Goal: Information Seeking & Learning: Compare options

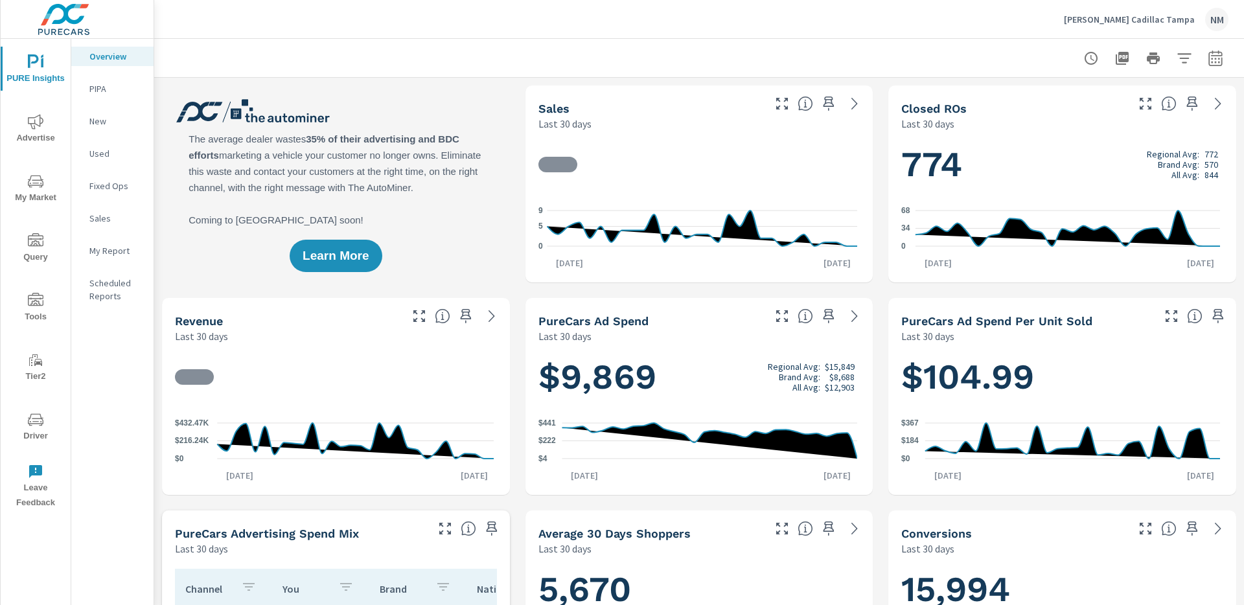
click at [100, 215] on p "Sales" at bounding box center [116, 218] width 54 height 13
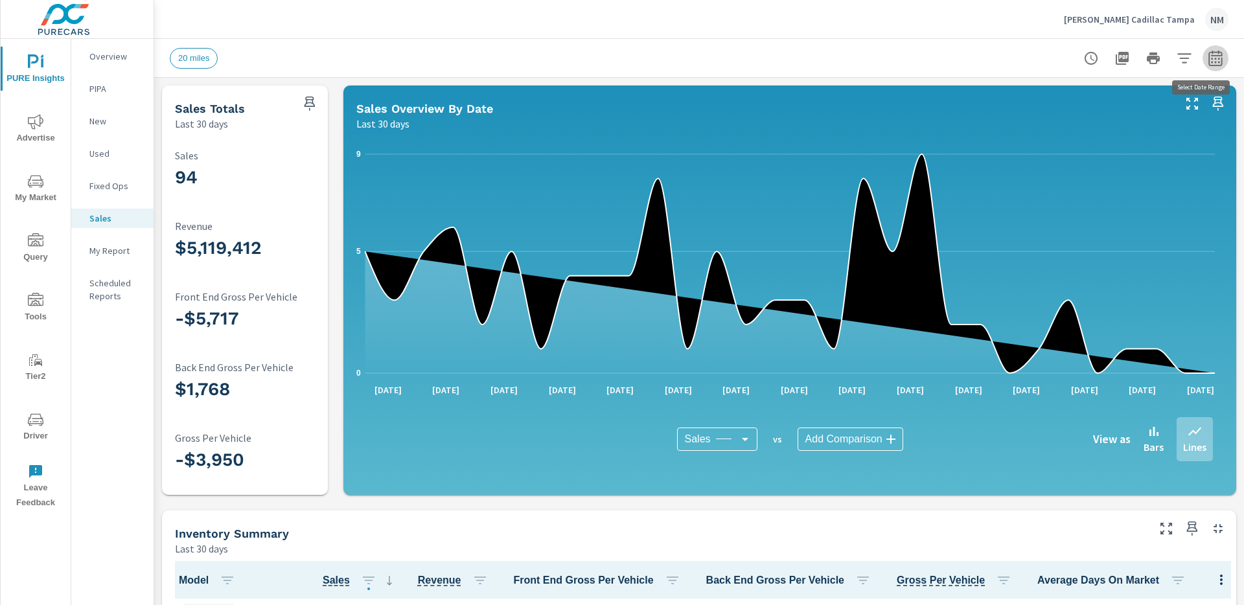
click at [1213, 58] on icon "button" at bounding box center [1216, 59] width 16 height 16
select select "Last 30 days"
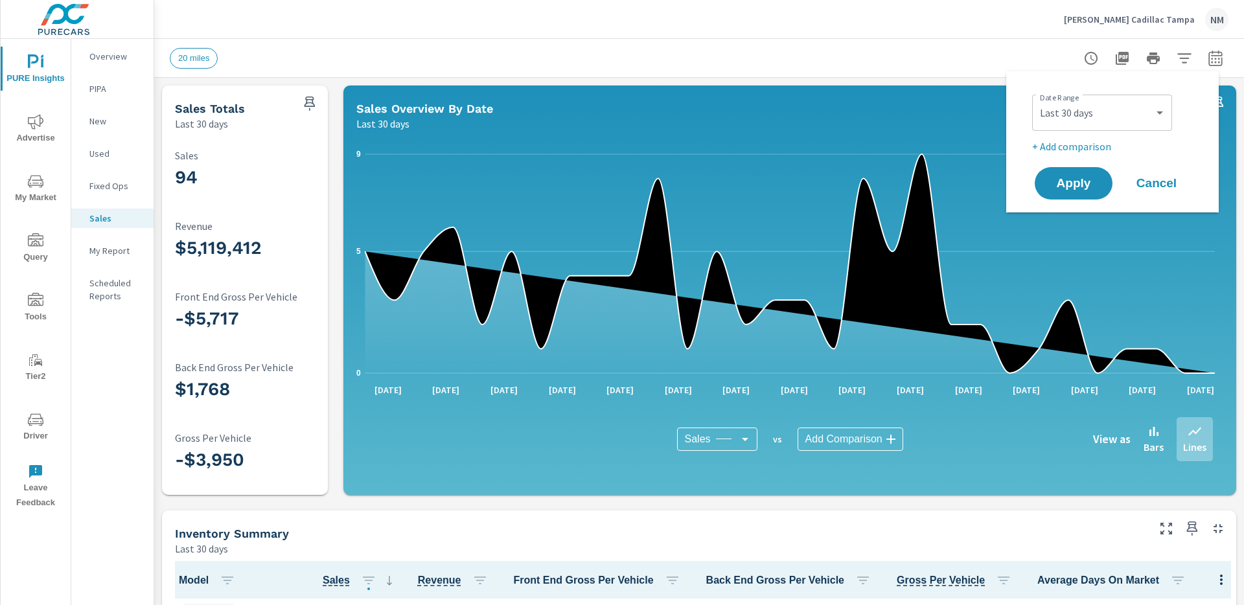
click at [1091, 145] on p "+ Add comparison" at bounding box center [1115, 147] width 166 height 16
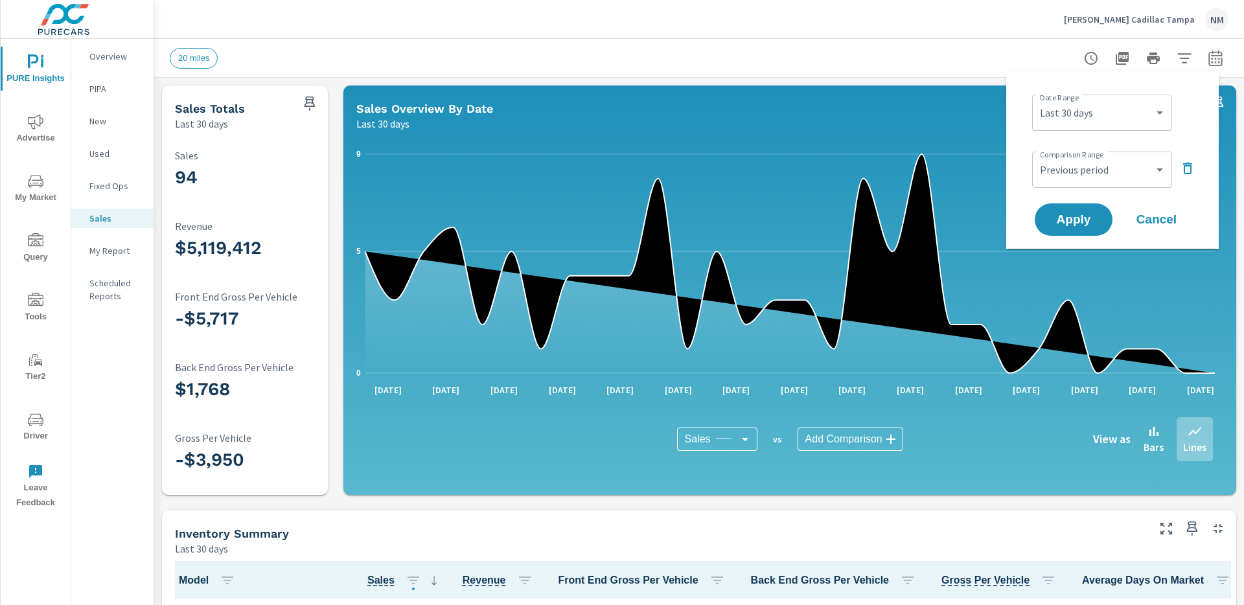
scroll to position [1, 0]
click at [1081, 178] on select "Custom Previous period Previous month Previous year" at bounding box center [1102, 170] width 130 height 26
click at [1037, 157] on select "Custom Previous period Previous month Previous year" at bounding box center [1102, 170] width 130 height 26
select select "Previous month"
click at [1098, 118] on select "Custom [DATE] Last week Last 7 days Last 14 days Last 30 days Last 45 days Last…" at bounding box center [1102, 113] width 130 height 26
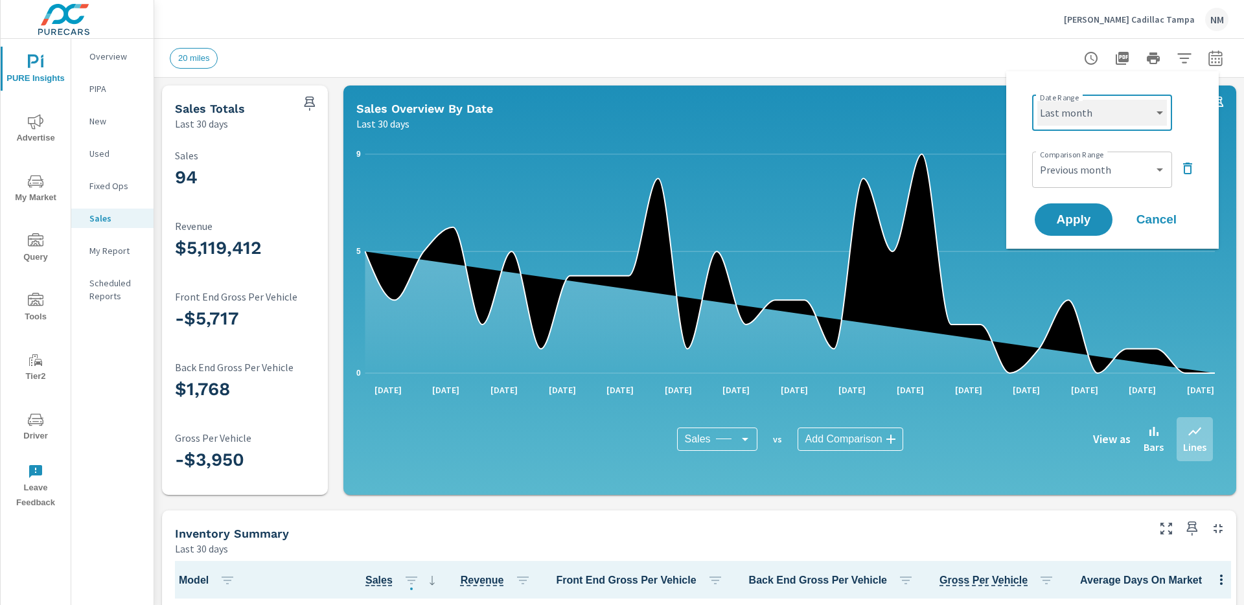
click at [1037, 100] on select "Custom [DATE] Last week Last 7 days Last 14 days Last 30 days Last 45 days Last…" at bounding box center [1102, 113] width 130 height 26
select select "Last month"
click at [1095, 168] on select "Custom Previous period Previous month Previous year" at bounding box center [1102, 170] width 130 height 26
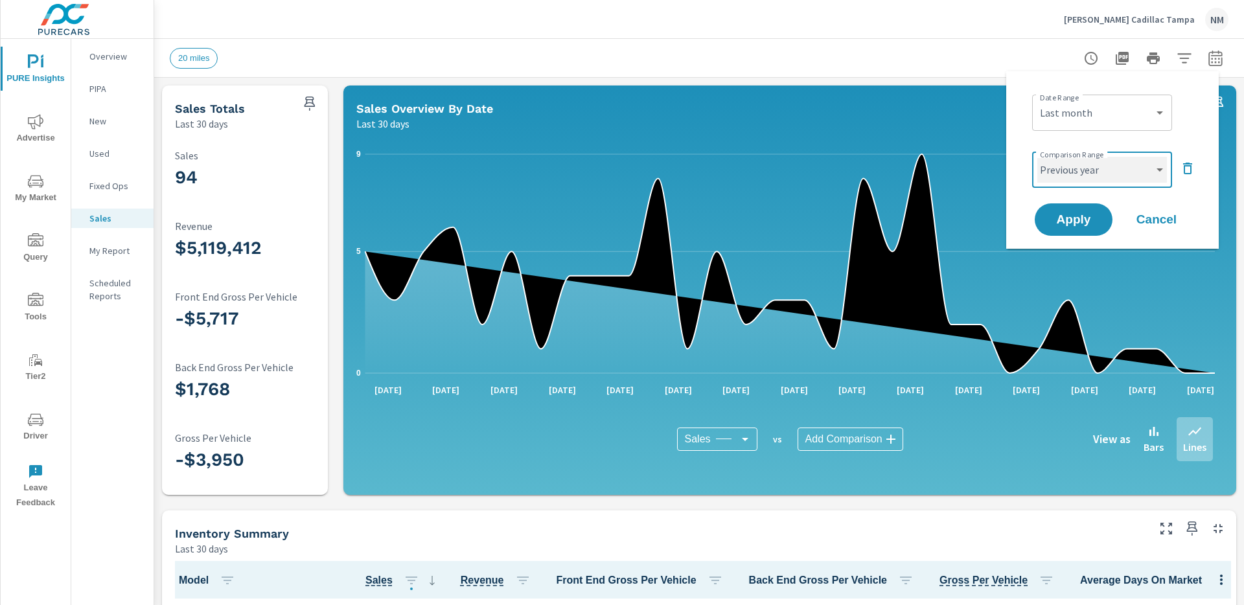
click at [1037, 157] on select "Custom Previous period Previous month Previous year" at bounding box center [1102, 170] width 130 height 26
select select "Previous year"
click at [1074, 218] on span "Apply" at bounding box center [1073, 220] width 53 height 12
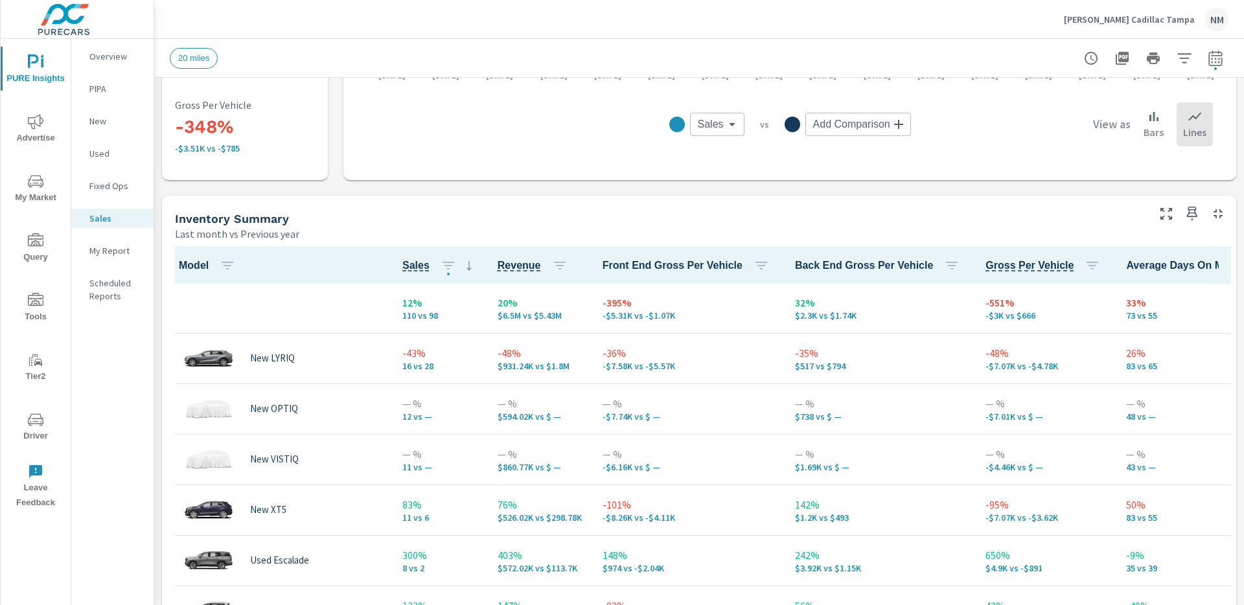
scroll to position [498, 0]
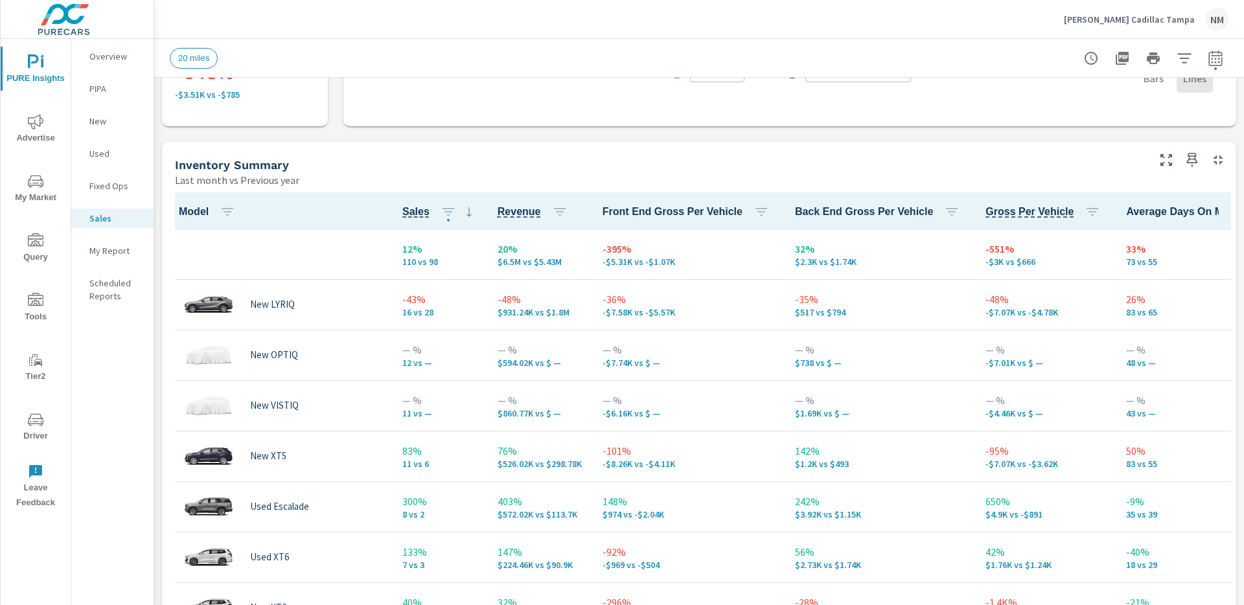
click at [93, 119] on p "New" at bounding box center [116, 121] width 54 height 13
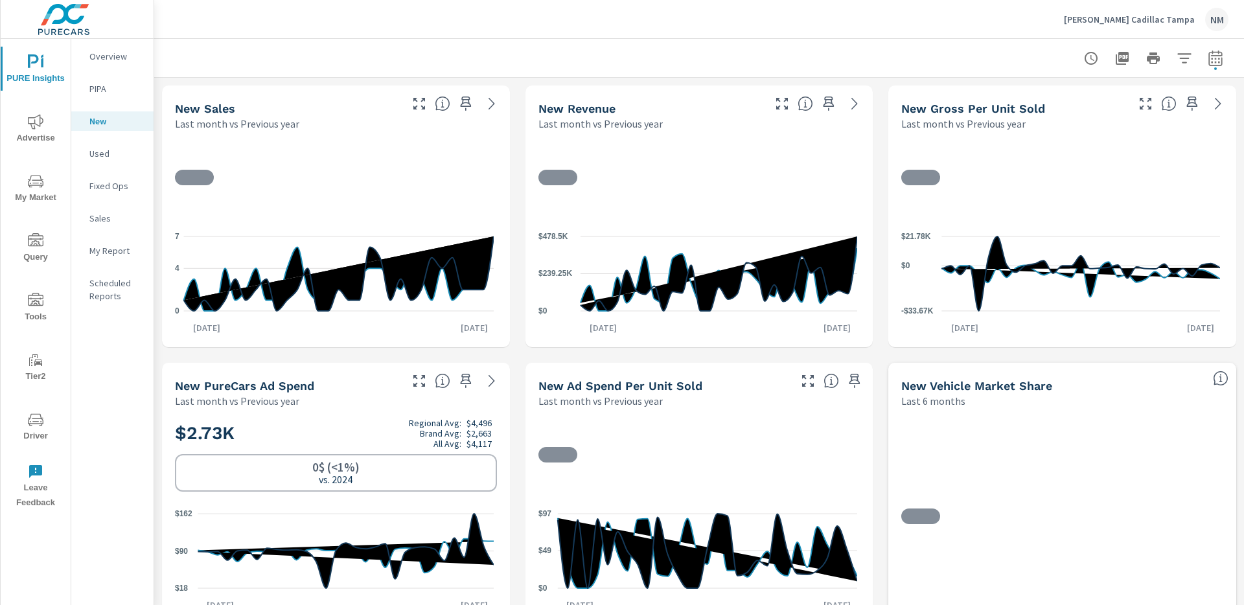
scroll to position [1, 0]
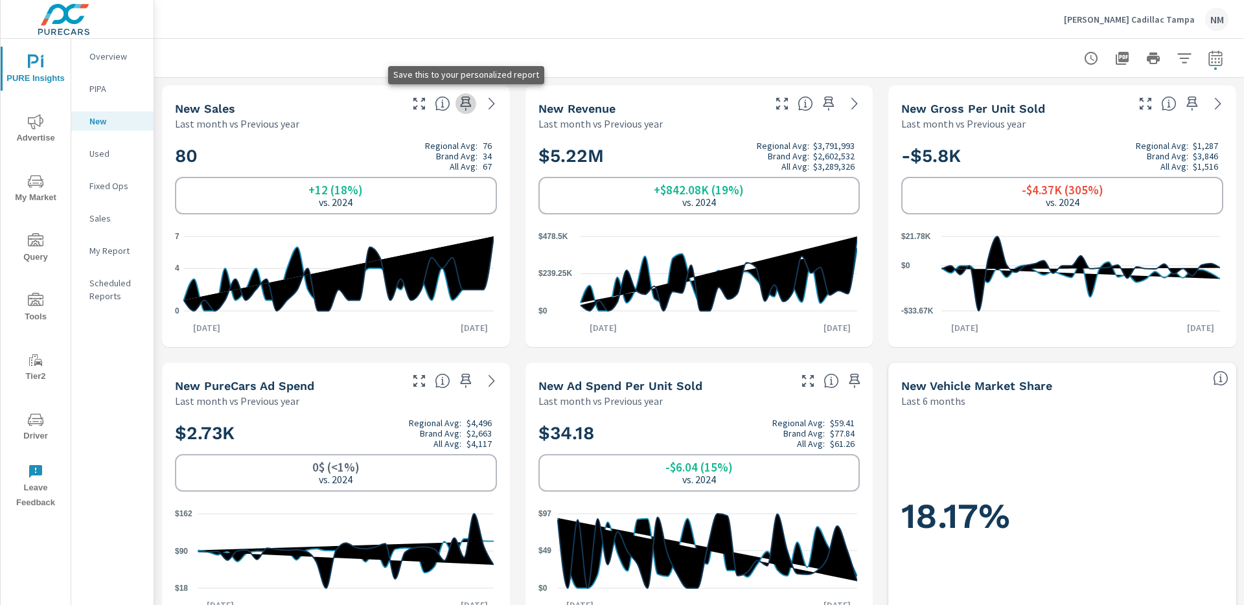
click at [463, 106] on icon "button" at bounding box center [465, 104] width 11 height 14
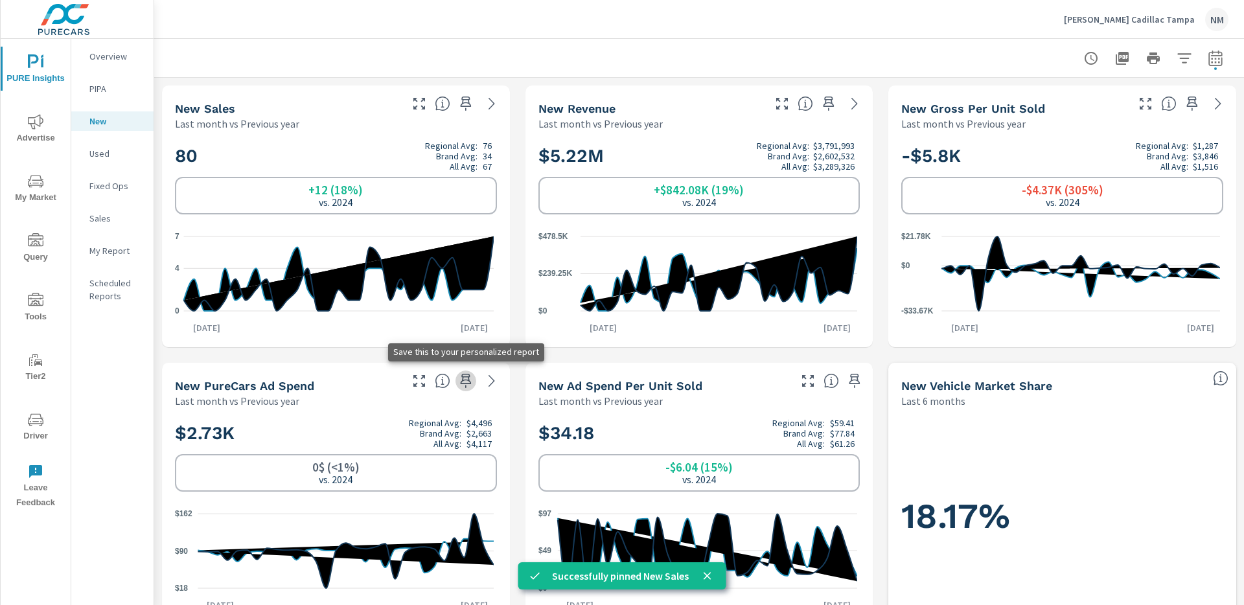
click at [461, 383] on icon "button" at bounding box center [465, 381] width 11 height 14
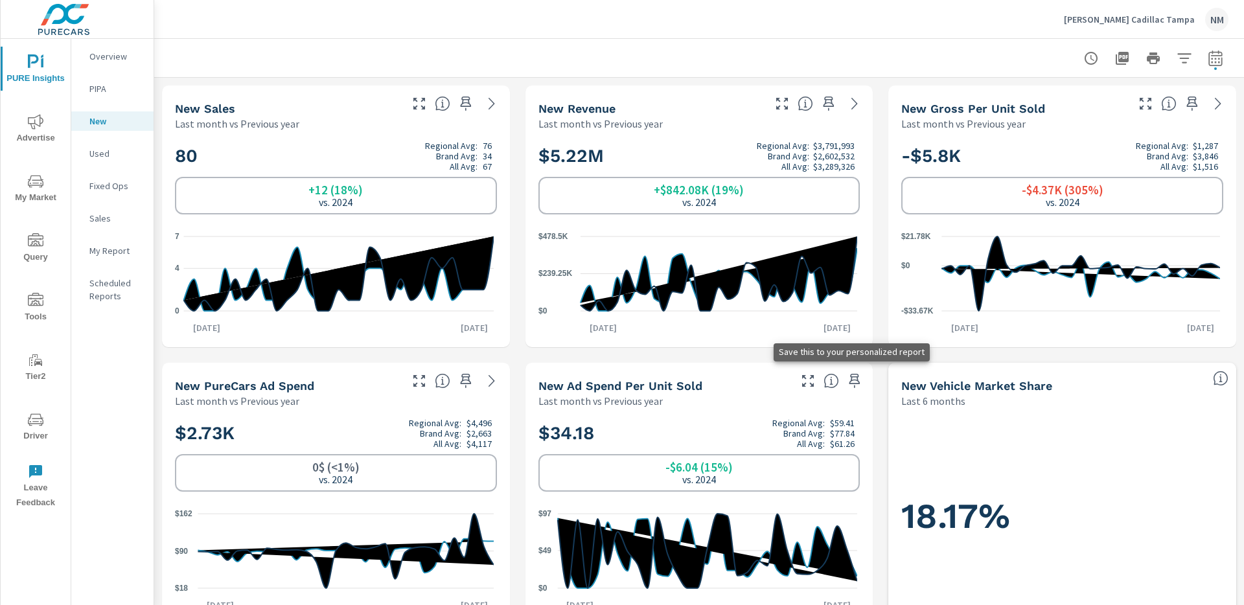
click at [849, 382] on icon "button" at bounding box center [855, 381] width 16 height 16
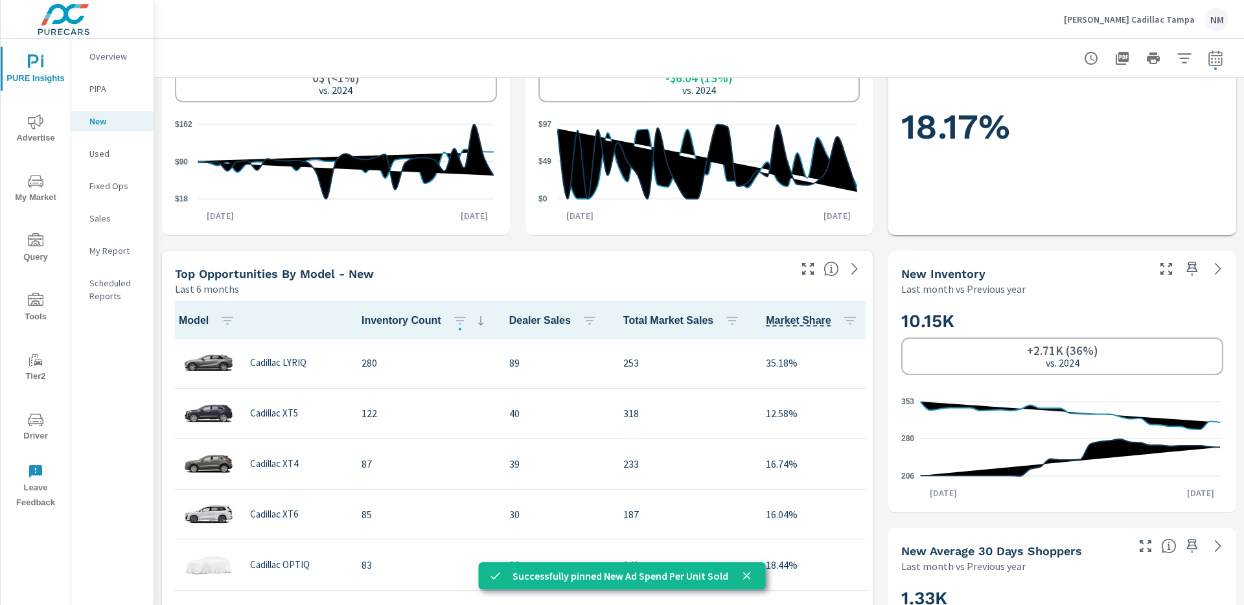
scroll to position [407, 0]
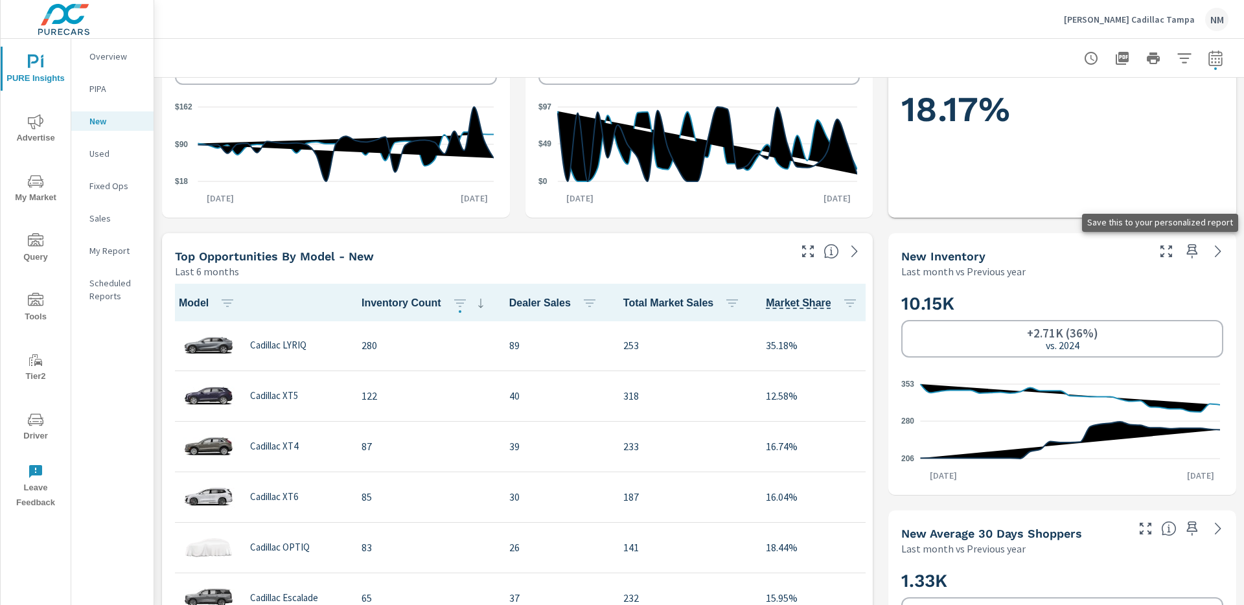
click at [1186, 253] on icon "button" at bounding box center [1193, 252] width 16 height 16
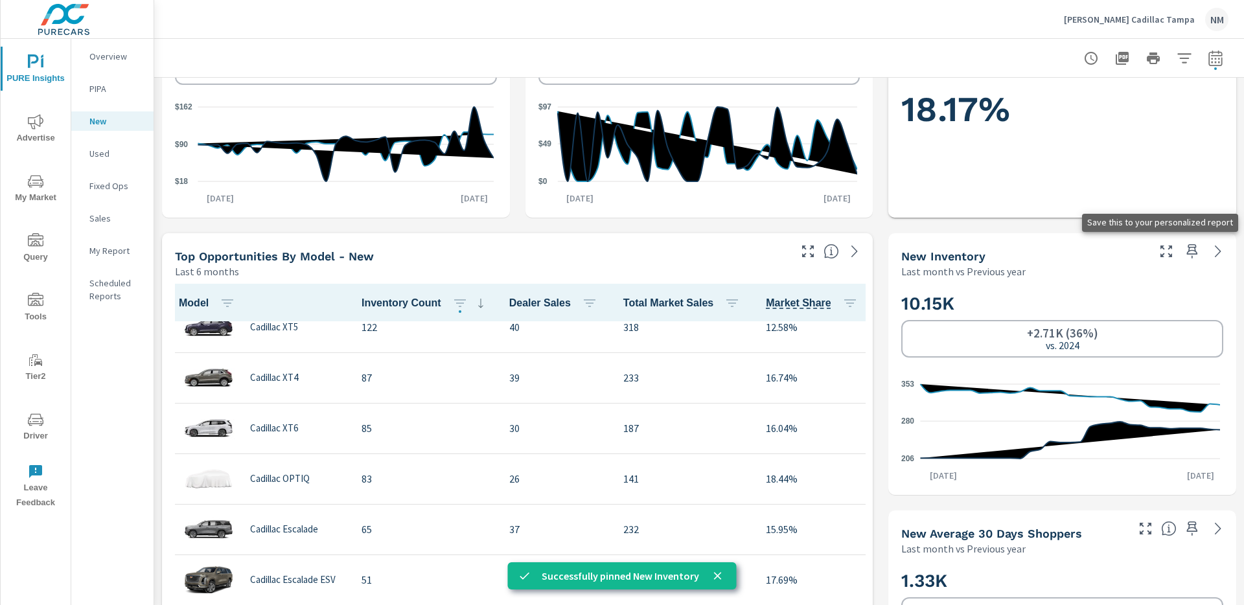
scroll to position [79, 0]
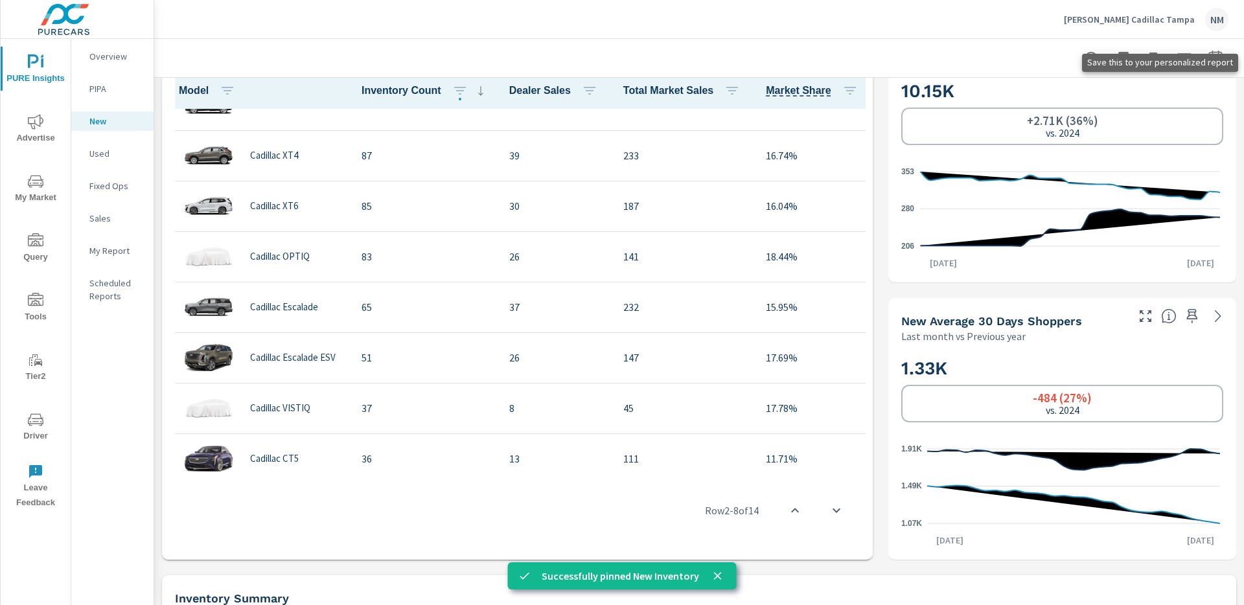
scroll to position [646, 0]
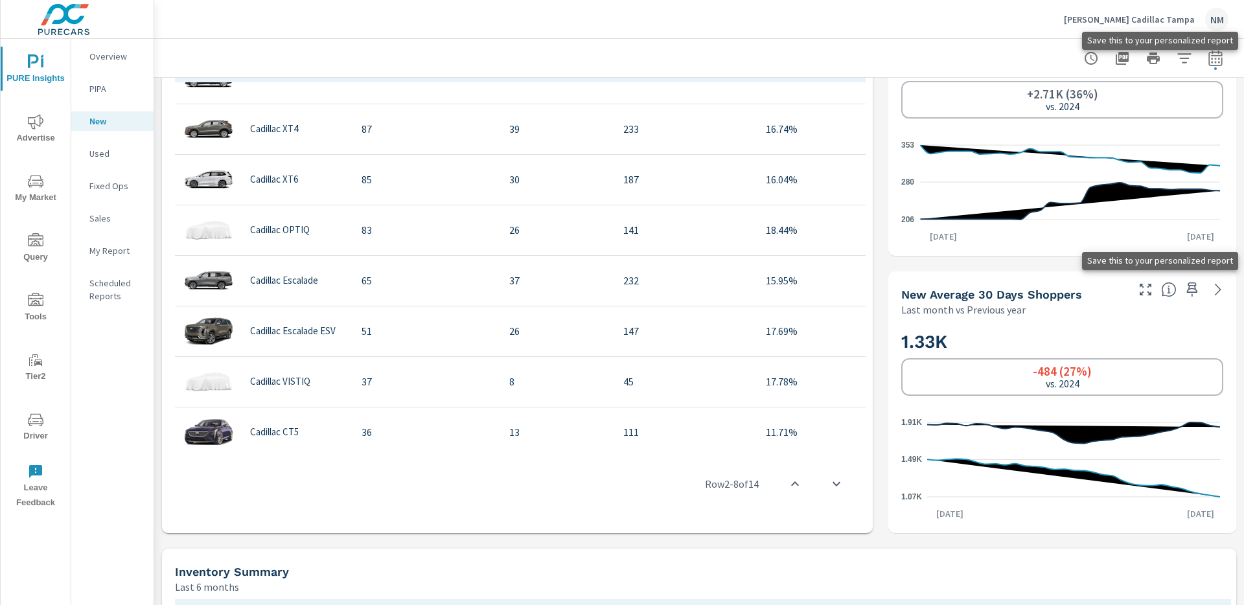
click at [1188, 285] on icon "button" at bounding box center [1193, 290] width 16 height 16
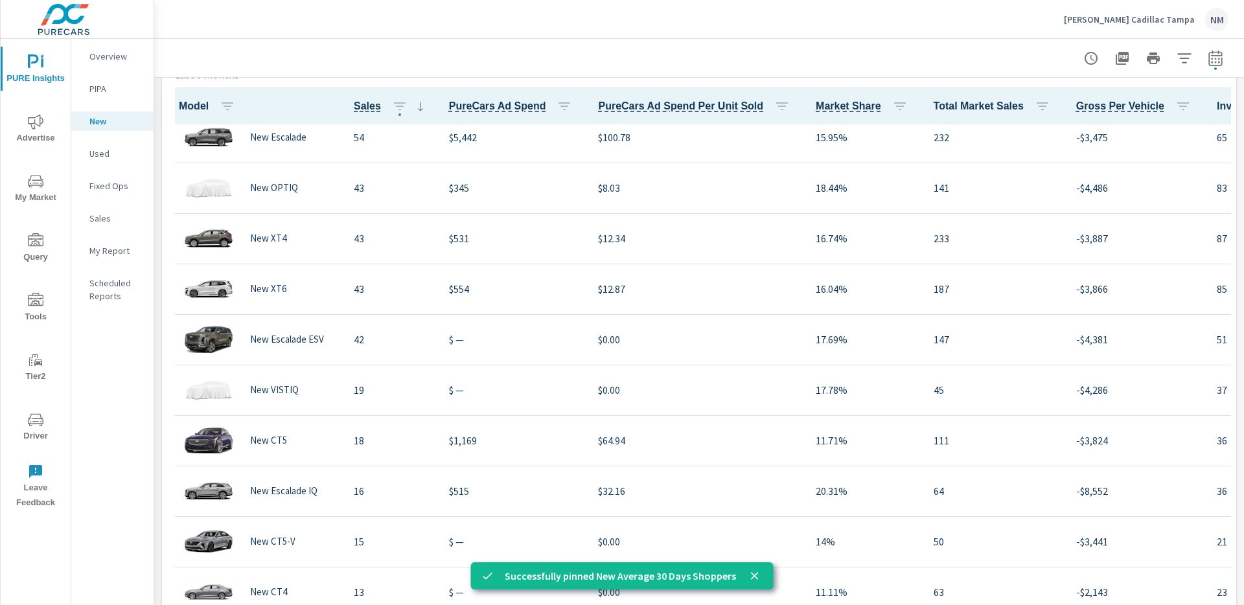
scroll to position [173, 0]
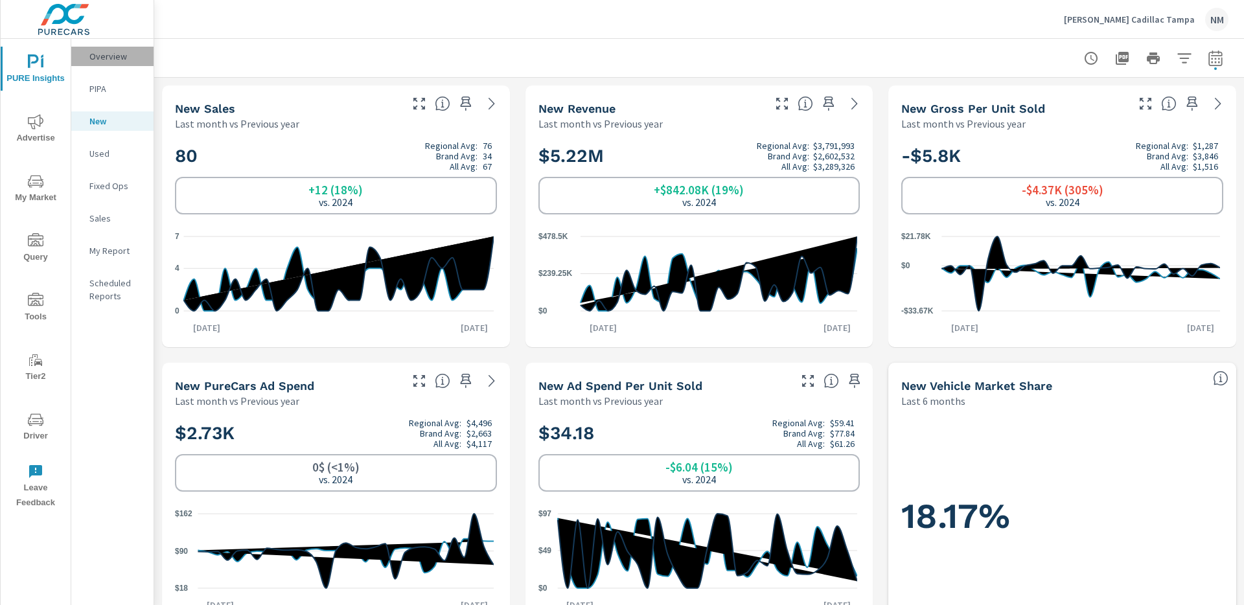
click at [128, 62] on p "Overview" at bounding box center [116, 56] width 54 height 13
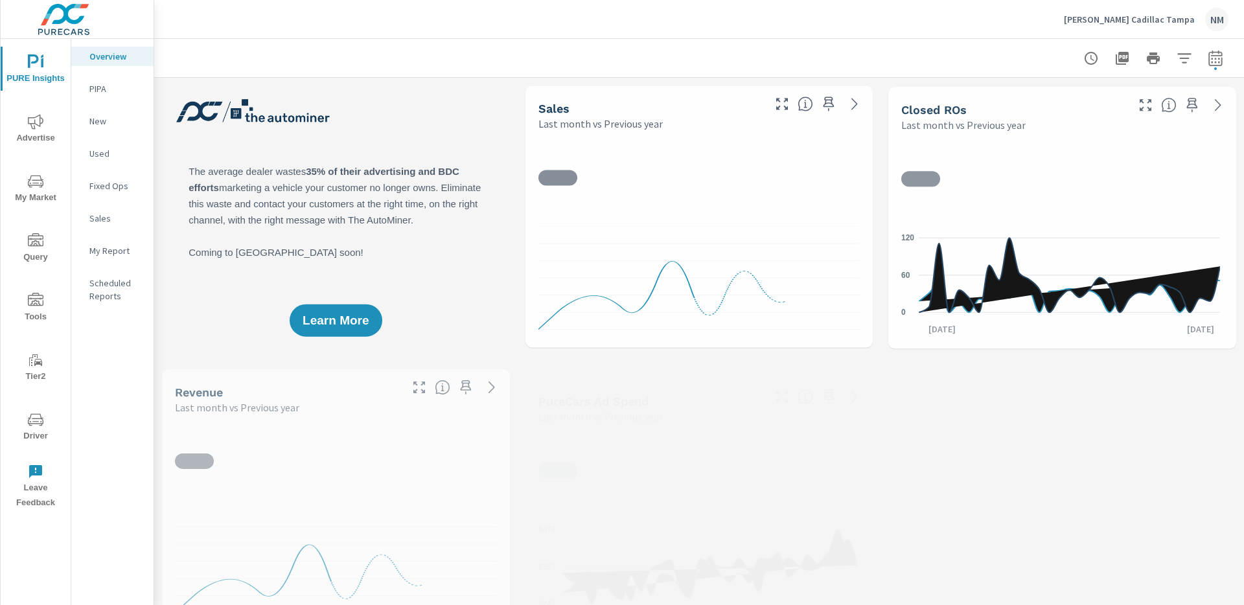
scroll to position [1, 0]
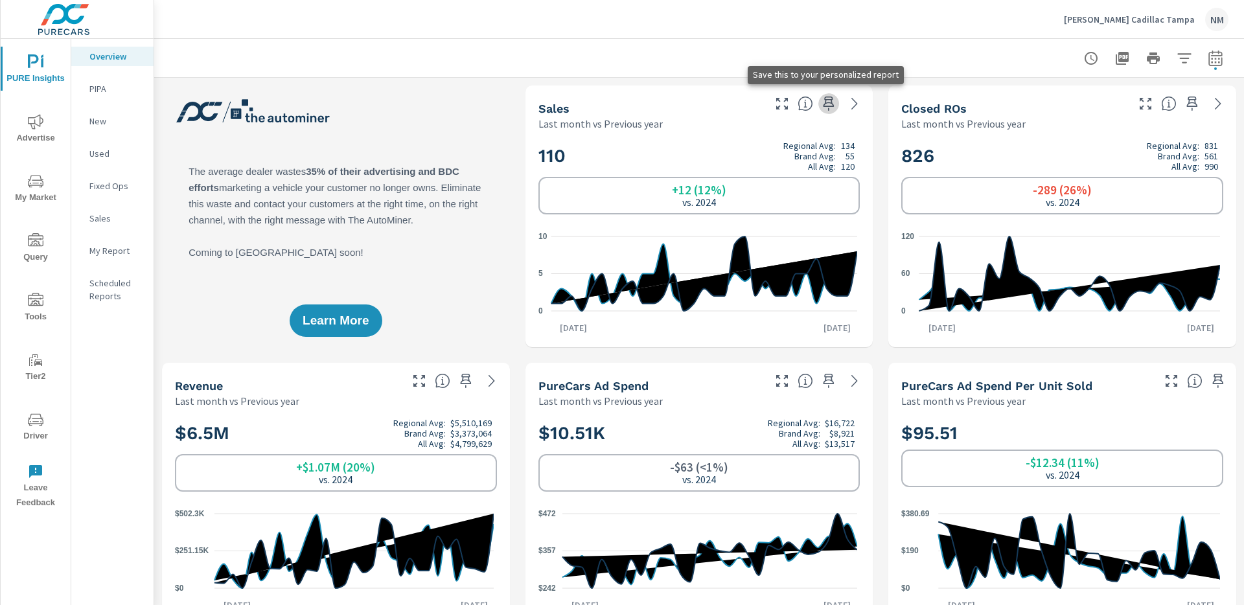
click at [829, 105] on icon "button" at bounding box center [829, 104] width 16 height 16
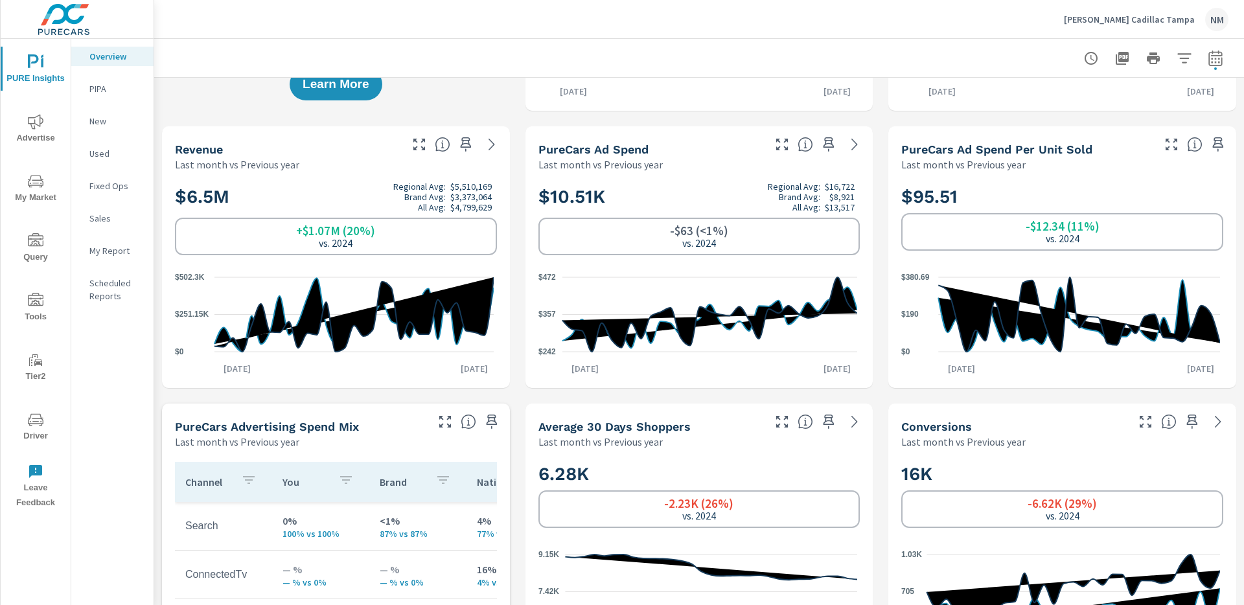
scroll to position [253, 0]
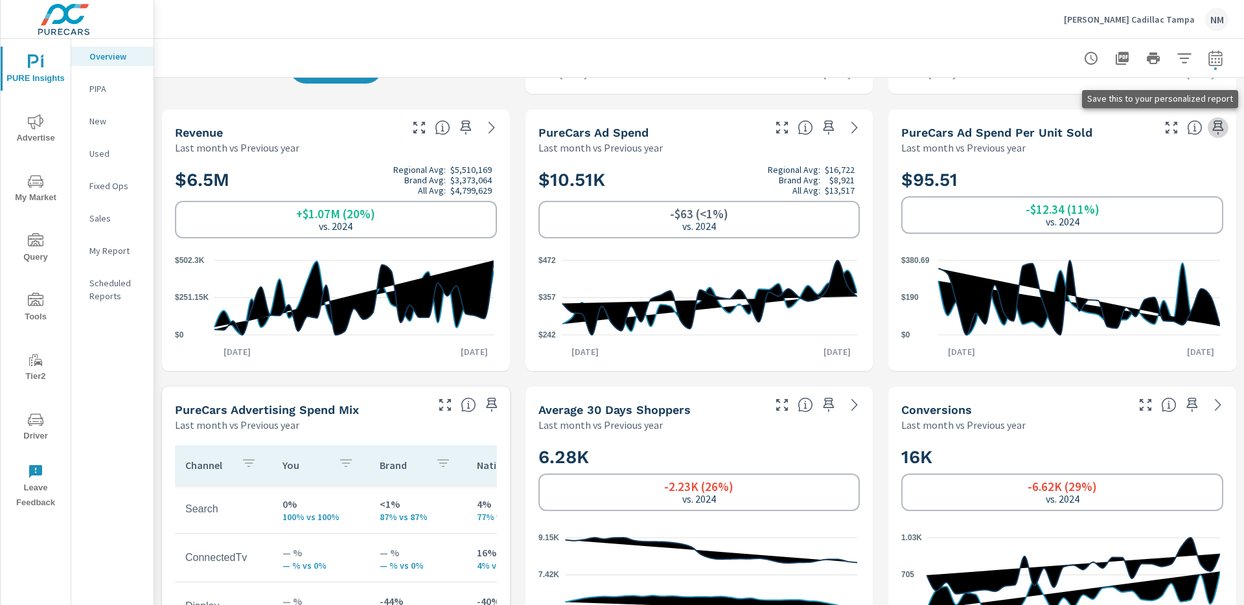
click at [1215, 129] on icon "button" at bounding box center [1219, 128] width 16 height 16
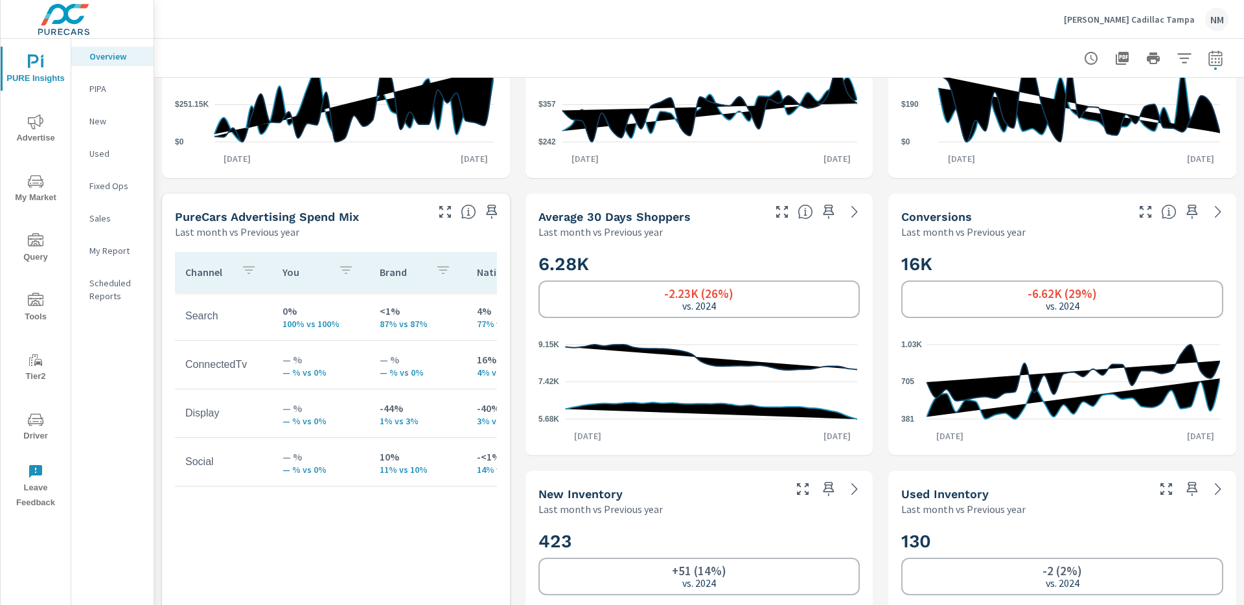
scroll to position [467, 0]
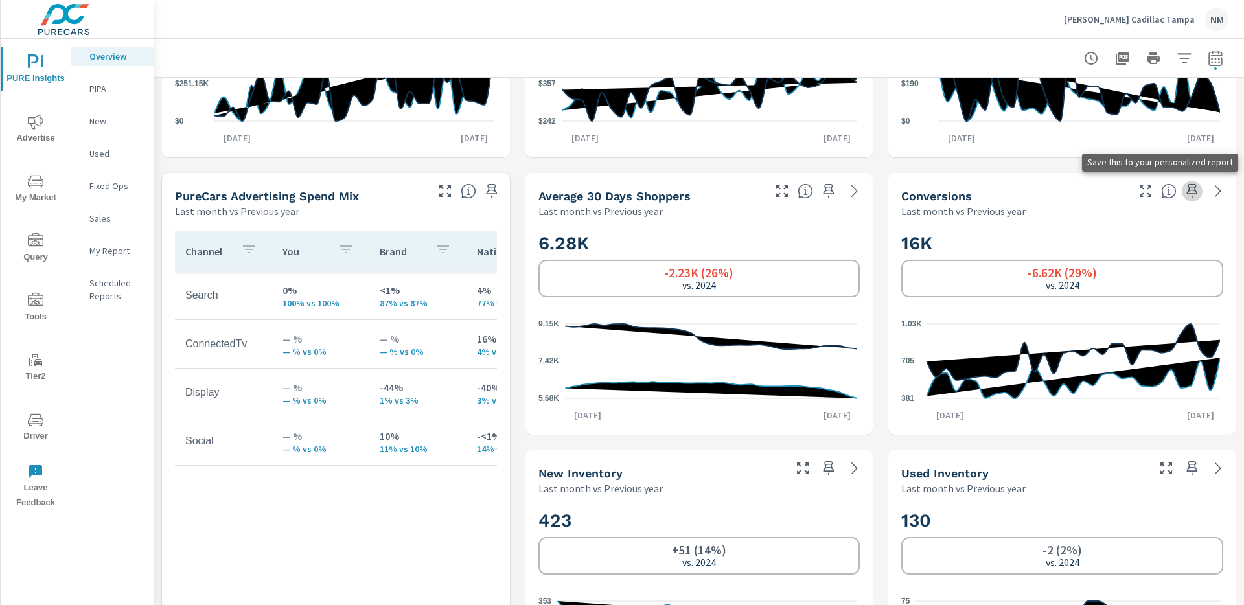
click at [1187, 191] on icon "button" at bounding box center [1192, 191] width 11 height 14
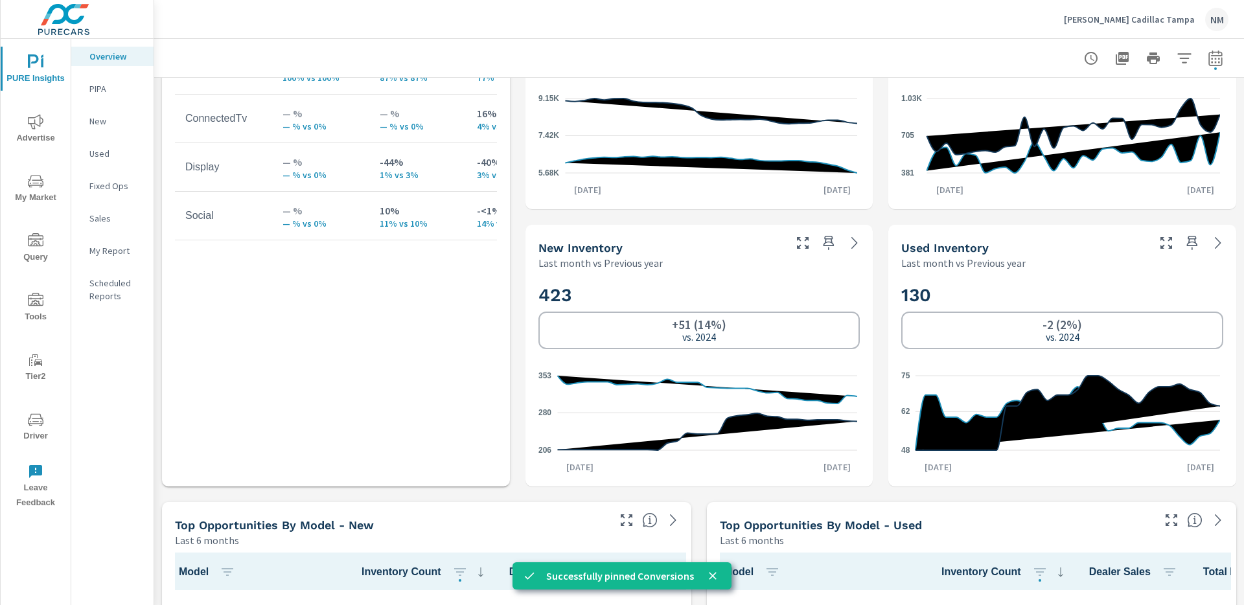
scroll to position [700, 0]
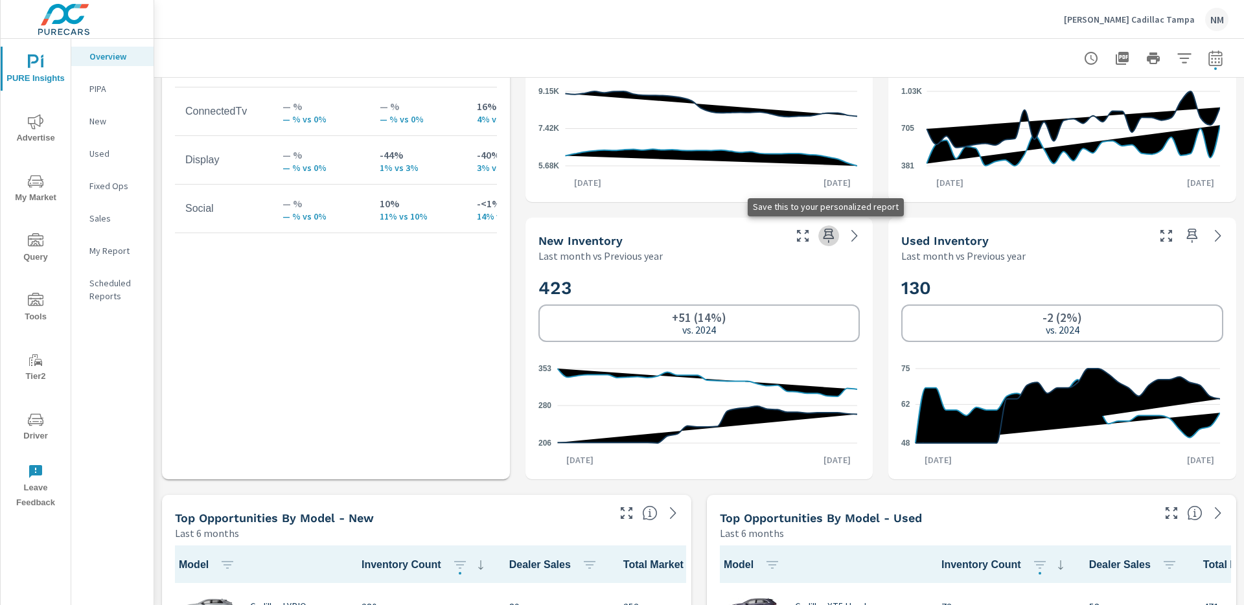
click at [828, 238] on icon "button" at bounding box center [829, 236] width 16 height 16
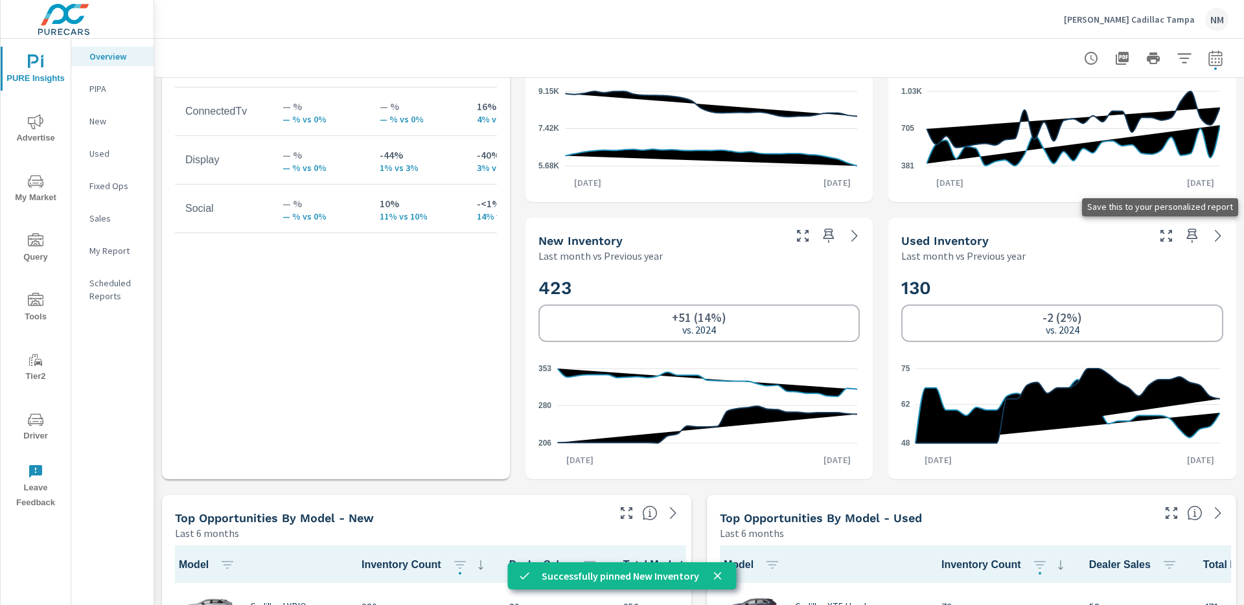
click at [1185, 230] on icon "button" at bounding box center [1193, 236] width 16 height 16
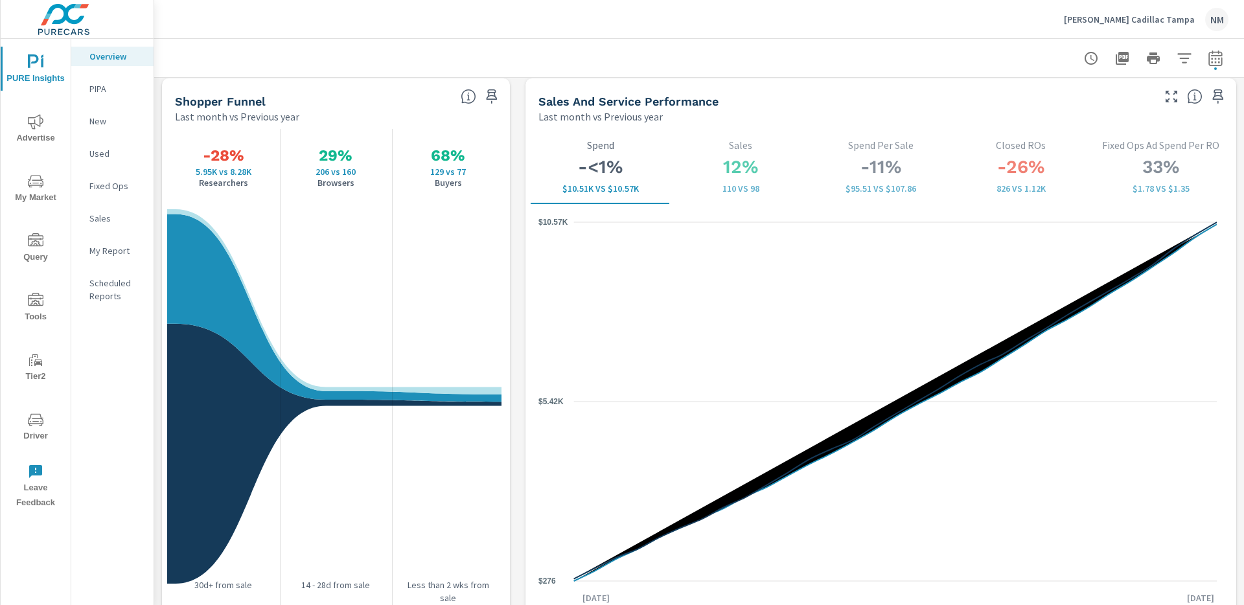
scroll to position [1685, 0]
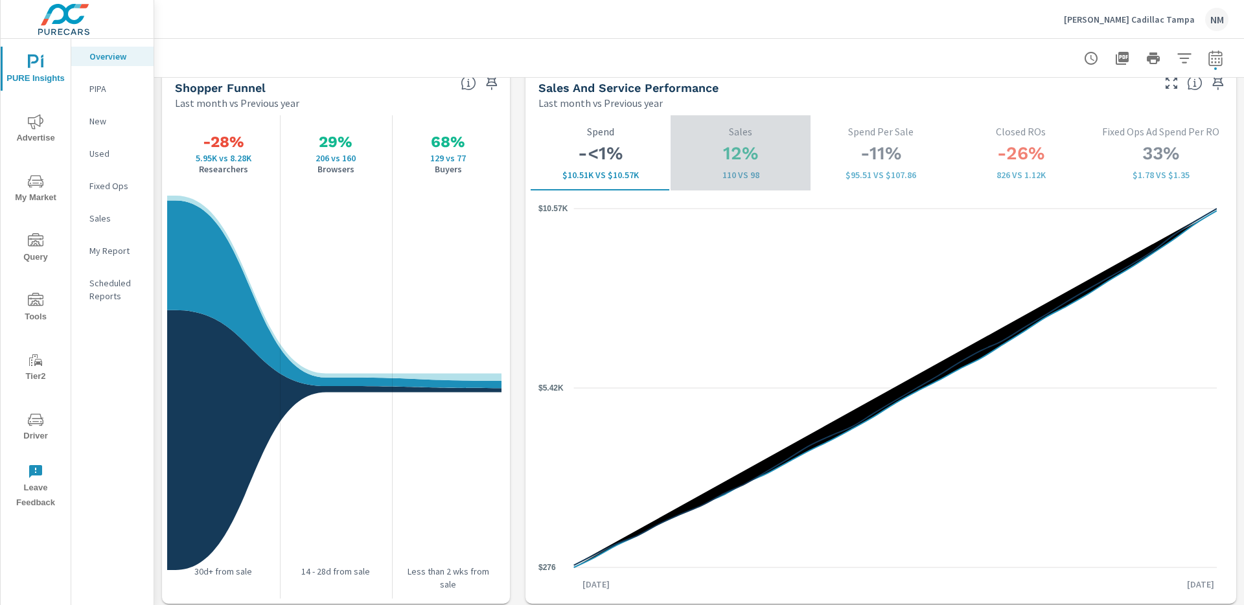
click at [747, 138] on div "12% 110 vs 98 Sales" at bounding box center [740, 153] width 119 height 54
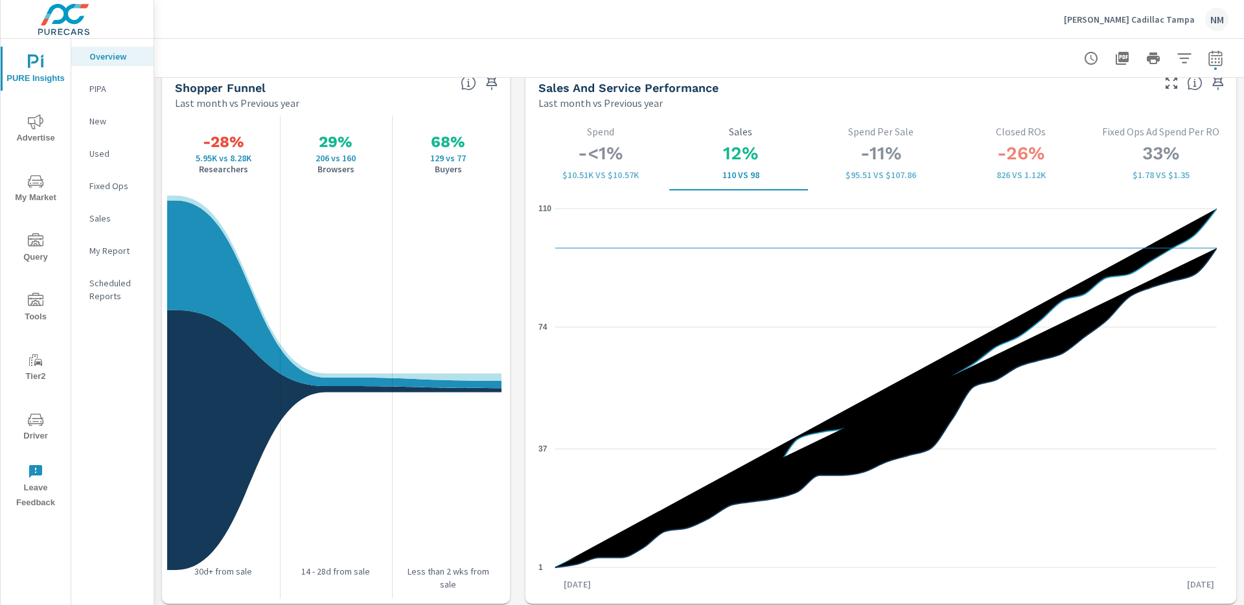
click at [995, 148] on h3 "-26%" at bounding box center [1020, 154] width 119 height 22
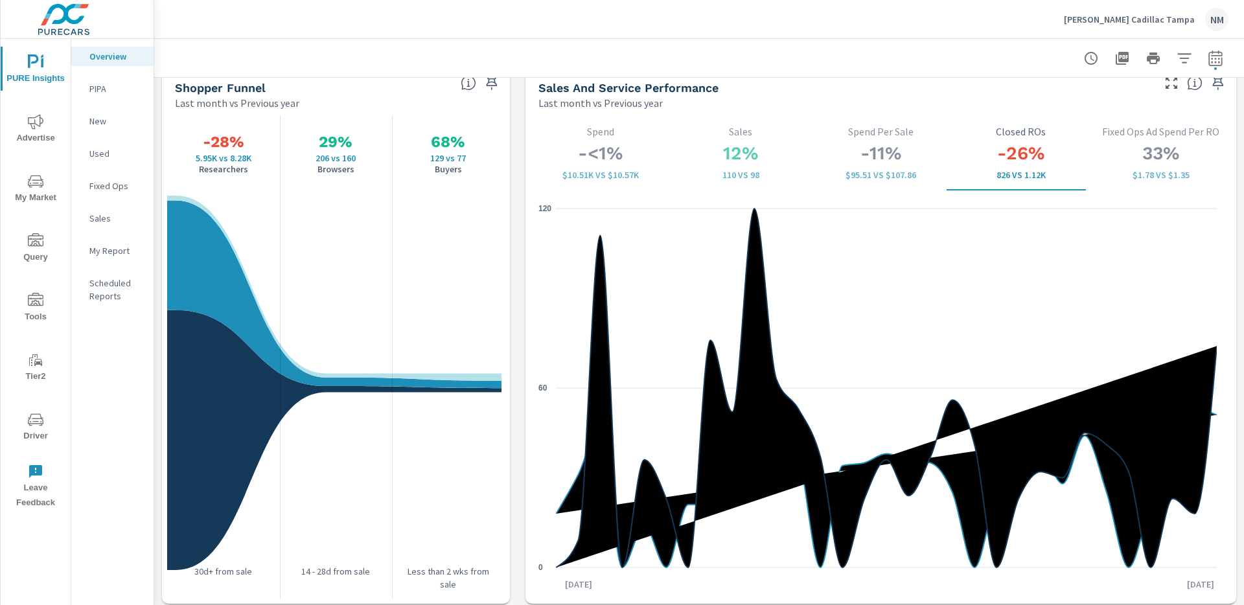
click at [907, 151] on h3 "-11%" at bounding box center [880, 154] width 119 height 22
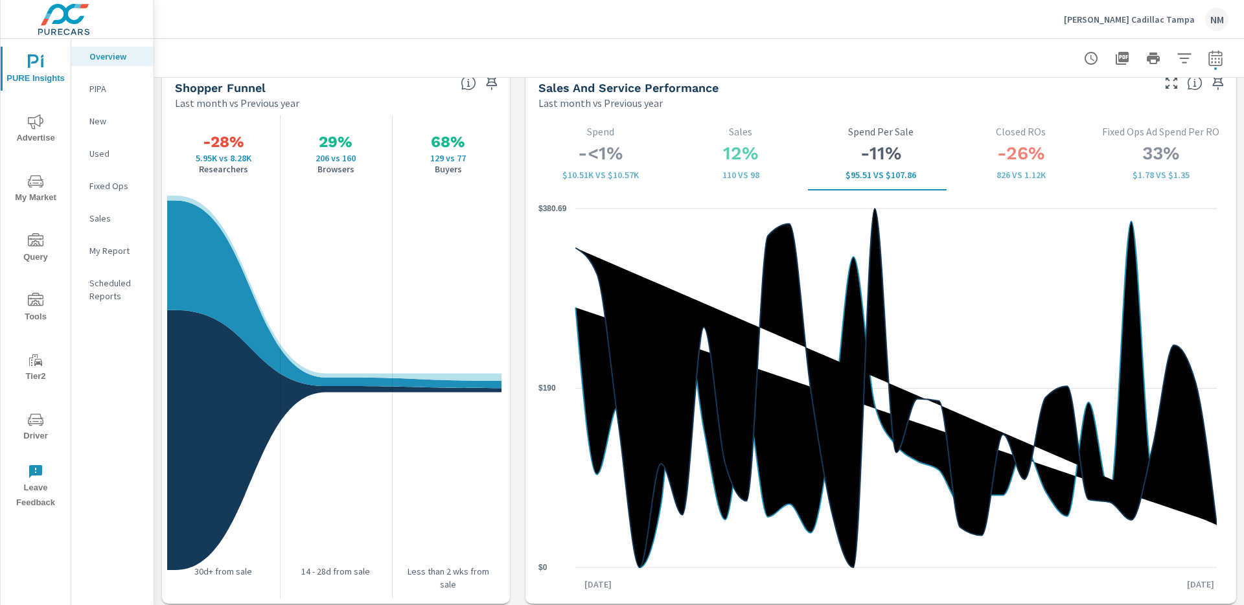
click at [605, 153] on h3 "-<1%" at bounding box center [600, 154] width 119 height 22
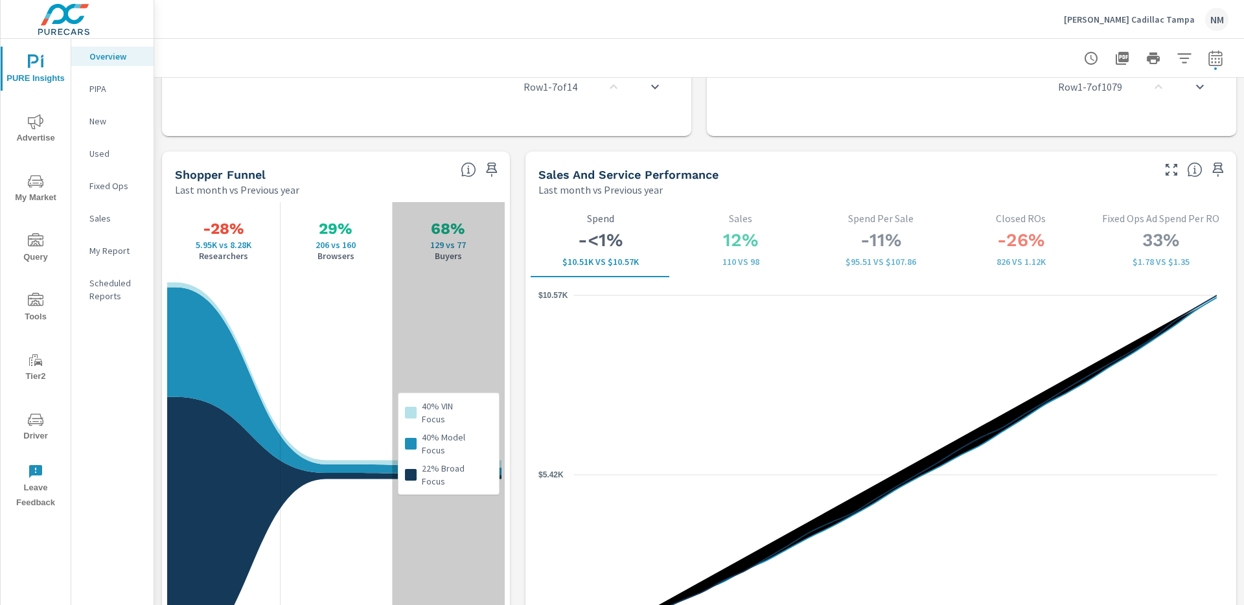
scroll to position [1582, 0]
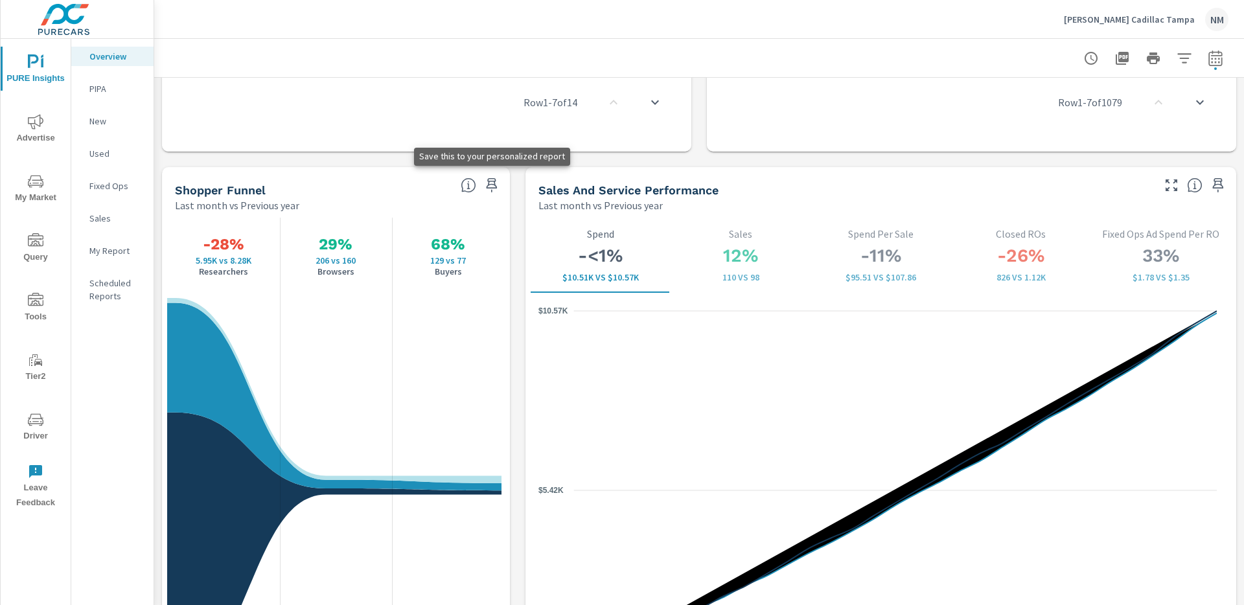
click at [489, 185] on icon "button" at bounding box center [492, 186] width 16 height 16
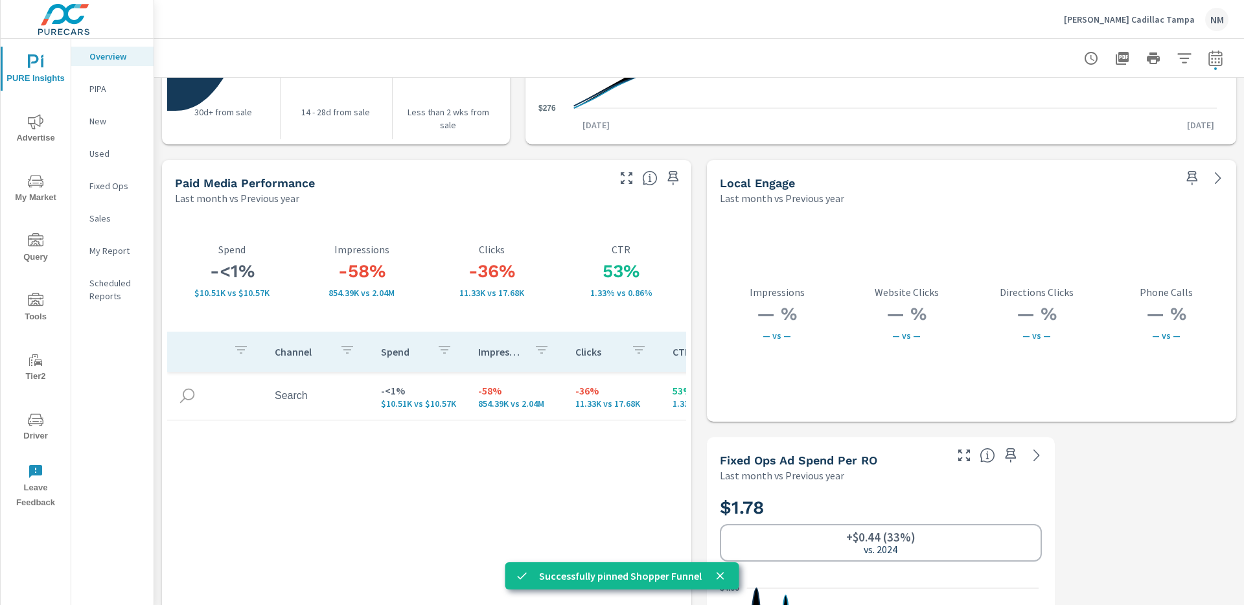
scroll to position [2246, 0]
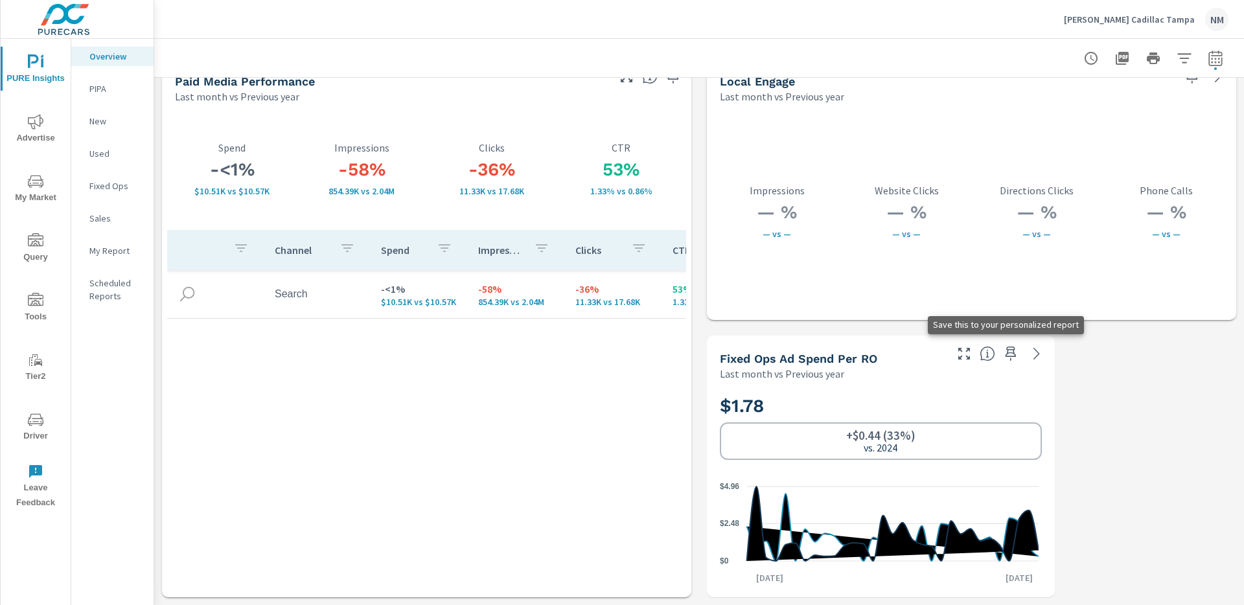
click at [1003, 353] on icon "button" at bounding box center [1011, 354] width 16 height 16
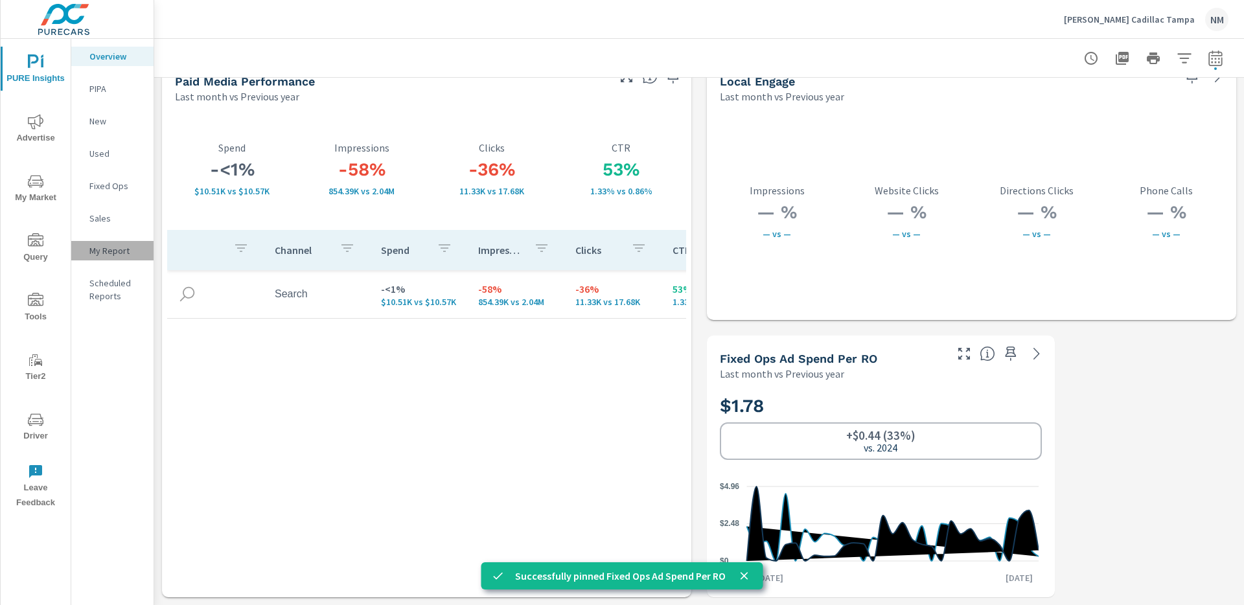
click at [110, 254] on p "My Report" at bounding box center [116, 250] width 54 height 13
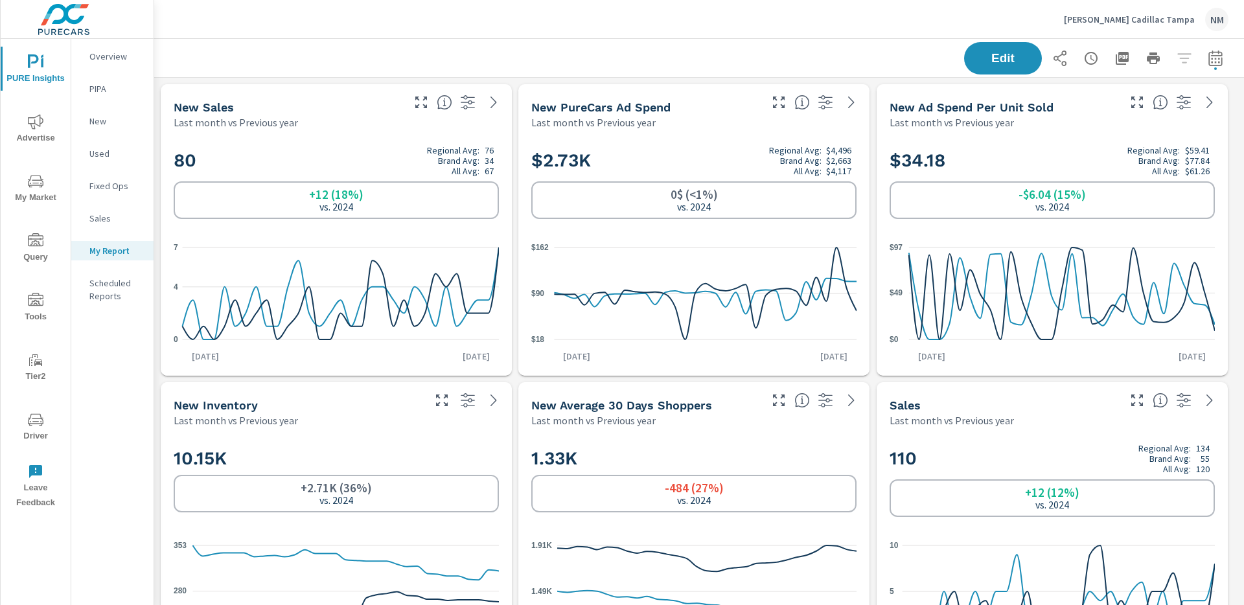
scroll to position [1517, 1100]
click at [993, 64] on span "Edit" at bounding box center [1003, 58] width 53 height 12
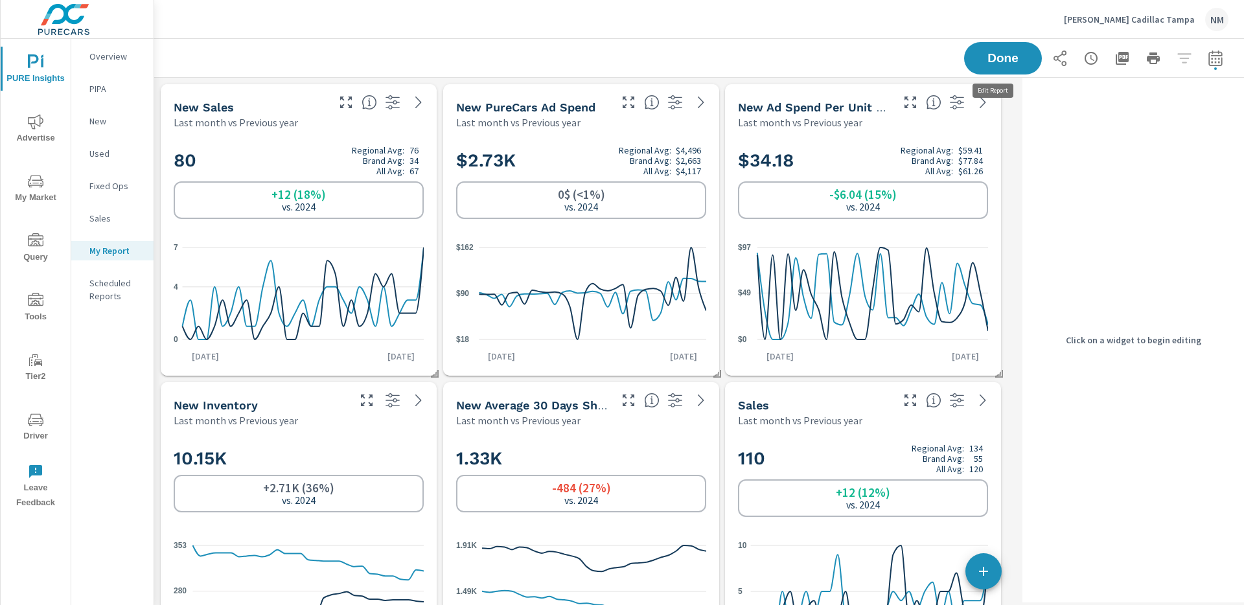
scroll to position [1517, 874]
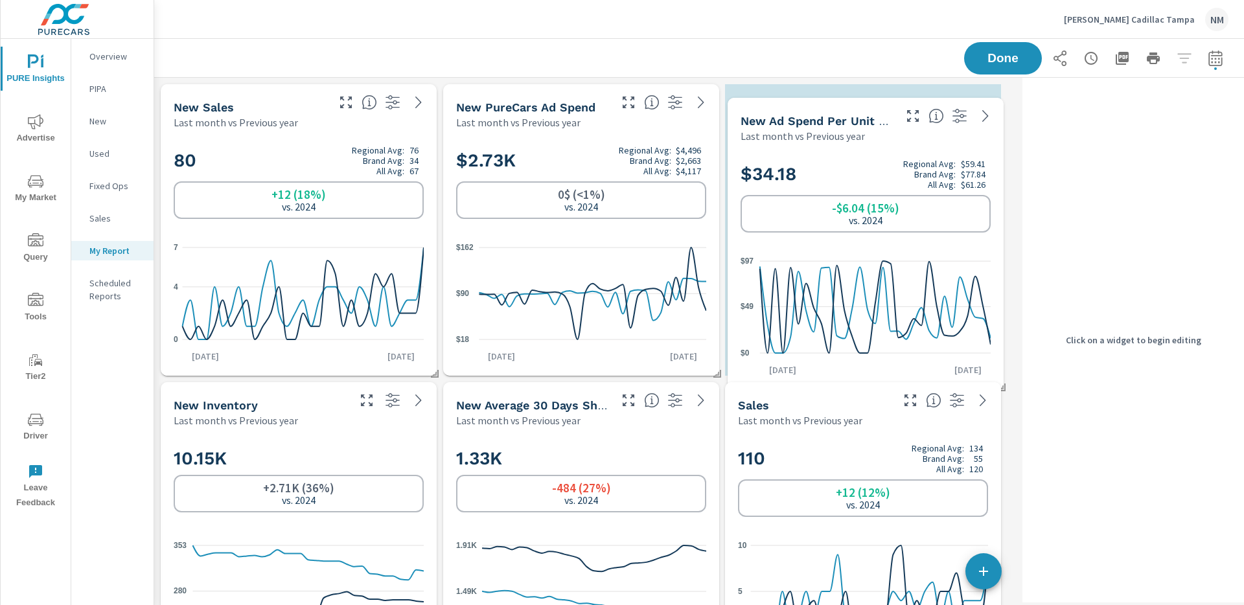
drag, startPoint x: 871, startPoint y: 94, endPoint x: 872, endPoint y: 102, distance: 7.9
click at [873, 104] on div "New Ad Spend Per Unit Sold Last month vs Previous year" at bounding box center [813, 121] width 170 height 46
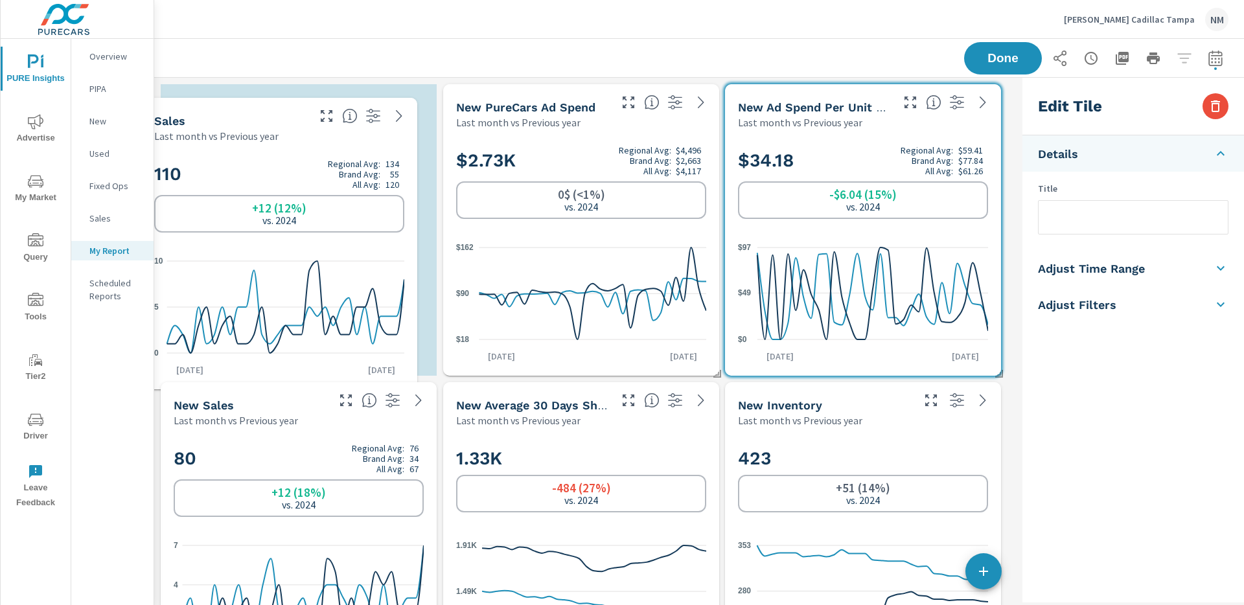
drag, startPoint x: 842, startPoint y: 401, endPoint x: 258, endPoint y: 117, distance: 649.5
click at [258, 117] on div "Sales" at bounding box center [230, 120] width 152 height 15
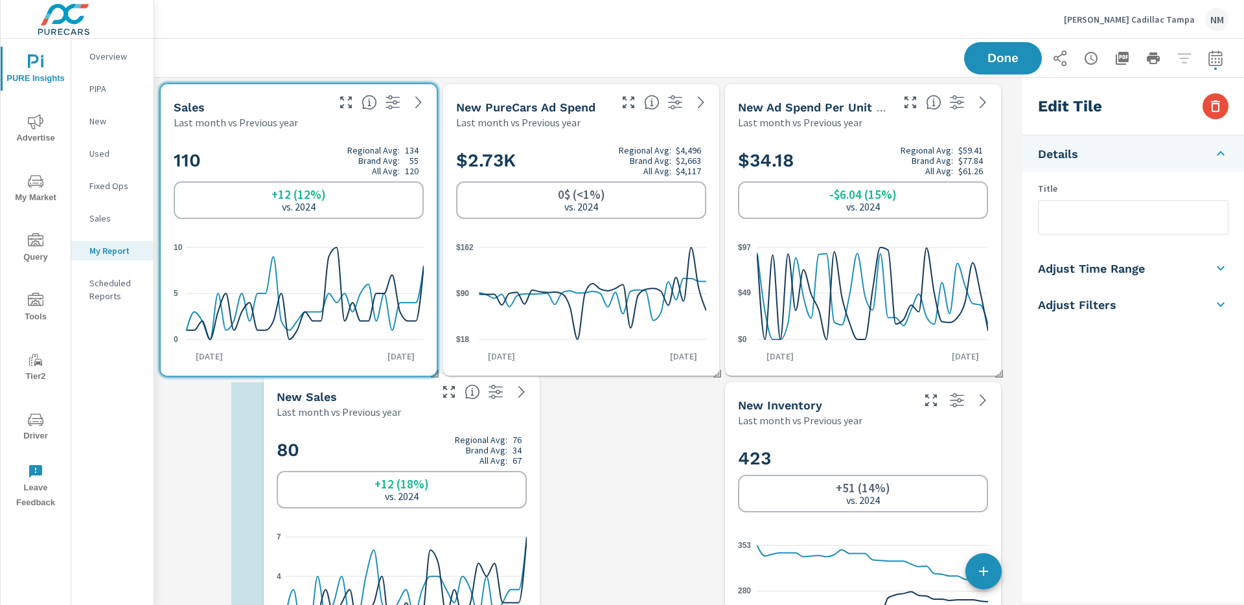
scroll to position [1815, 874]
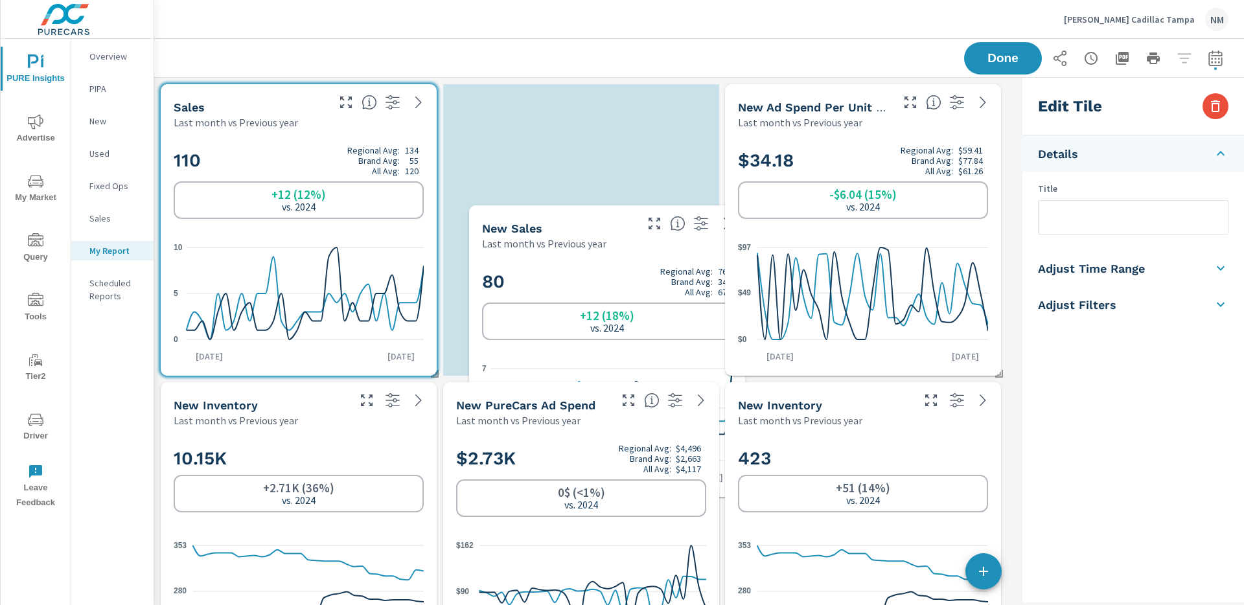
drag, startPoint x: 264, startPoint y: 419, endPoint x: 573, endPoint y: 240, distance: 356.9
click at [573, 240] on p "Last month vs Previous year" at bounding box center [544, 244] width 124 height 16
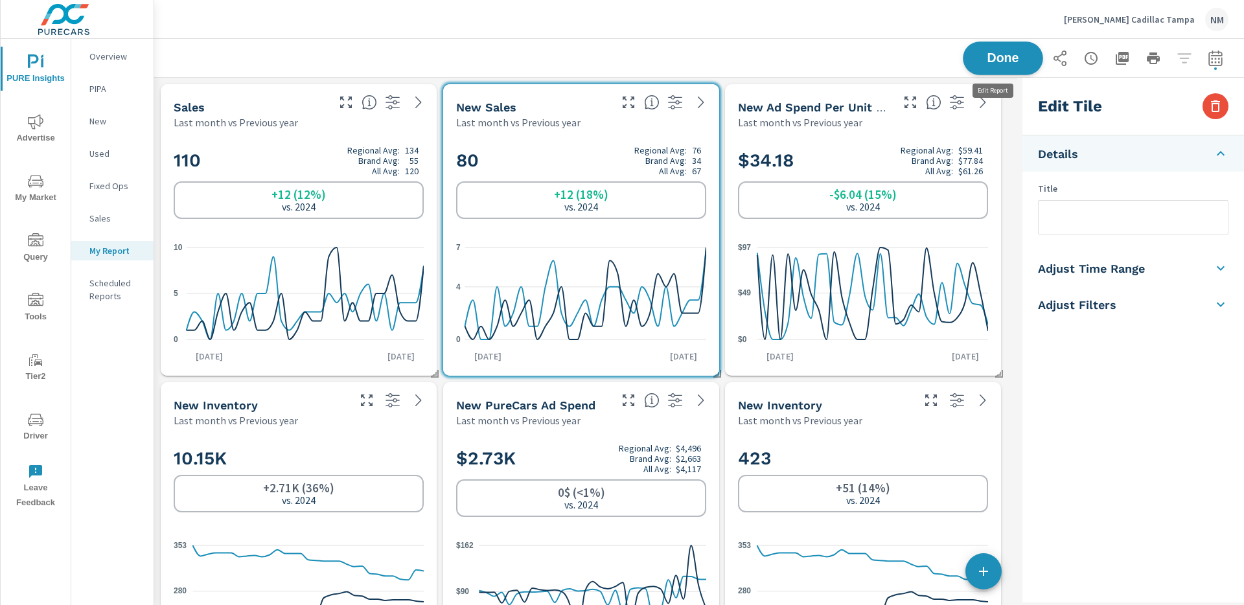
click at [978, 62] on span "Done" at bounding box center [1003, 58] width 53 height 12
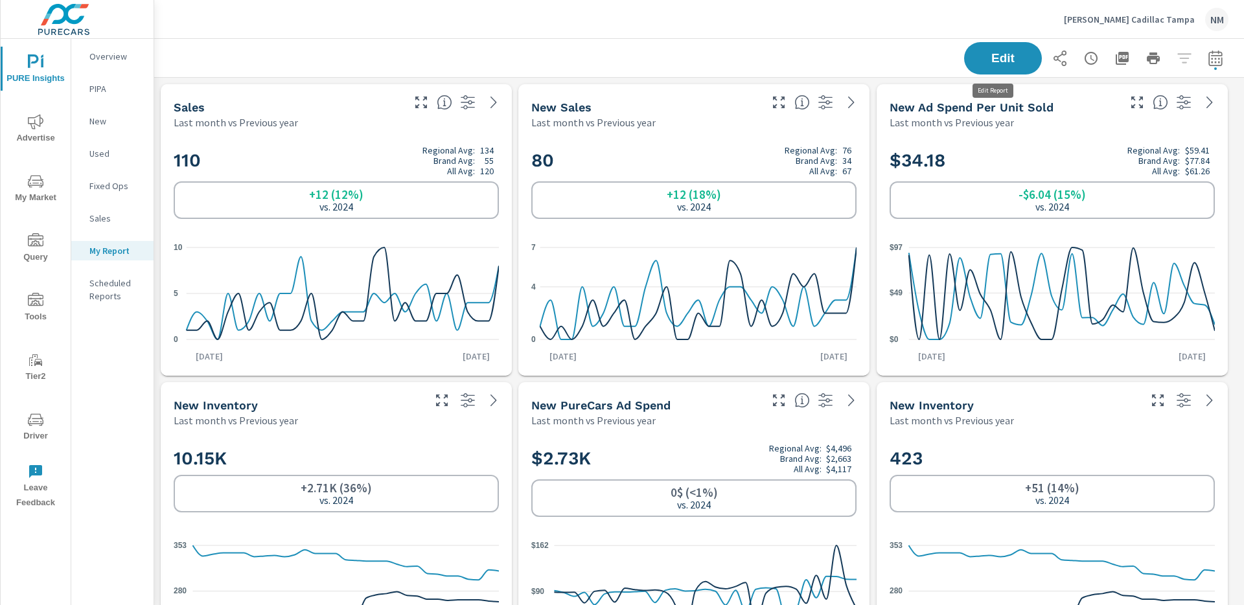
scroll to position [1815, 1100]
click at [100, 143] on nav "Overview PIPA New Used Fixed Ops Sales My Report Scheduled Reports" at bounding box center [112, 181] width 82 height 285
click at [103, 152] on p "Used" at bounding box center [116, 153] width 54 height 13
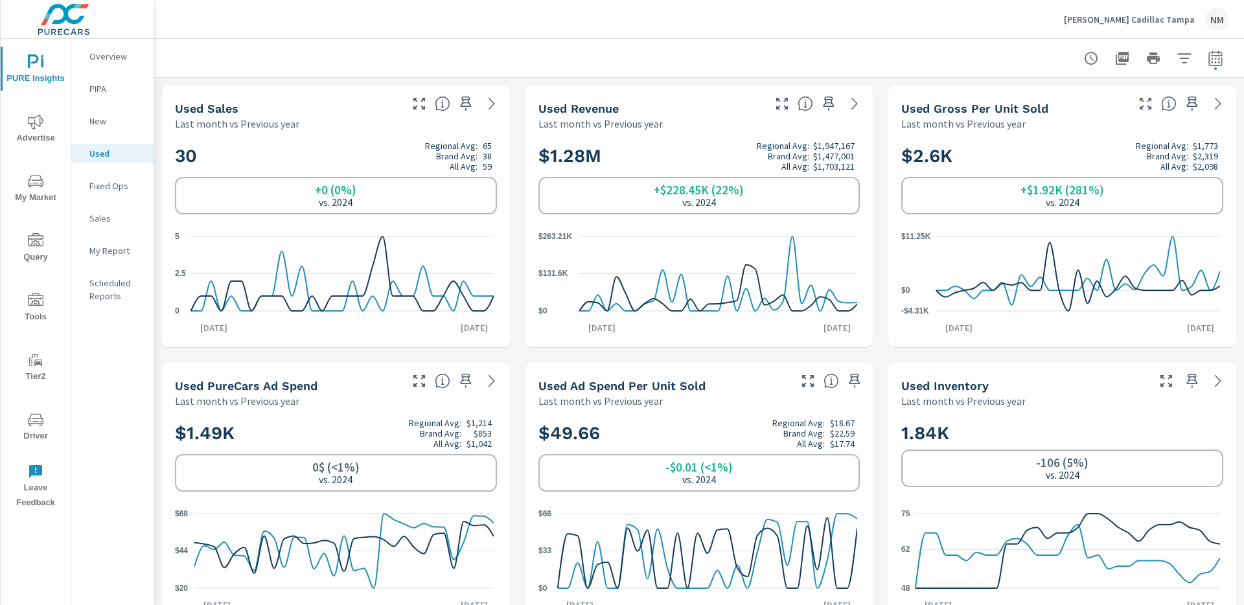
scroll to position [1, 0]
click at [461, 104] on icon "button" at bounding box center [466, 104] width 16 height 16
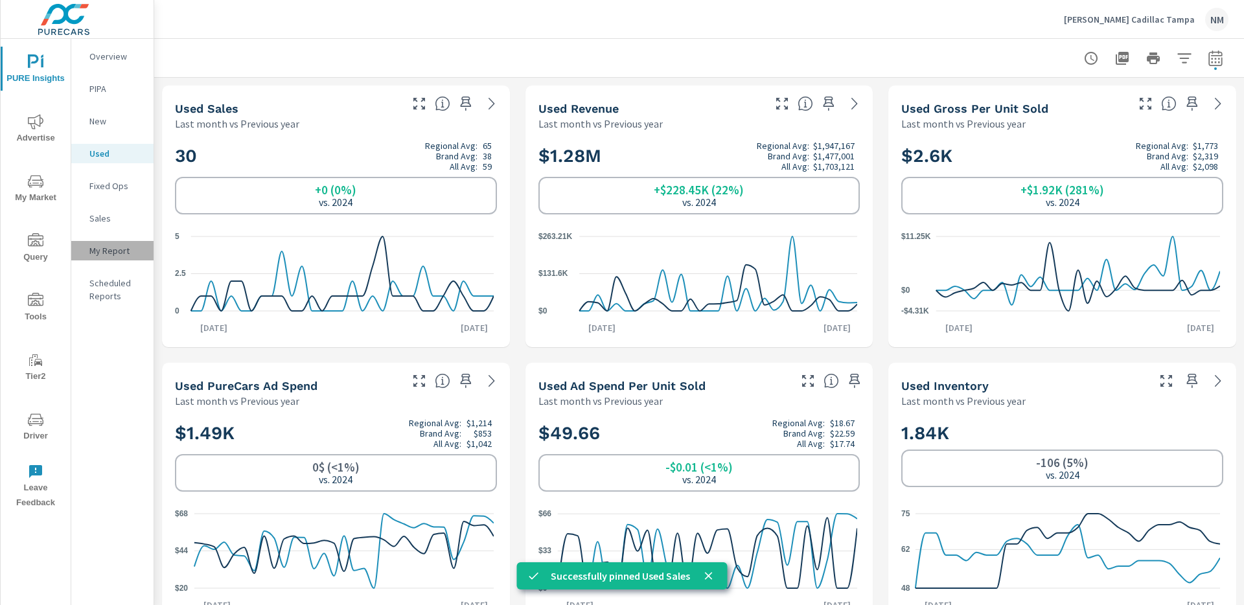
click at [114, 251] on p "My Report" at bounding box center [116, 250] width 54 height 13
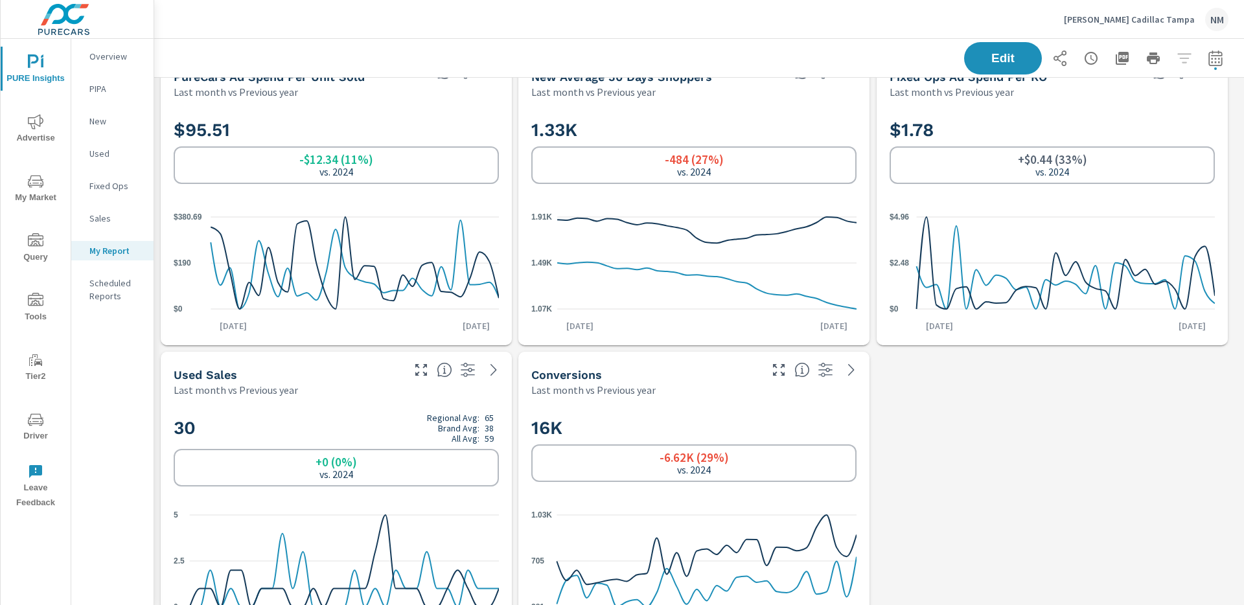
scroll to position [678, 0]
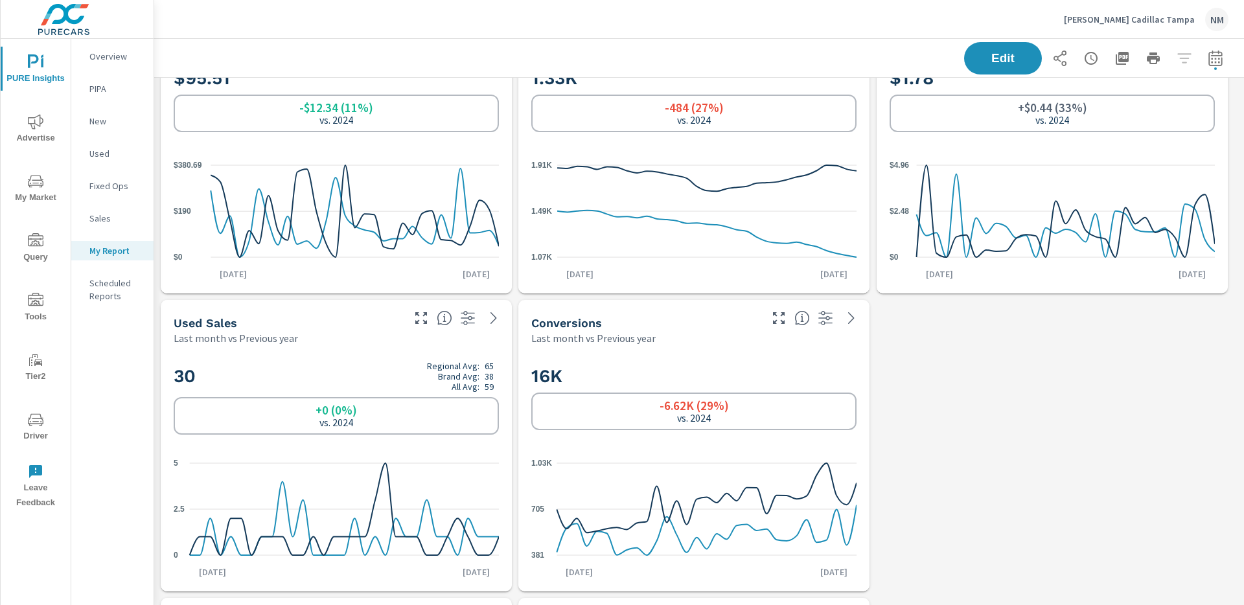
drag, startPoint x: 287, startPoint y: 336, endPoint x: 561, endPoint y: 290, distance: 277.3
click at [561, 290] on div "New Sales Last month vs Previous year 80 Regional Avg: 76 Brand Avg: 34 All Avg…" at bounding box center [699, 296] width 1090 height 1795
click at [979, 54] on span "Edit" at bounding box center [1003, 58] width 53 height 12
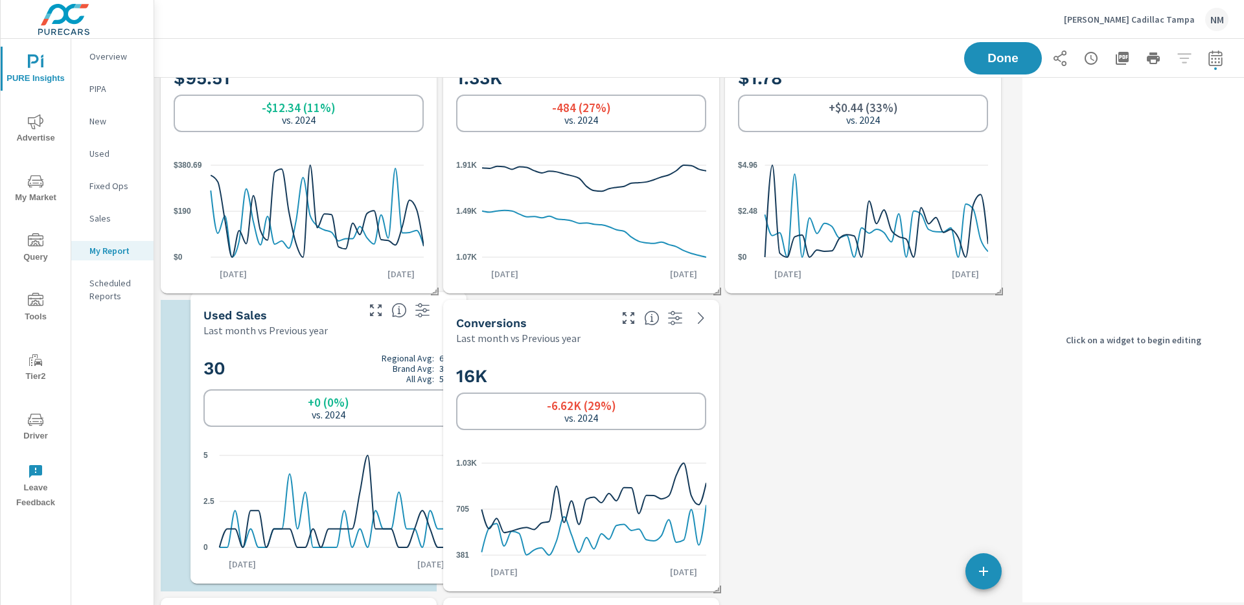
scroll to position [0, 0]
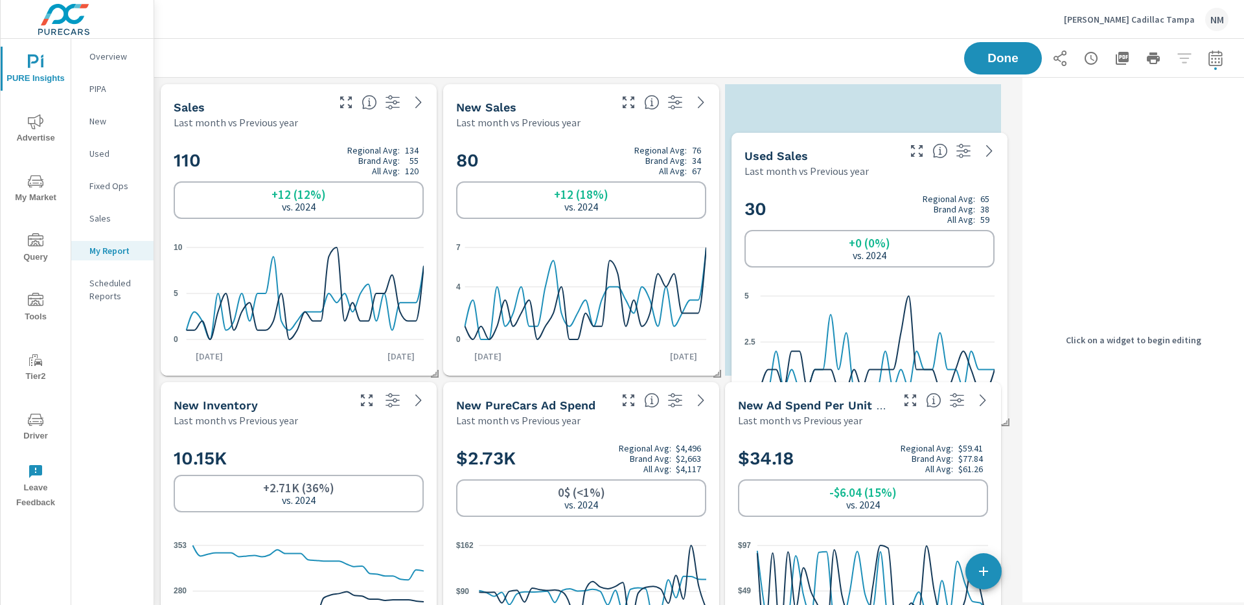
drag, startPoint x: 274, startPoint y: 317, endPoint x: 845, endPoint y: 150, distance: 594.9
click at [845, 150] on div "Used Sales" at bounding box center [821, 155] width 152 height 15
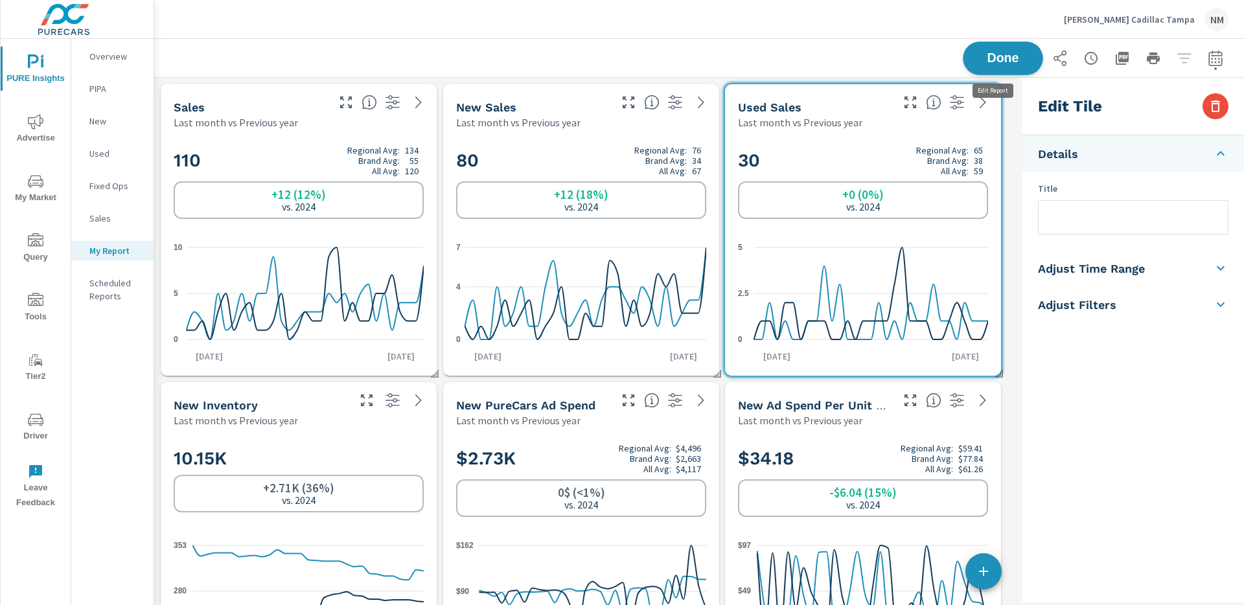
click at [999, 56] on span "Done" at bounding box center [1003, 58] width 53 height 12
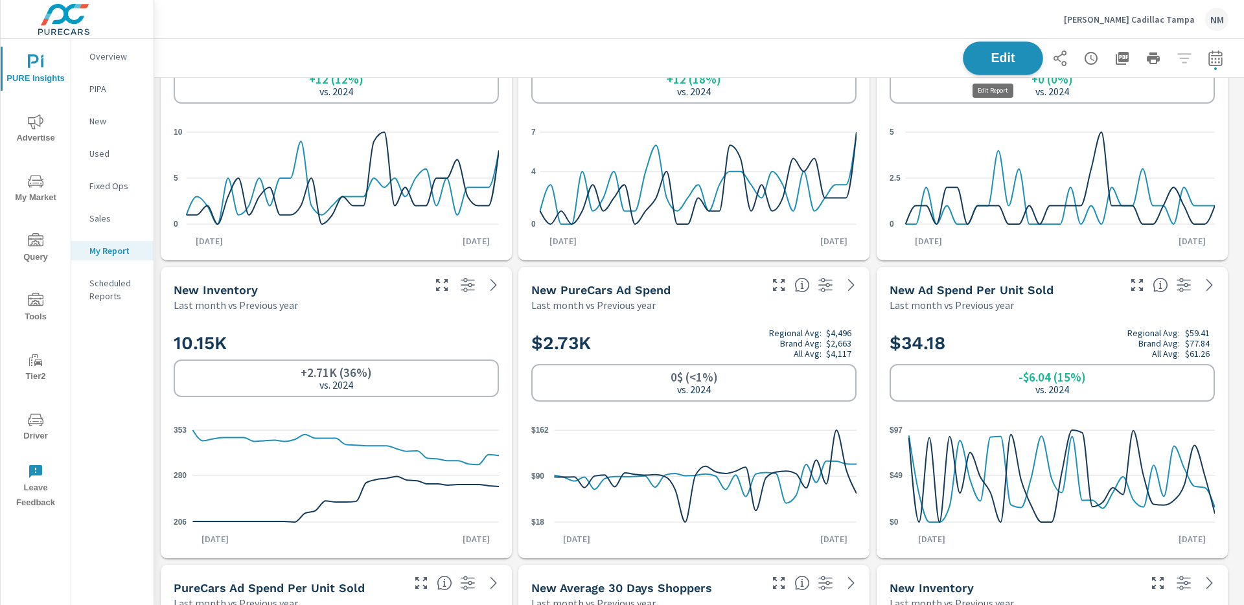
click at [1017, 59] on span "Edit" at bounding box center [1003, 58] width 53 height 12
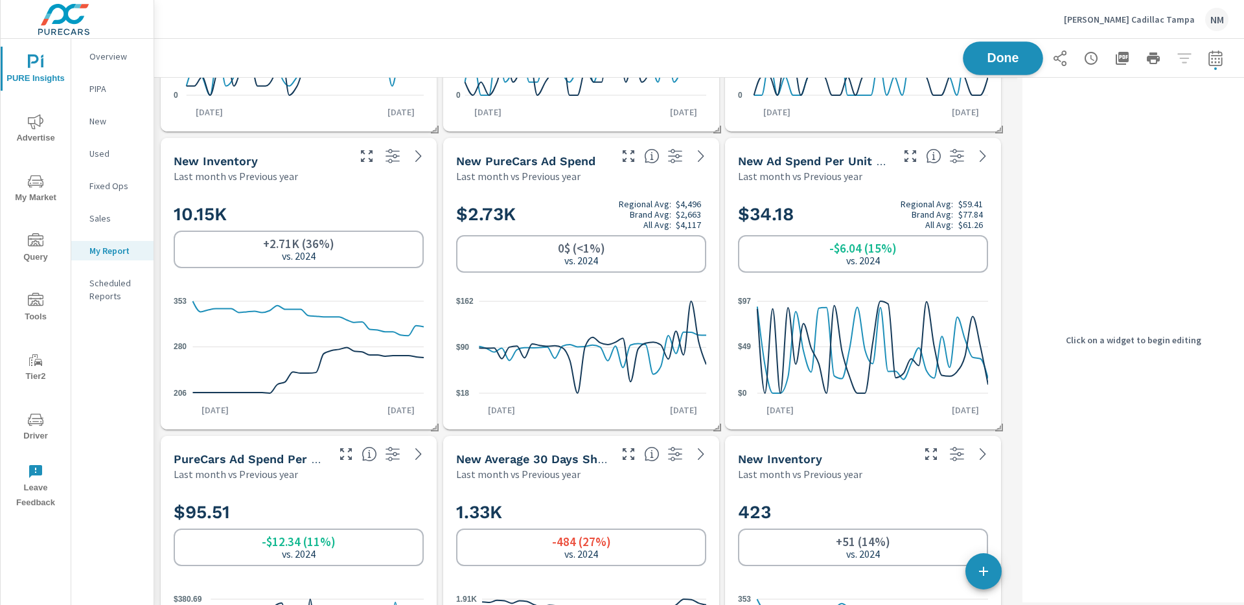
click at [993, 56] on span "Done" at bounding box center [1003, 58] width 53 height 12
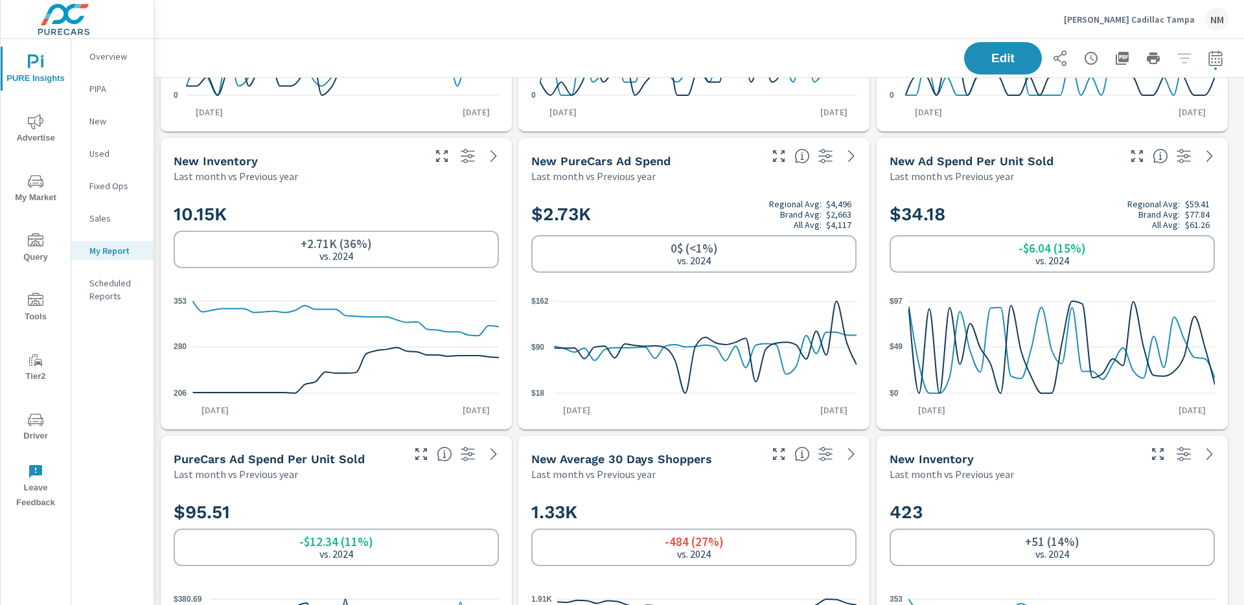
click at [338, 314] on icon "206 280 353" at bounding box center [336, 347] width 325 height 113
click at [392, 329] on icon "206 280 353" at bounding box center [336, 347] width 325 height 113
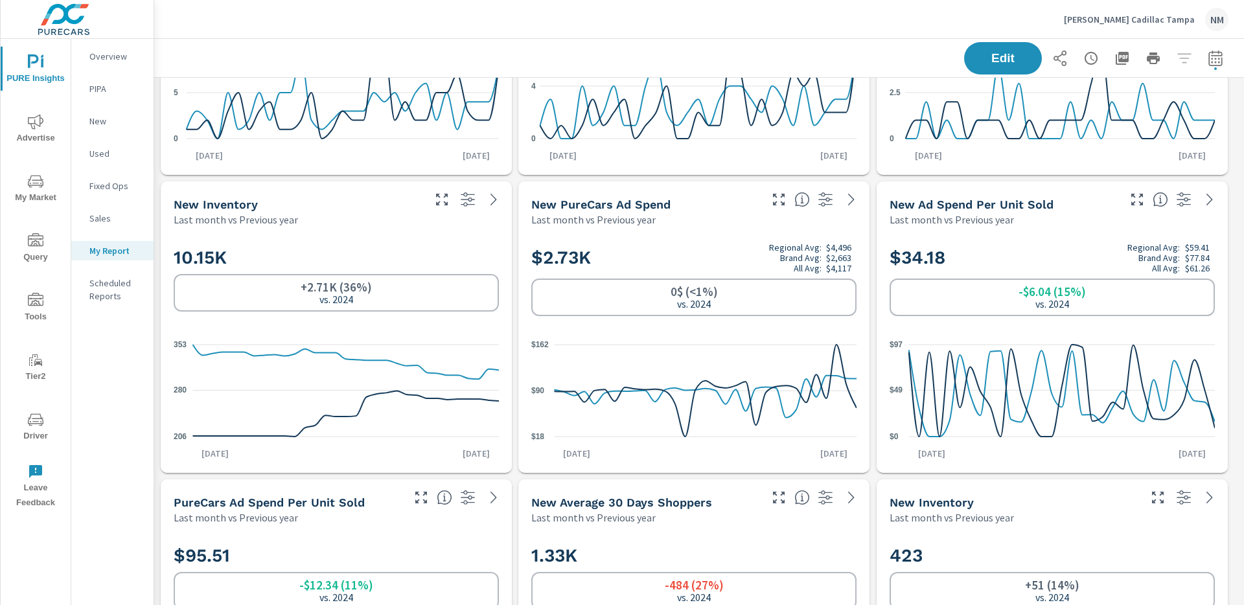
scroll to position [199, 0]
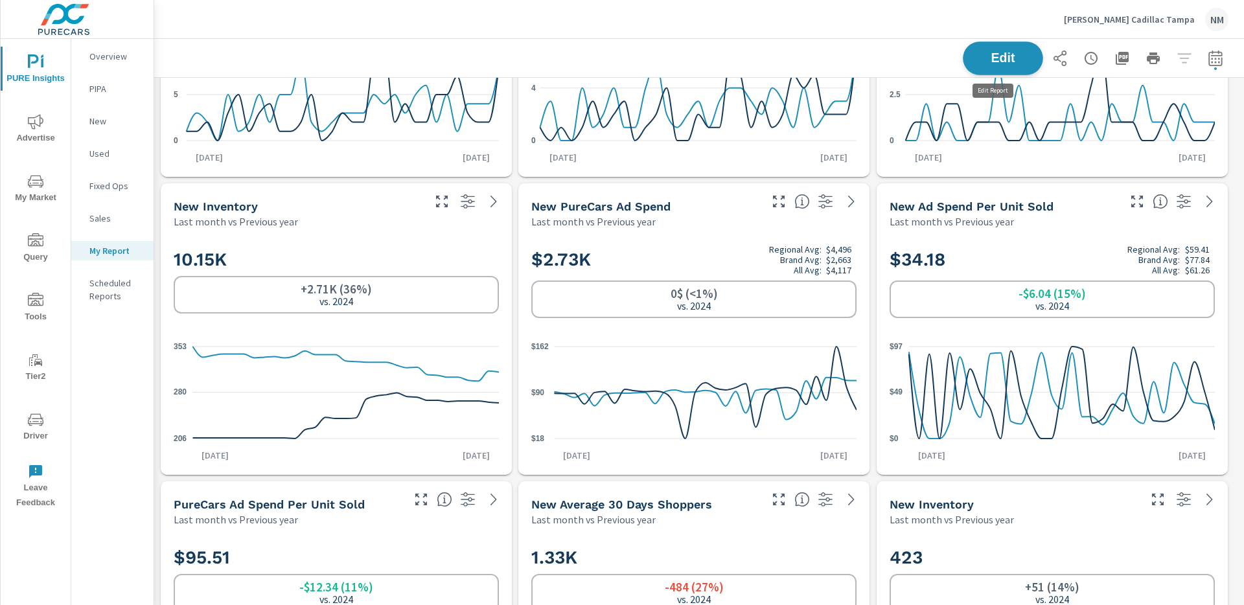
click at [1012, 54] on span "Edit" at bounding box center [1003, 58] width 53 height 12
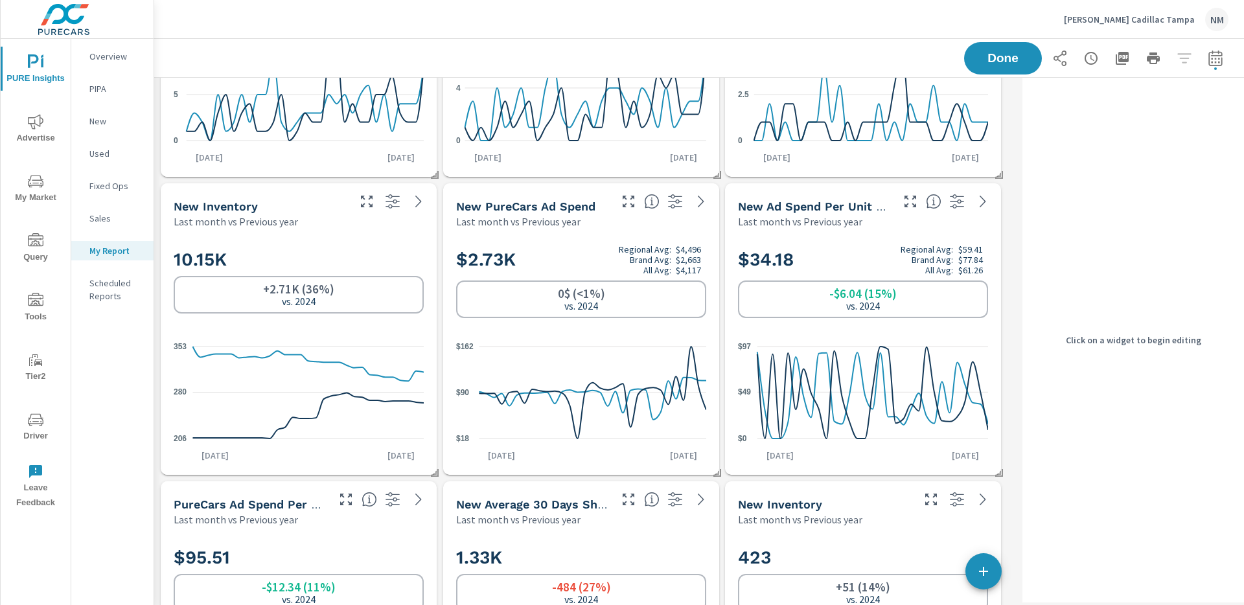
scroll to position [1815, 874]
click at [391, 233] on div "10.15K +2.71K (36%) vs. 2024 206 280 353 [DATE] [DATE]" at bounding box center [299, 352] width 276 height 246
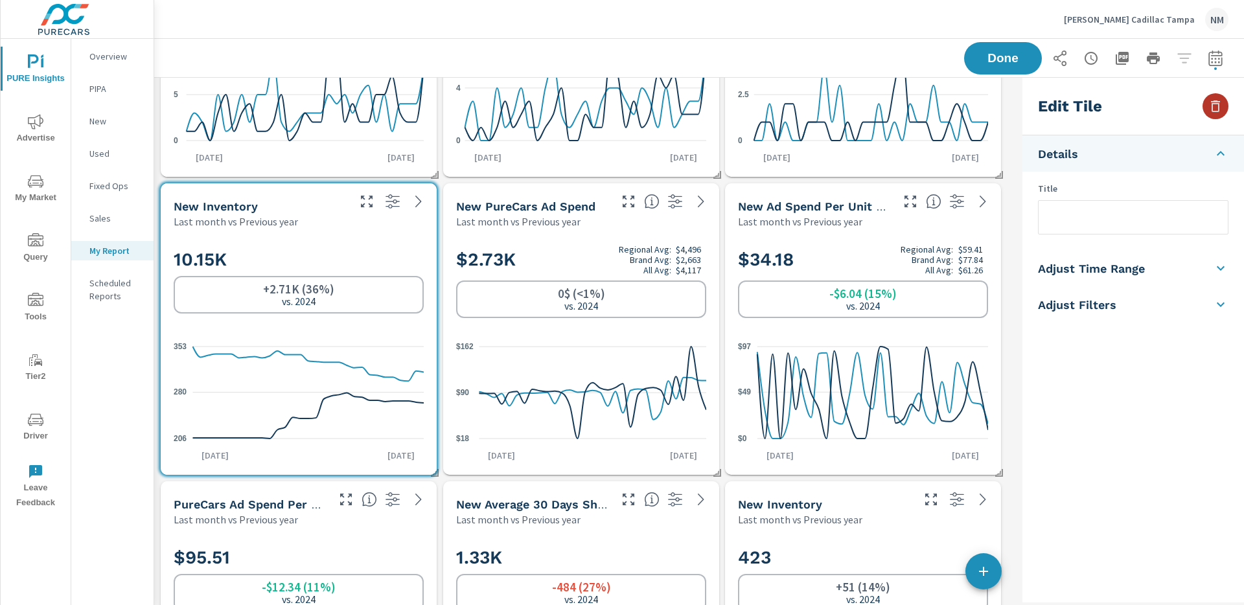
click at [1224, 106] on button "button" at bounding box center [1216, 106] width 26 height 26
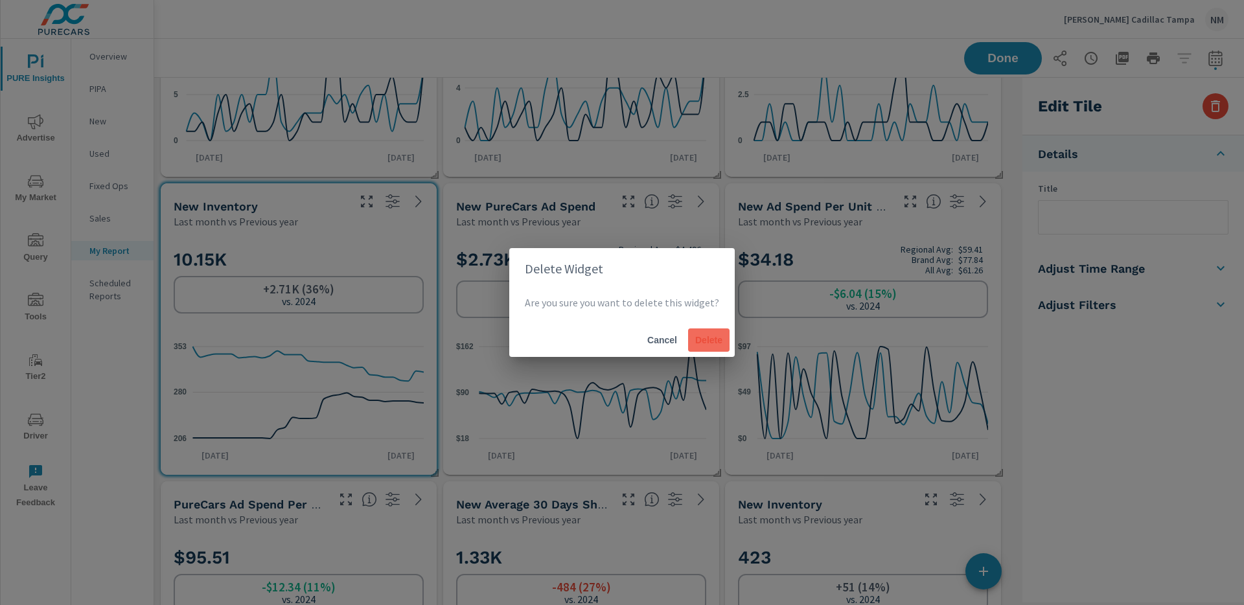
click at [706, 343] on span "Delete" at bounding box center [708, 340] width 31 height 12
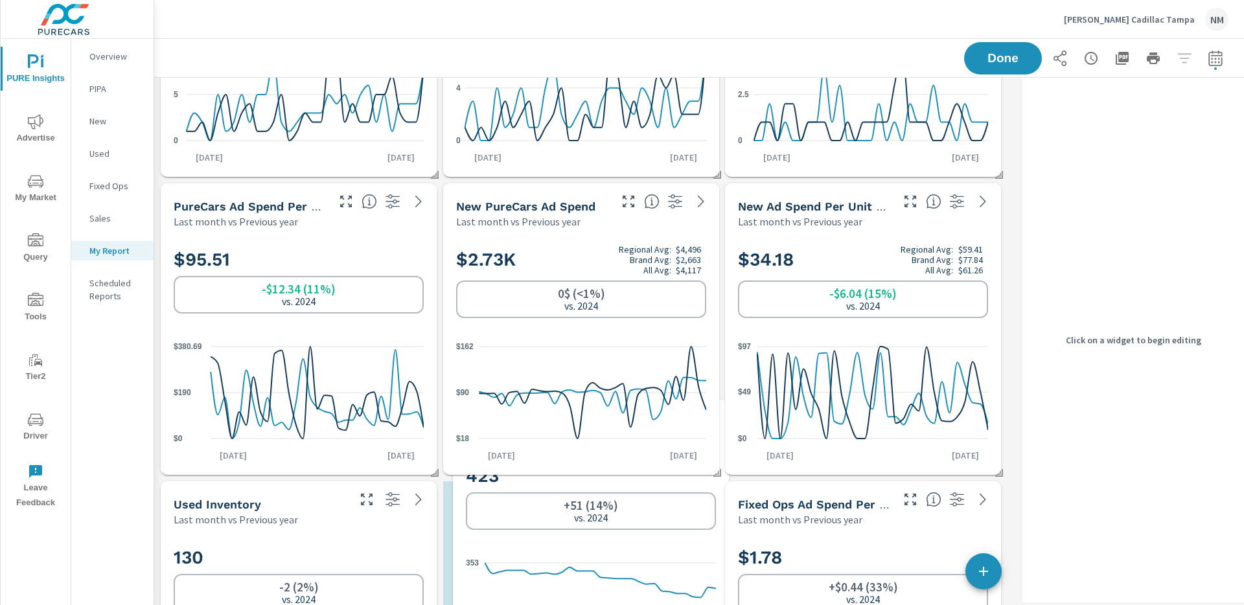
scroll to position [6, 6]
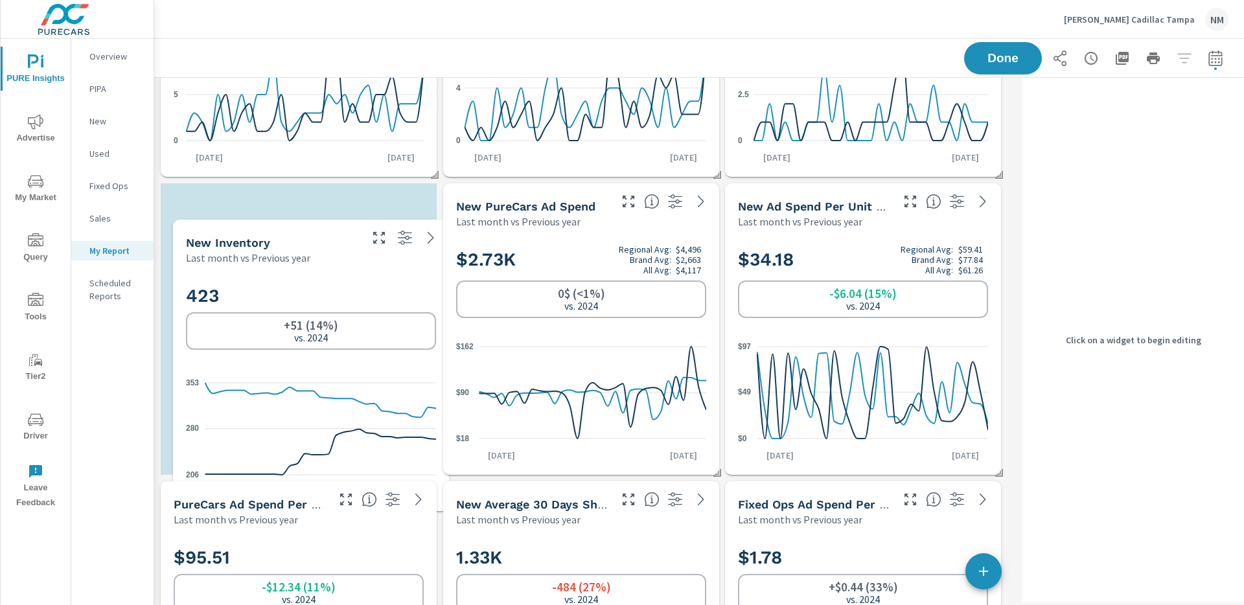
drag, startPoint x: 812, startPoint y: 527, endPoint x: 257, endPoint y: 265, distance: 614.2
click at [257, 265] on div "423 +51 (14%) vs. 2024 206 280 353 [DATE] [DATE]" at bounding box center [311, 388] width 276 height 246
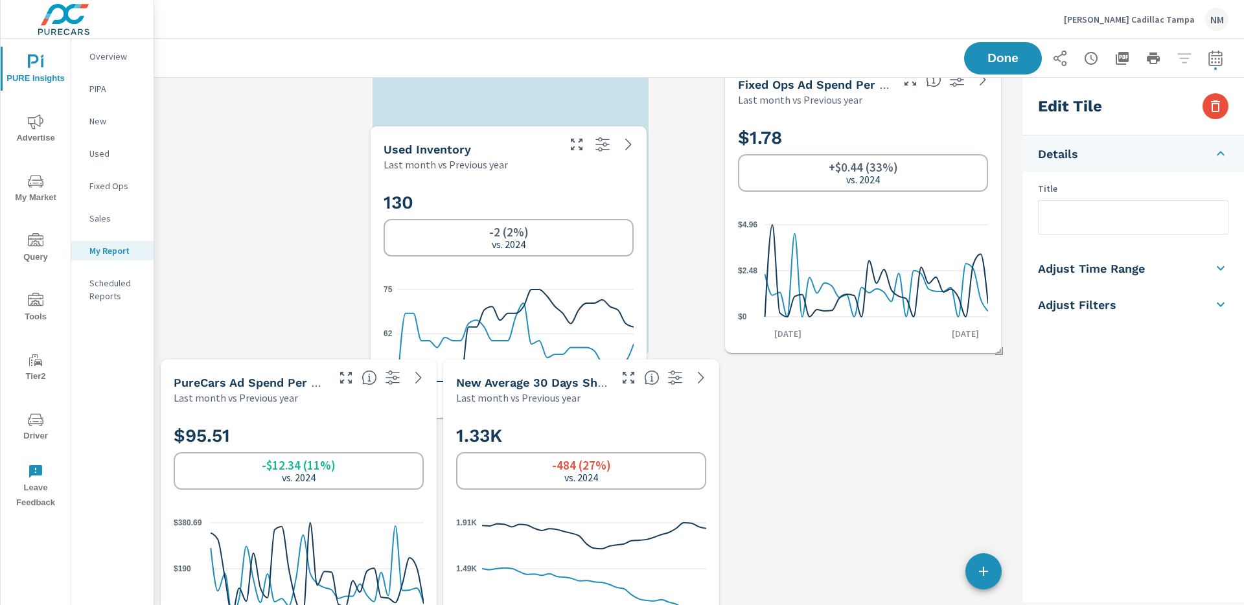
drag, startPoint x: 351, startPoint y: 415, endPoint x: 578, endPoint y: 176, distance: 329.6
click at [578, 177] on div "130 -2 (2%) vs. 2024 48 62 75 [DATE] [DATE]" at bounding box center [509, 295] width 266 height 236
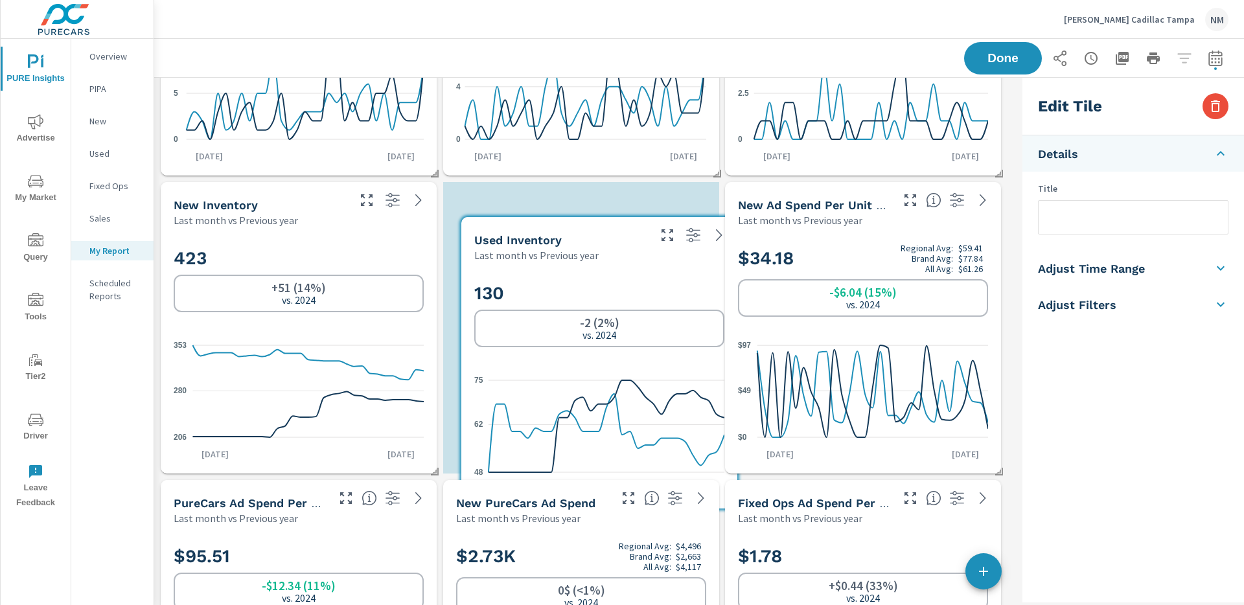
drag, startPoint x: 451, startPoint y: 529, endPoint x: 540, endPoint y: 266, distance: 277.7
click at [540, 266] on div "130 -2 (2%) vs. 2024 48 62 75 [DATE] [DATE]" at bounding box center [599, 385] width 276 height 246
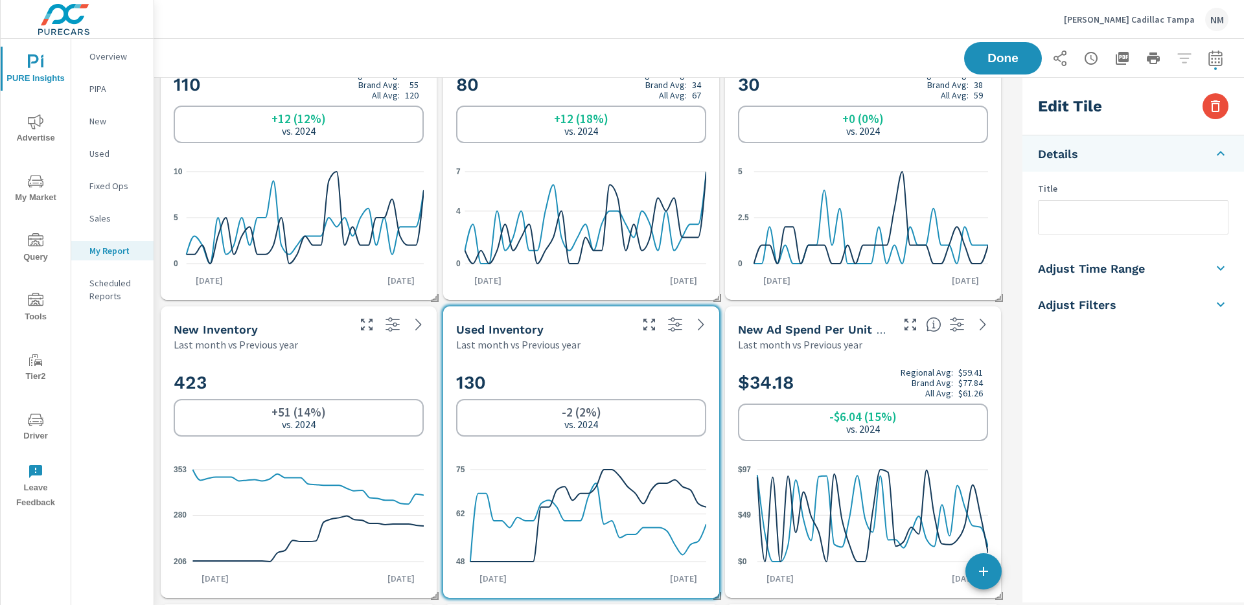
scroll to position [0, 0]
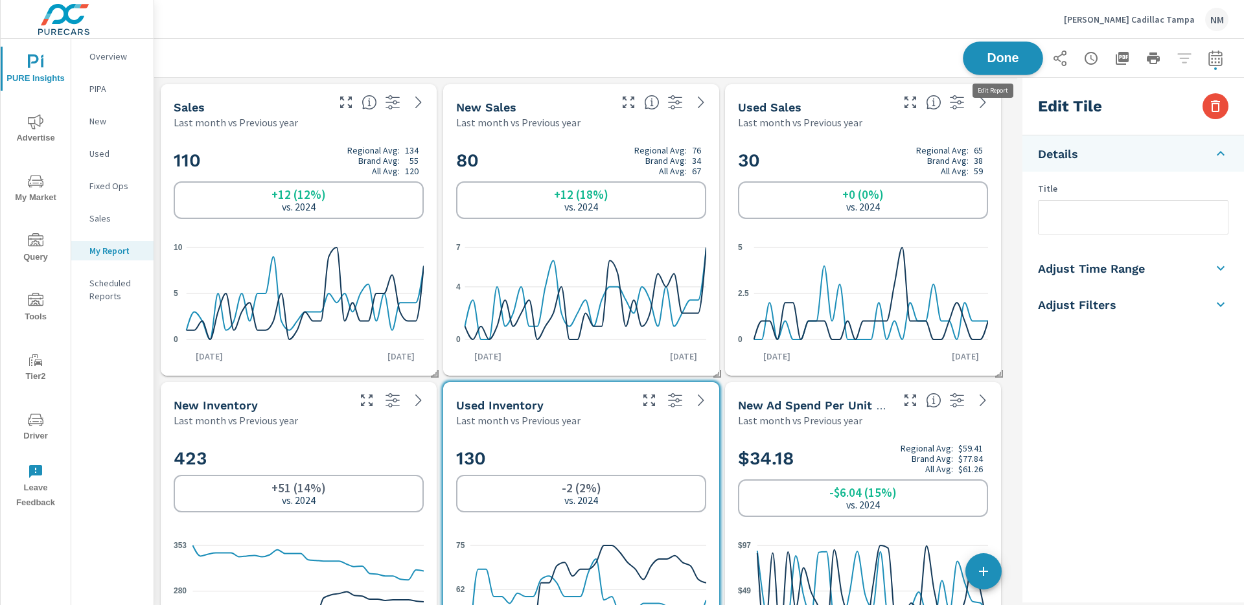
click at [1012, 62] on span "Done" at bounding box center [1003, 58] width 53 height 12
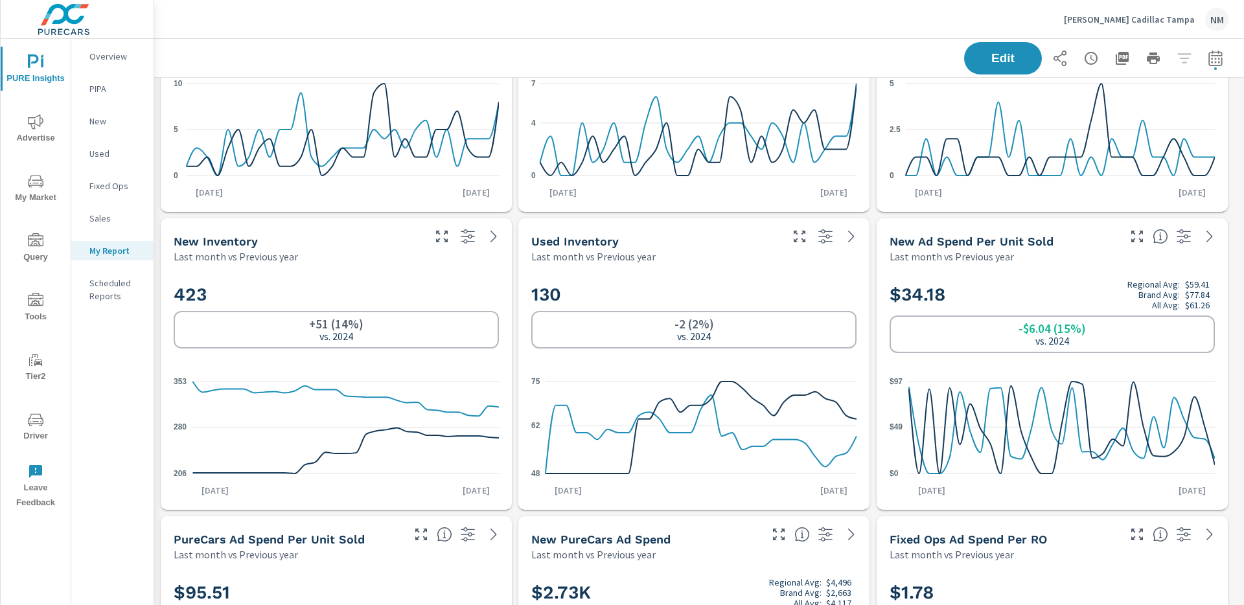
scroll to position [161, 0]
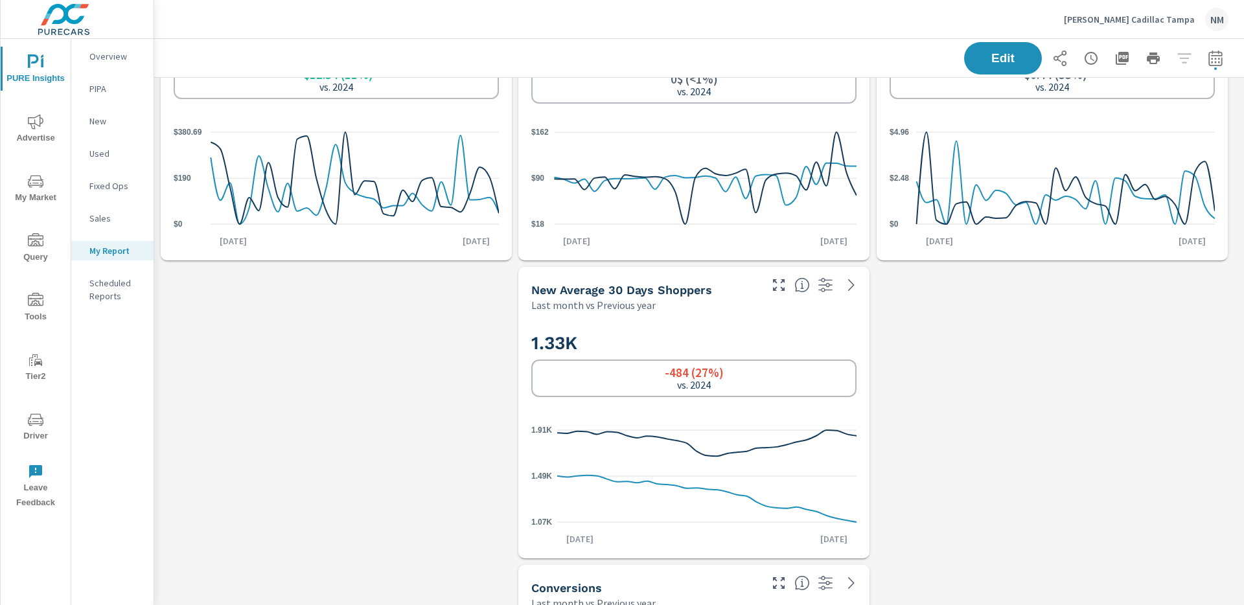
scroll to position [826, 0]
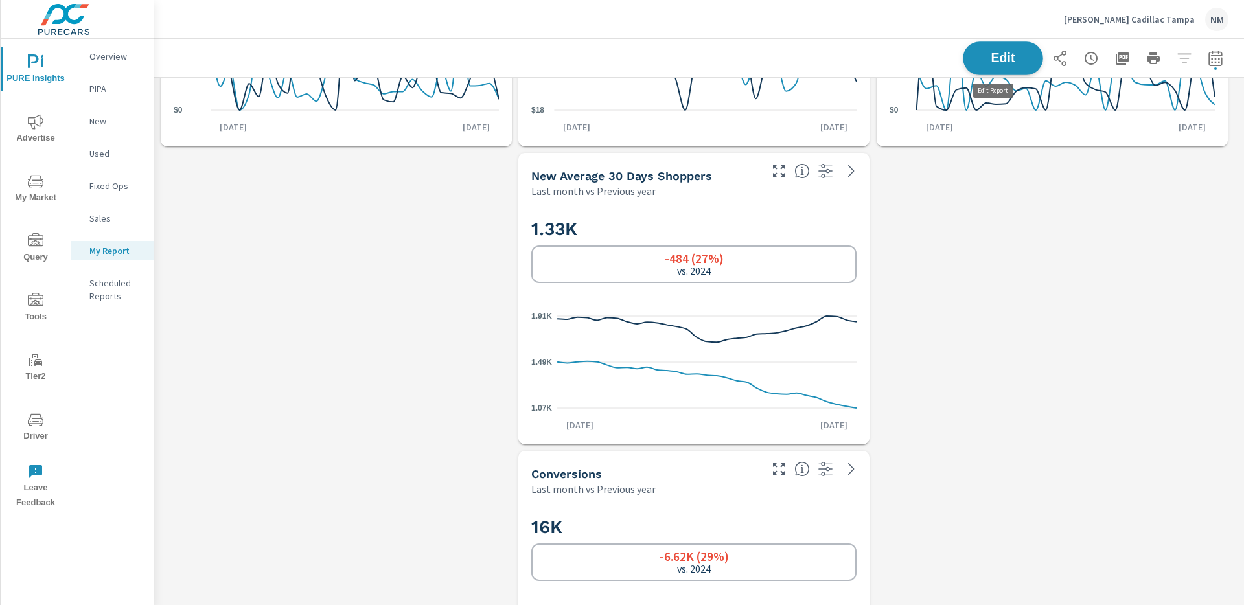
click at [988, 59] on span "Edit" at bounding box center [1003, 58] width 53 height 12
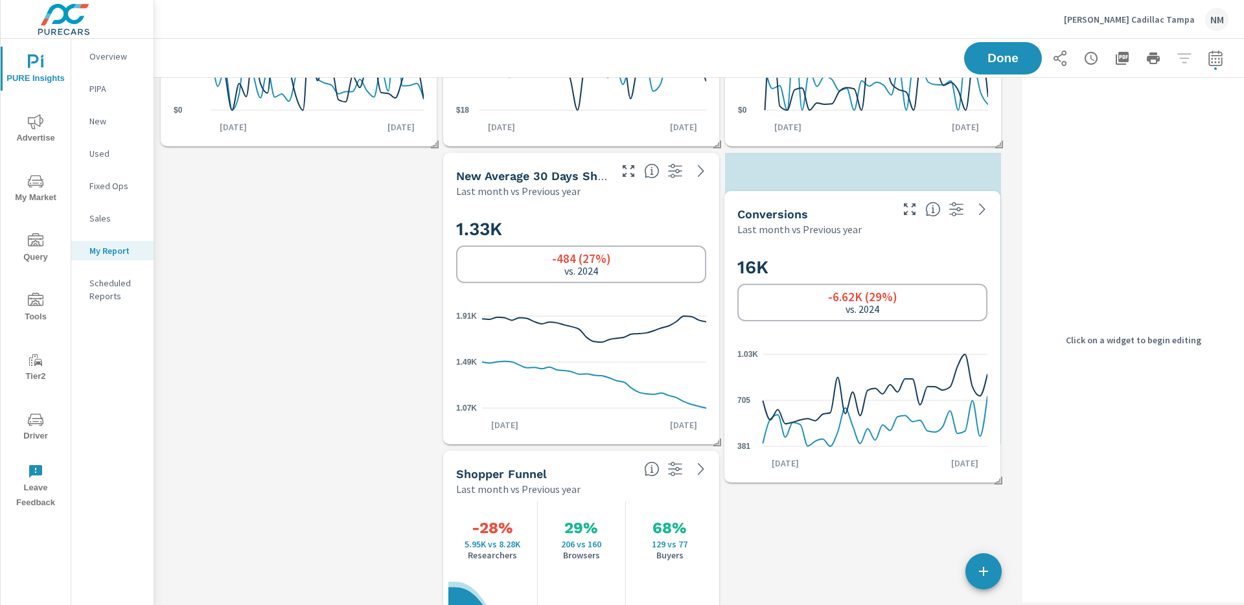
scroll to position [1815, 874]
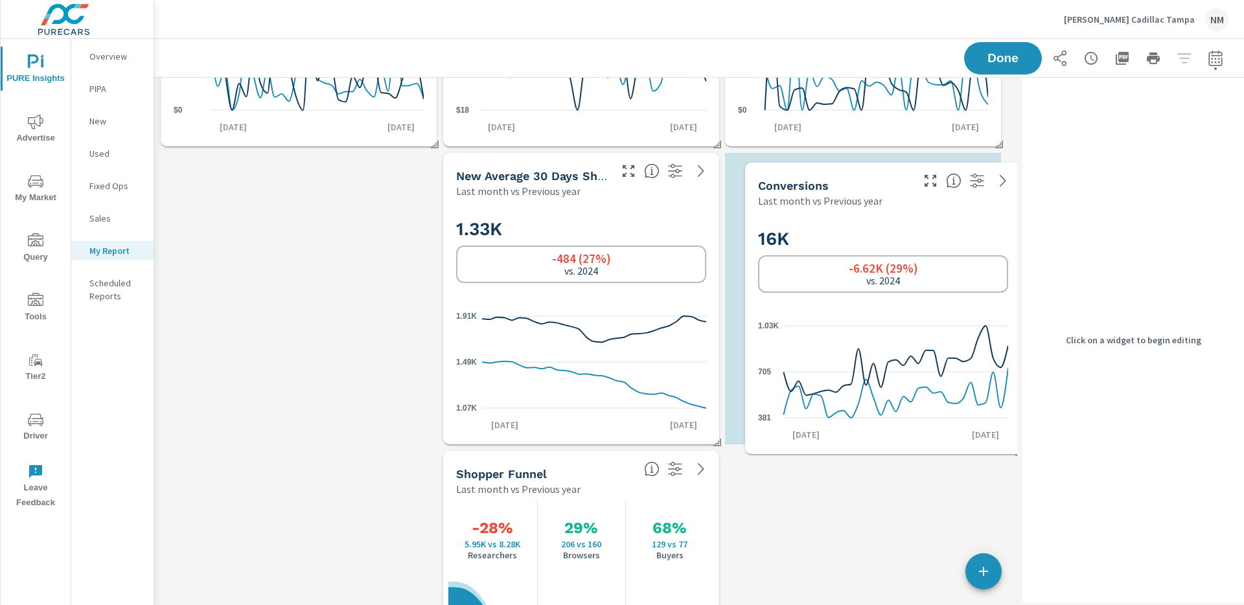
drag, startPoint x: 547, startPoint y: 483, endPoint x: 849, endPoint y: 194, distance: 417.6
click at [849, 194] on p "Last month vs Previous year" at bounding box center [820, 201] width 124 height 16
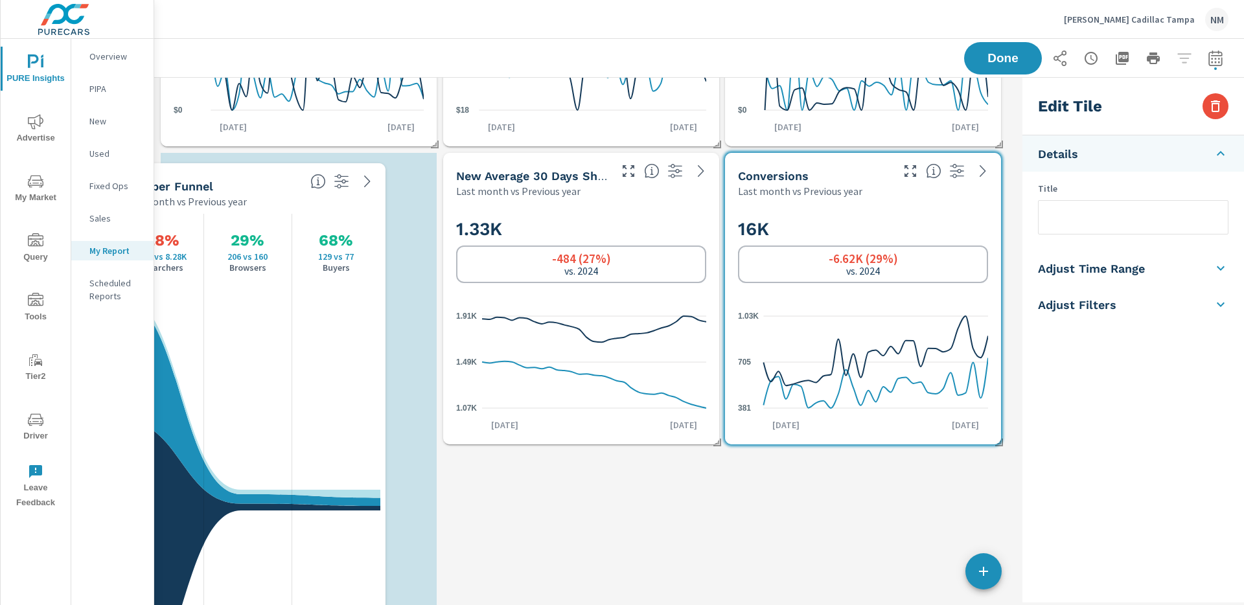
scroll to position [1517, 874]
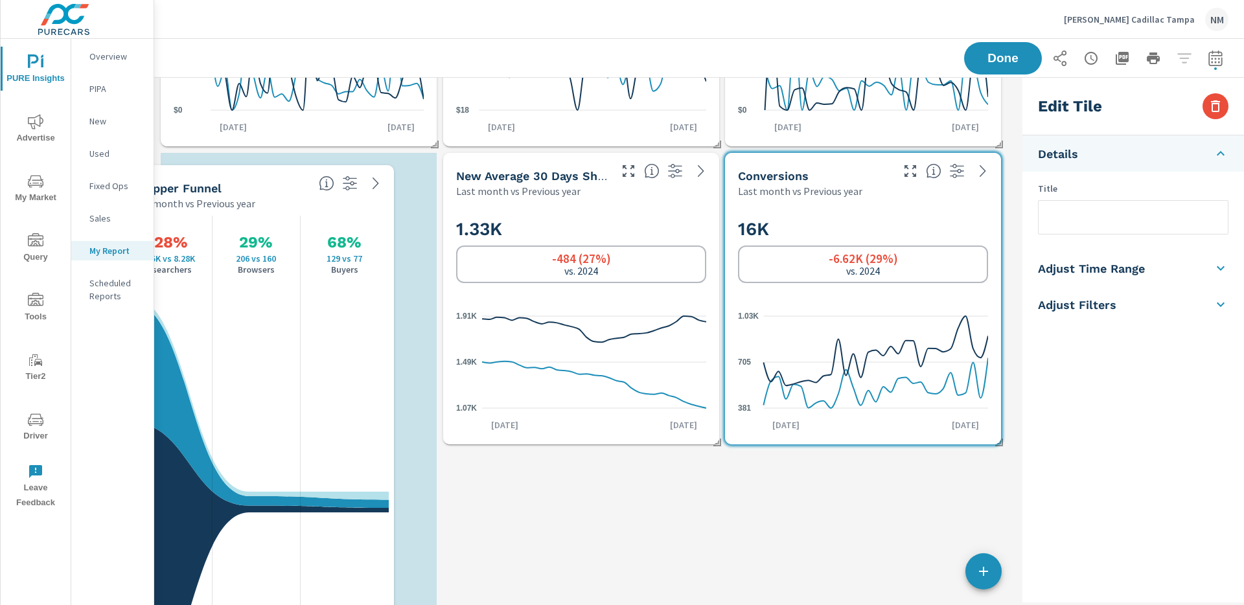
drag, startPoint x: 591, startPoint y: 465, endPoint x: 283, endPoint y: 180, distance: 420.1
click at [283, 180] on div "Shopper Funnel Last month vs Previous year" at bounding box center [216, 188] width 196 height 46
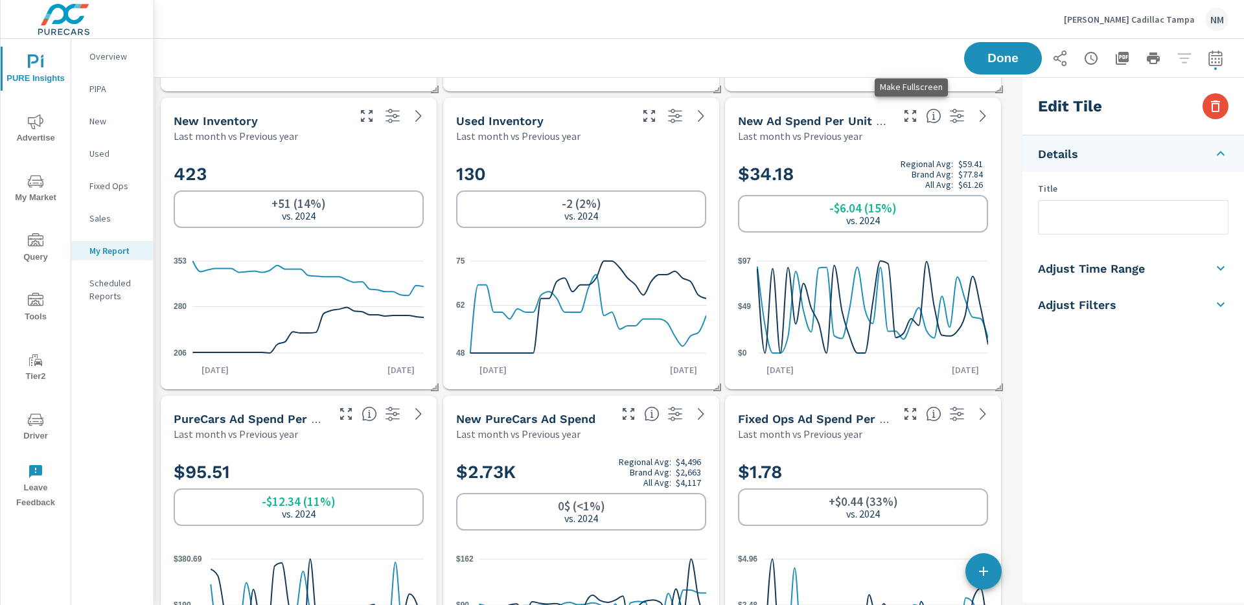
click at [915, 115] on icon "button" at bounding box center [911, 116] width 16 height 16
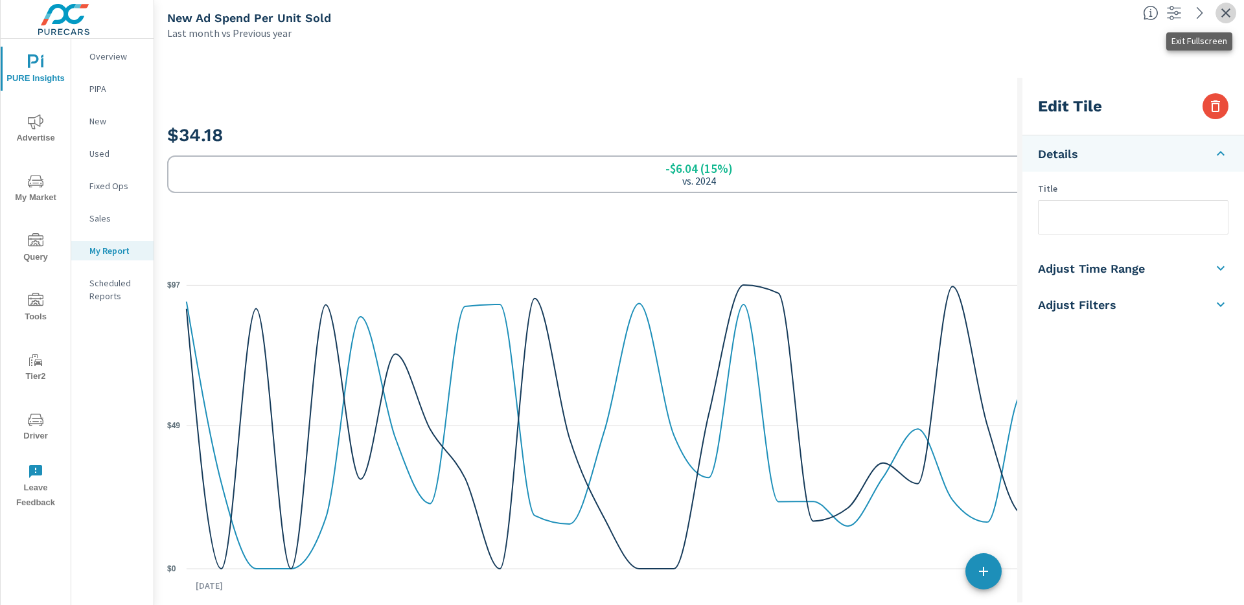
click at [1225, 10] on icon "button" at bounding box center [1226, 12] width 9 height 9
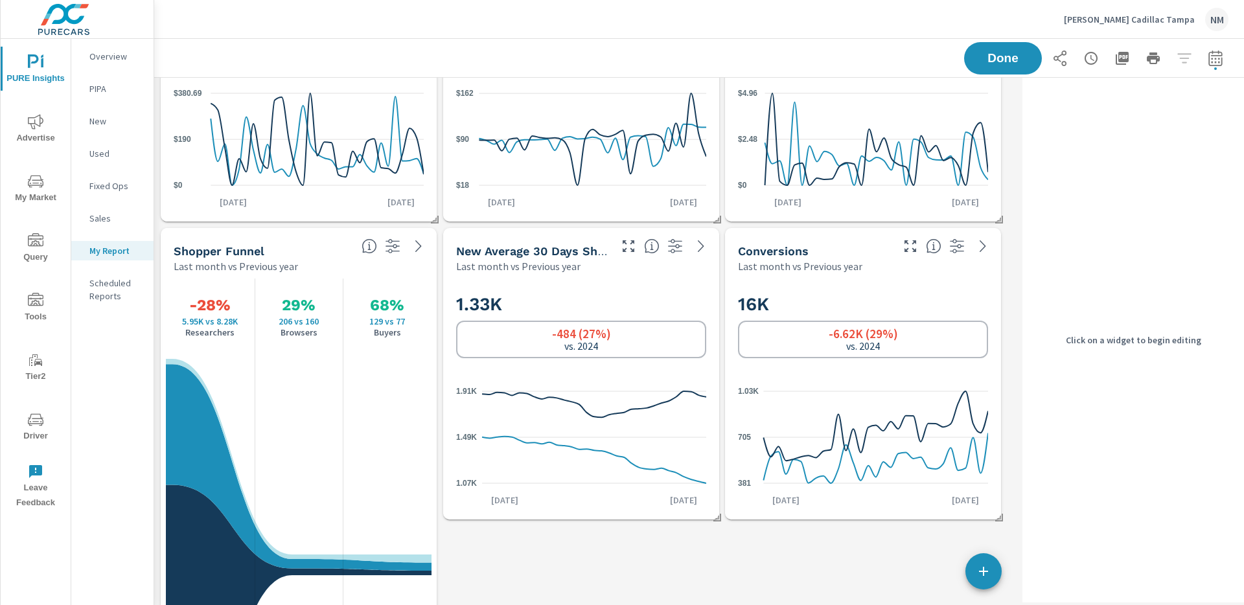
scroll to position [678, 0]
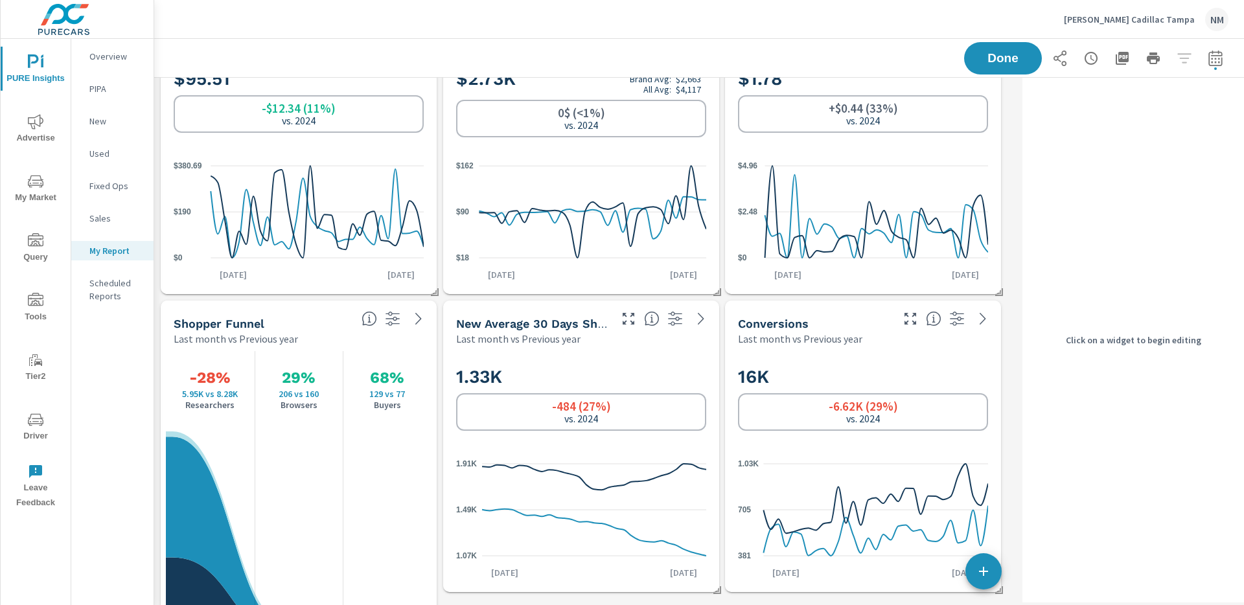
click at [863, 509] on icon at bounding box center [875, 498] width 225 height 69
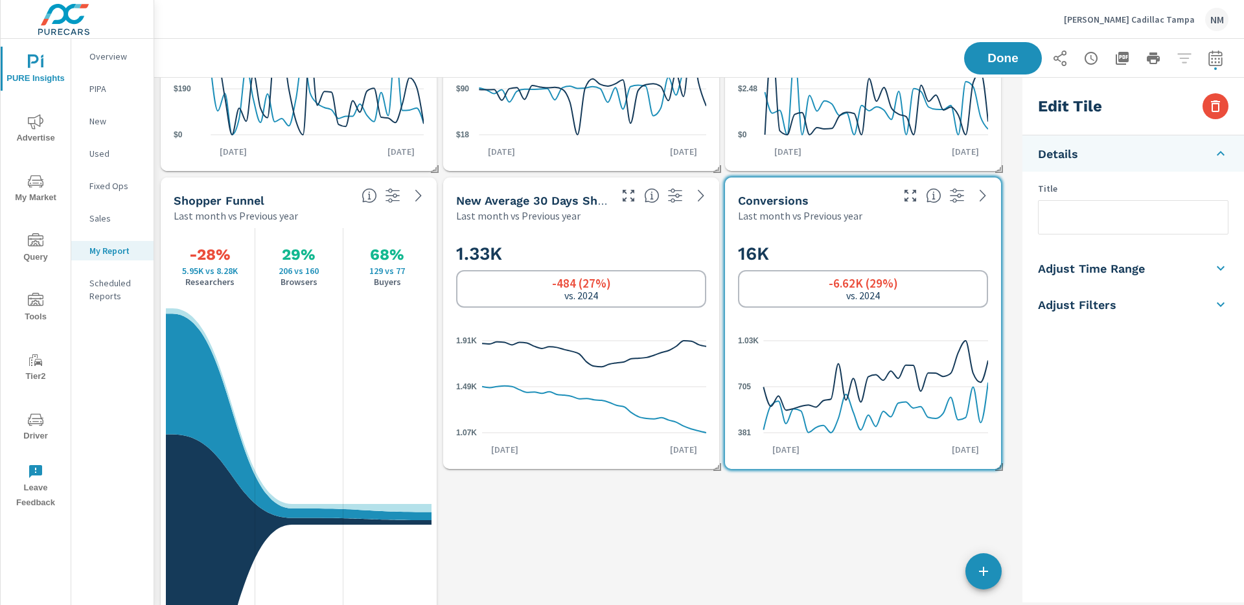
scroll to position [0, 0]
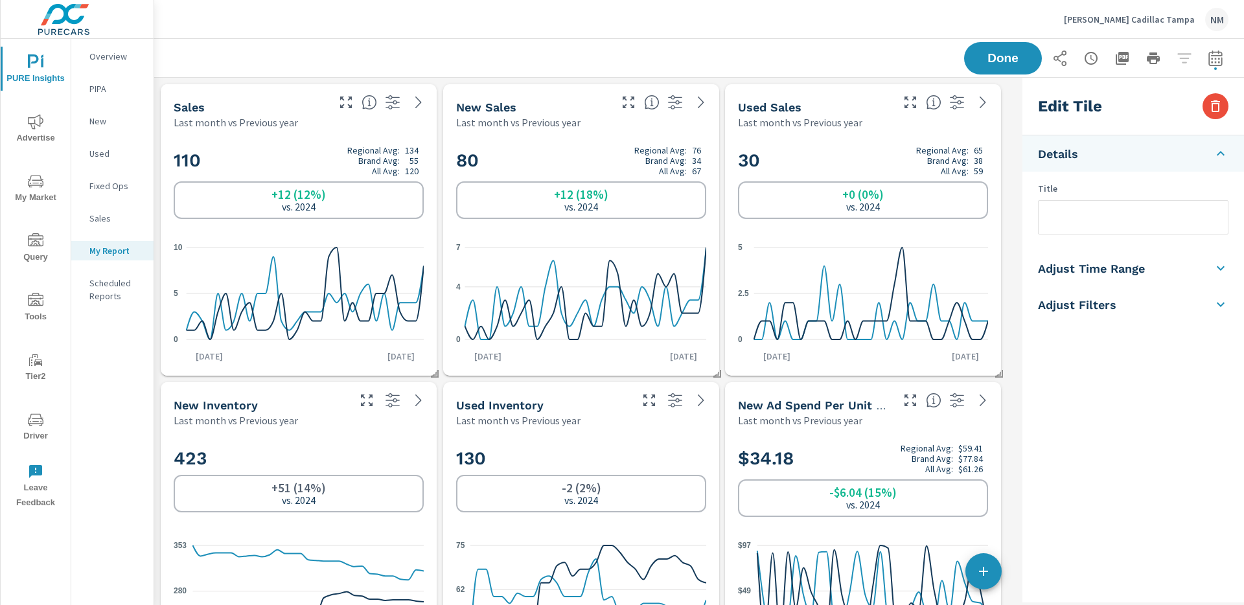
click at [50, 132] on span "Advertise" at bounding box center [36, 130] width 62 height 32
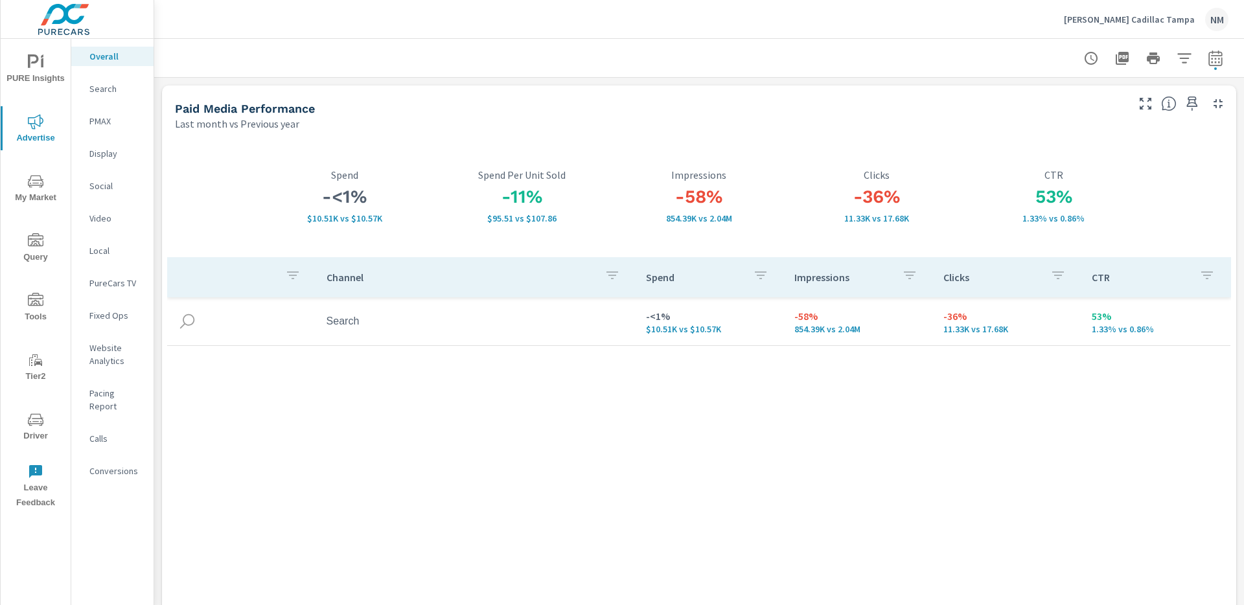
click at [112, 93] on p "Search" at bounding box center [116, 88] width 54 height 13
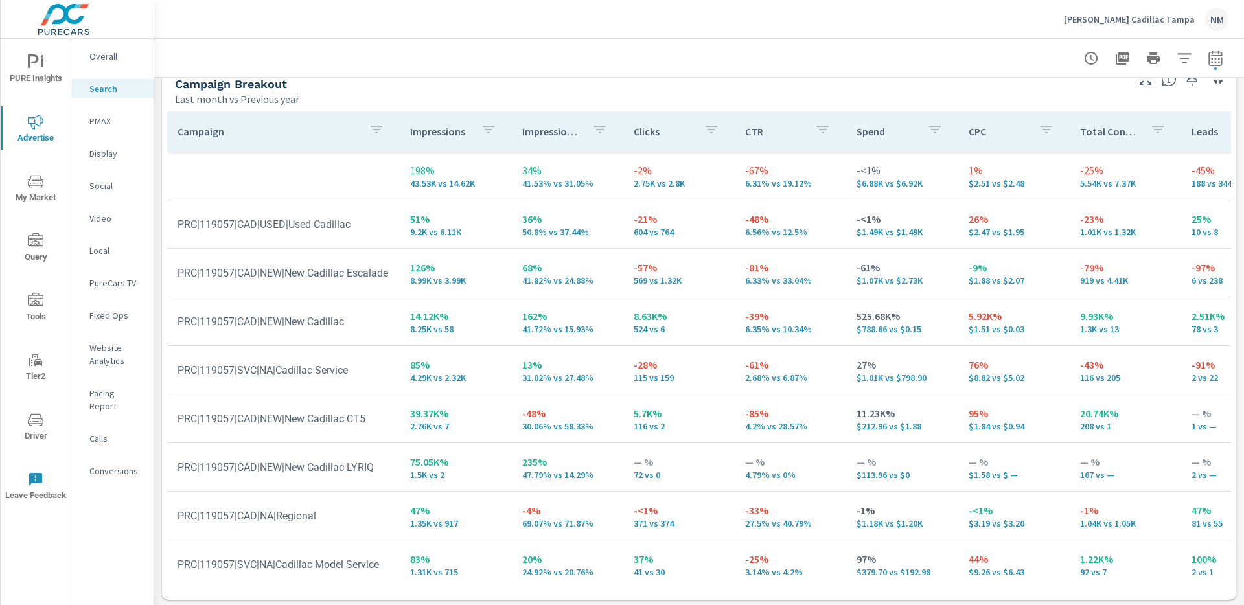
scroll to position [1275, 0]
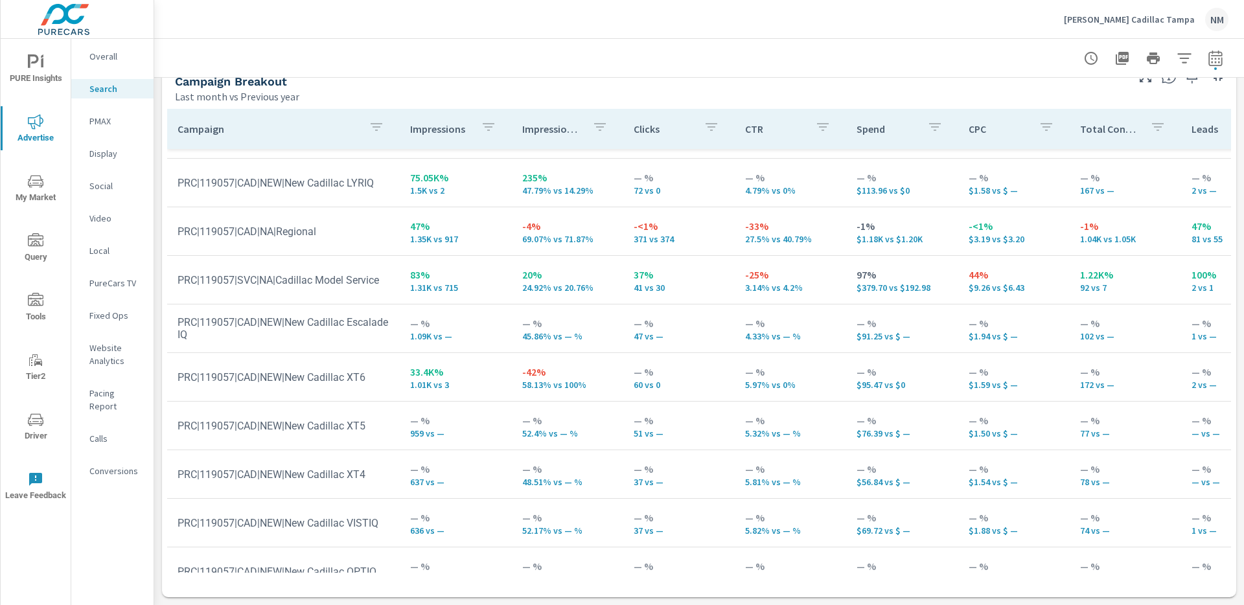
scroll to position [283, 0]
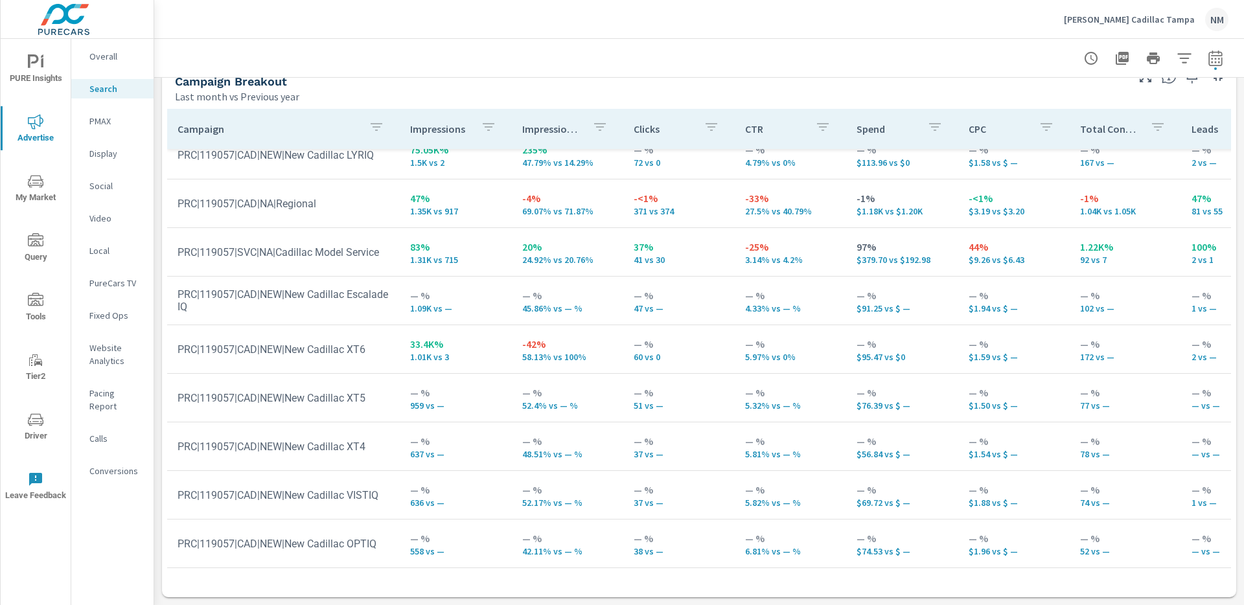
scroll to position [325, 0]
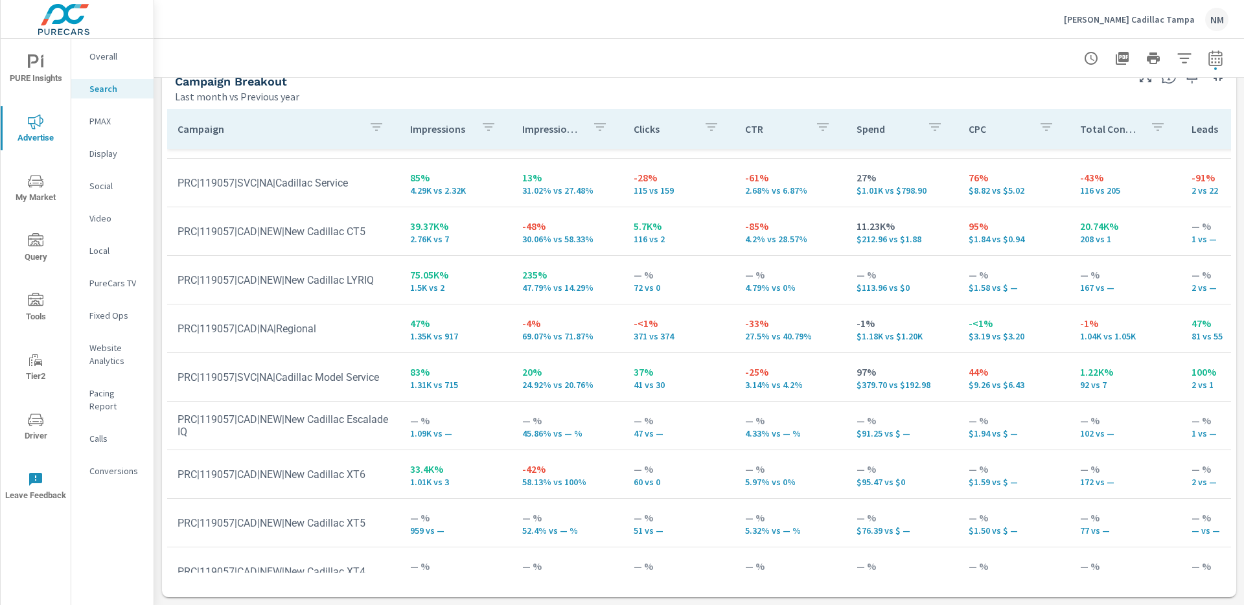
scroll to position [94, 0]
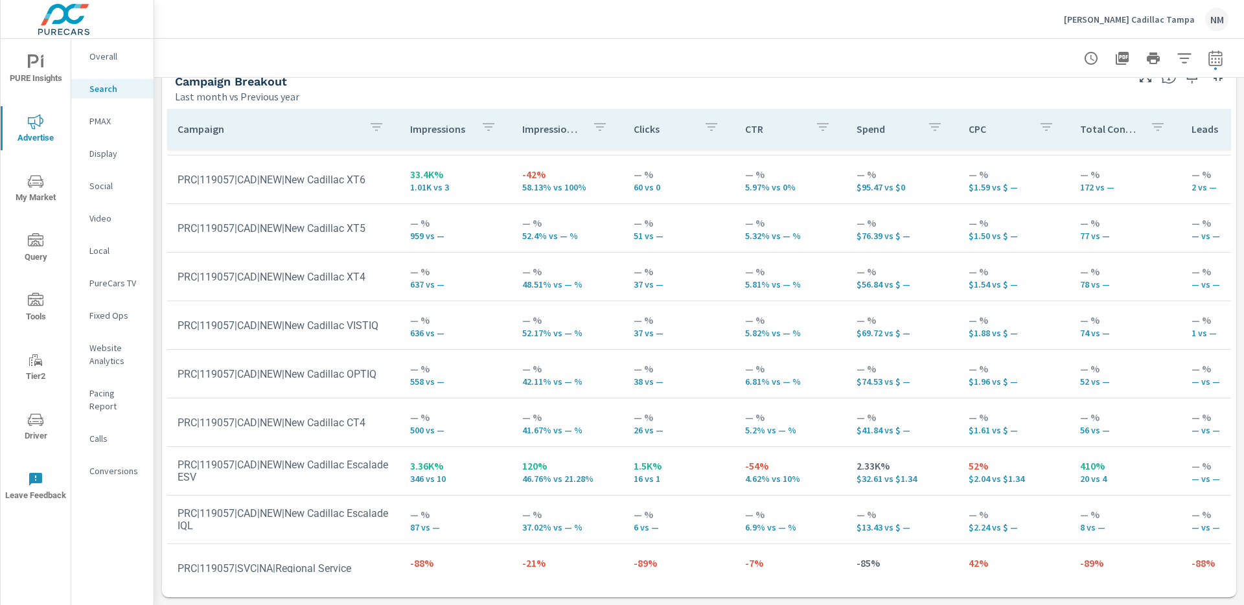
scroll to position [607, 0]
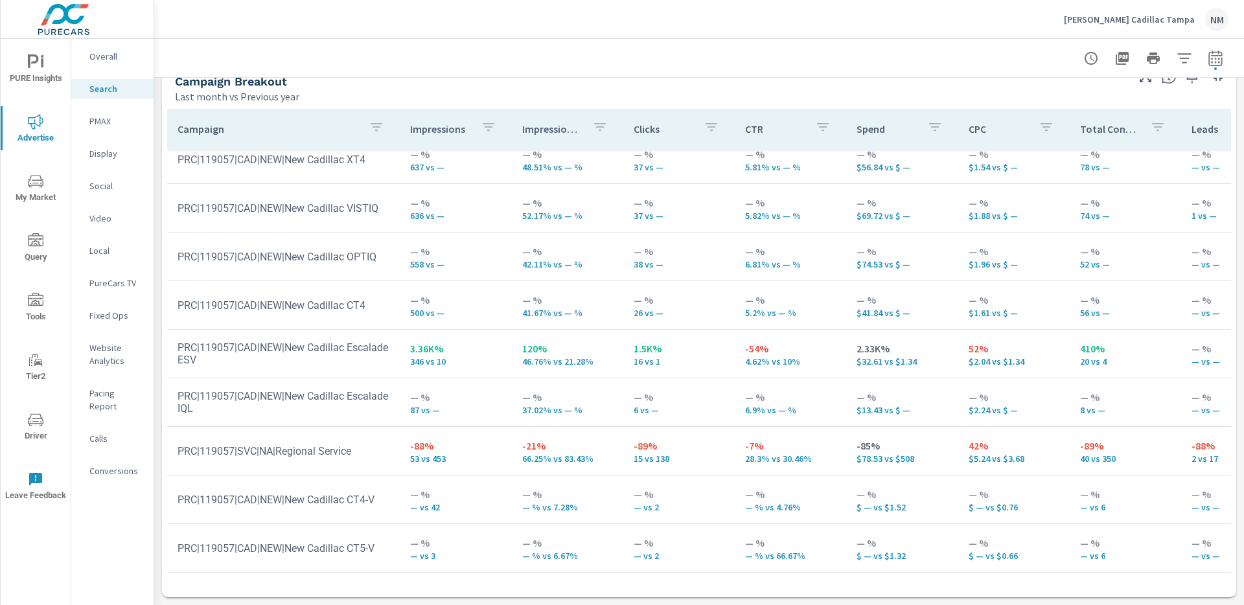
scroll to position [128, 0]
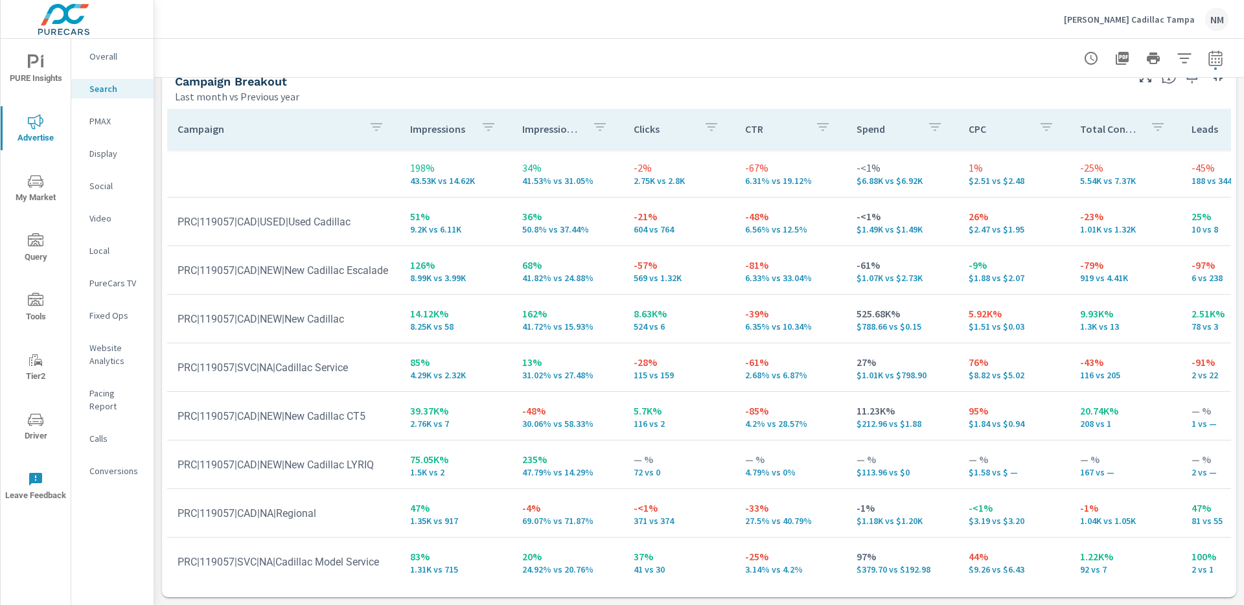
scroll to position [1024, 0]
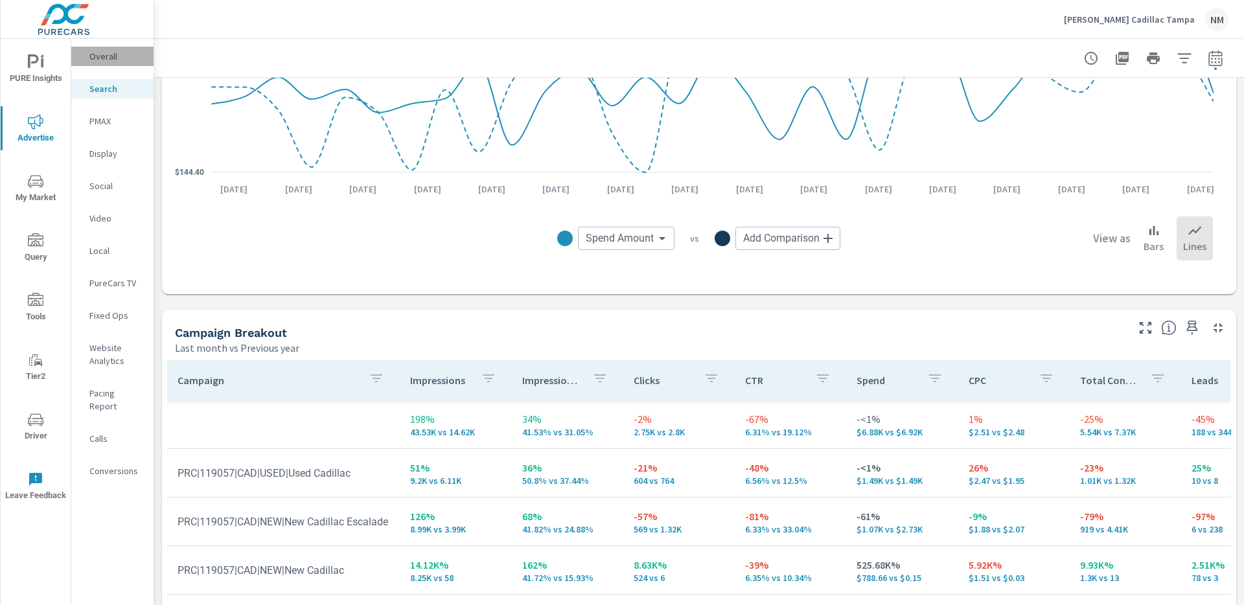
click at [108, 55] on p "Overall" at bounding box center [116, 56] width 54 height 13
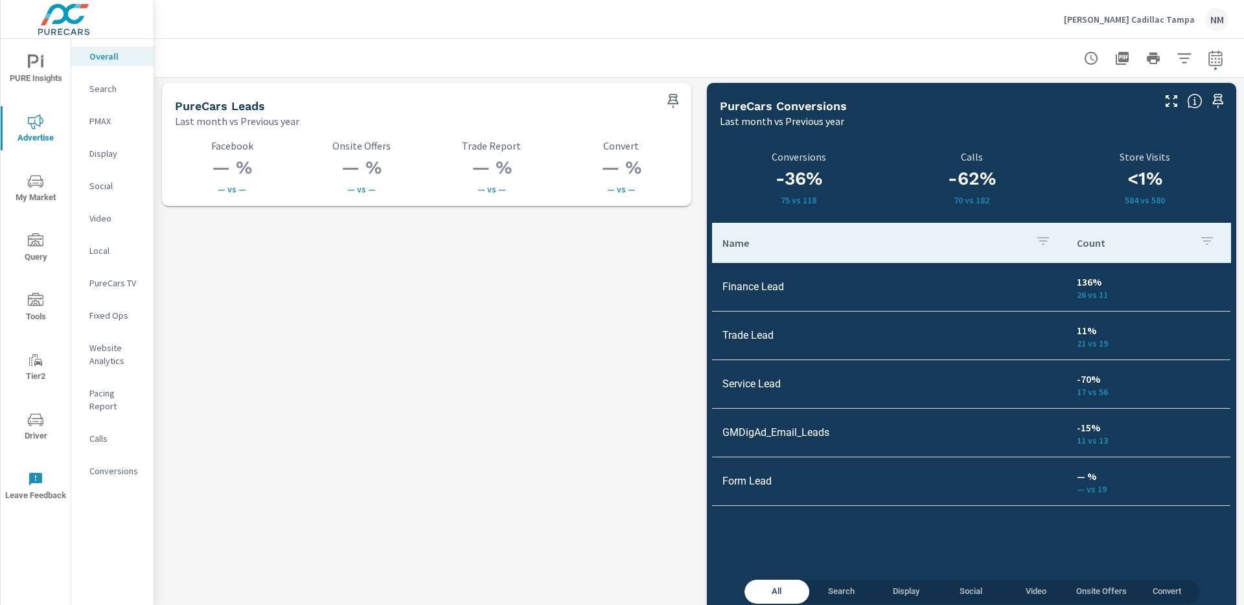
scroll to position [1830, 0]
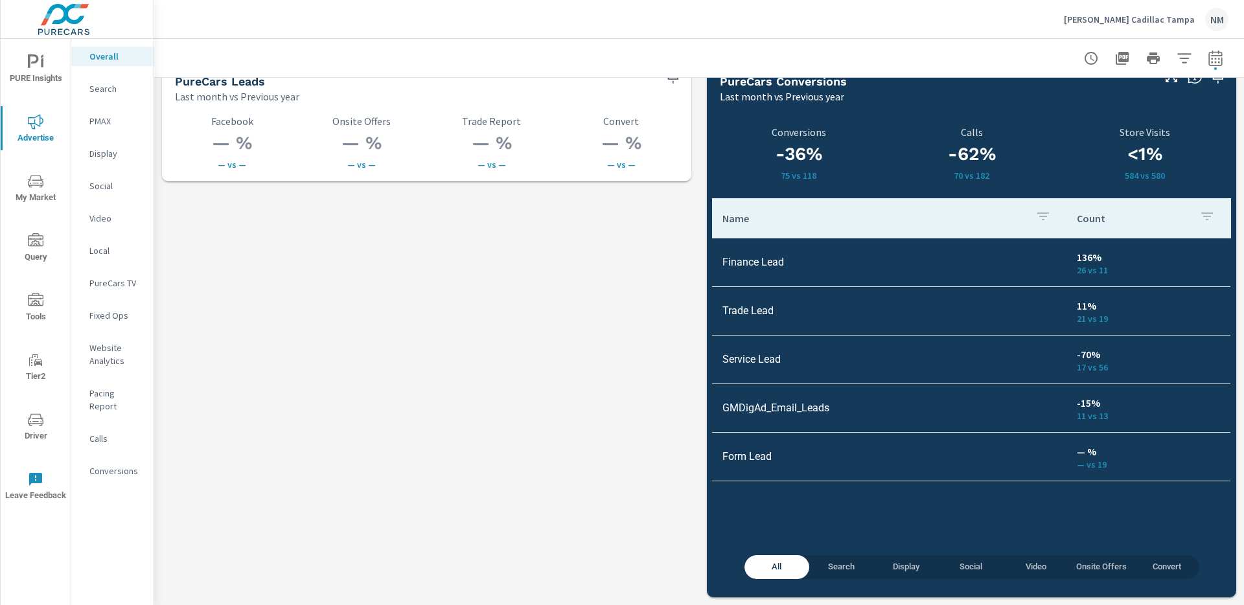
click at [126, 89] on p "Search" at bounding box center [116, 88] width 54 height 13
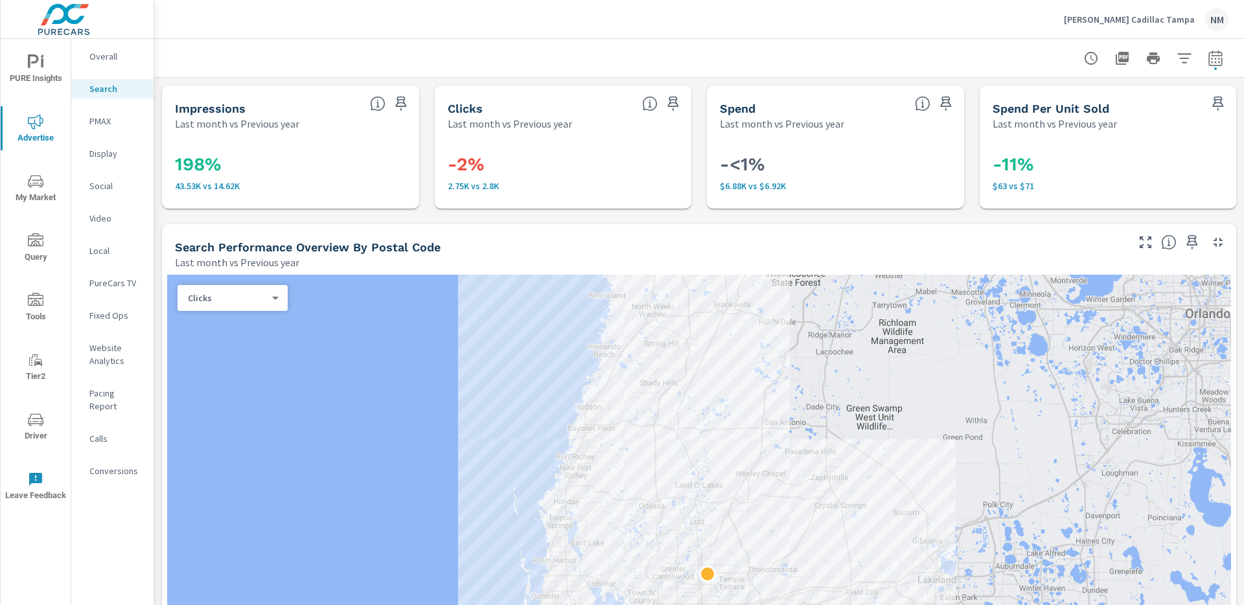
click at [105, 130] on div "PMAX" at bounding box center [112, 120] width 82 height 19
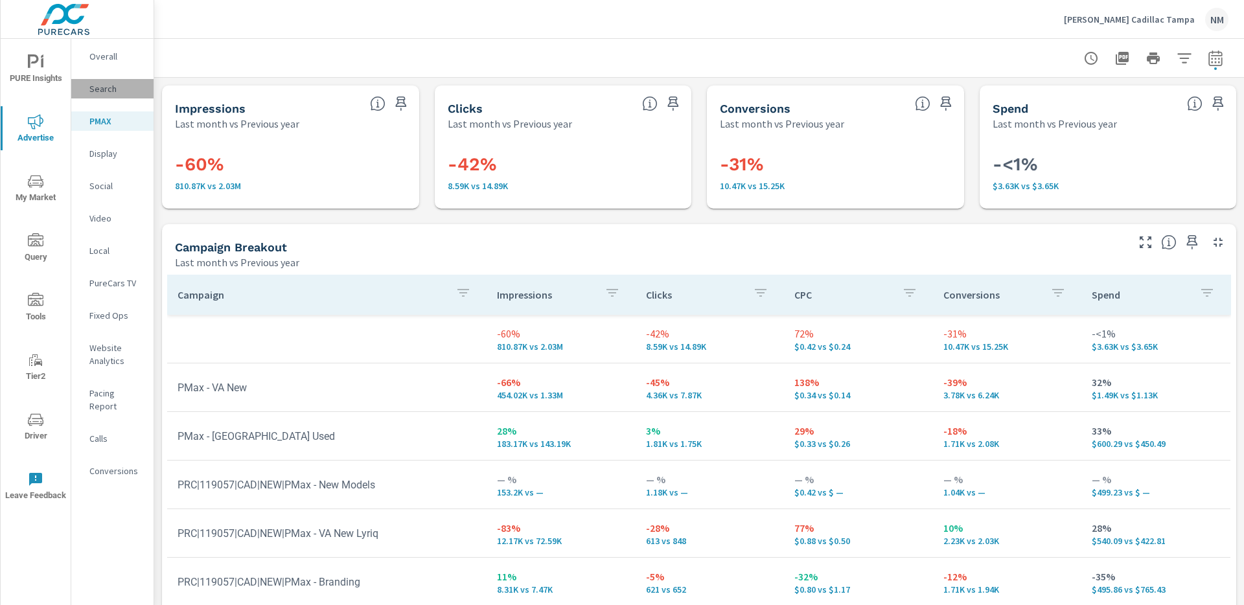
click at [97, 89] on p "Search" at bounding box center [116, 88] width 54 height 13
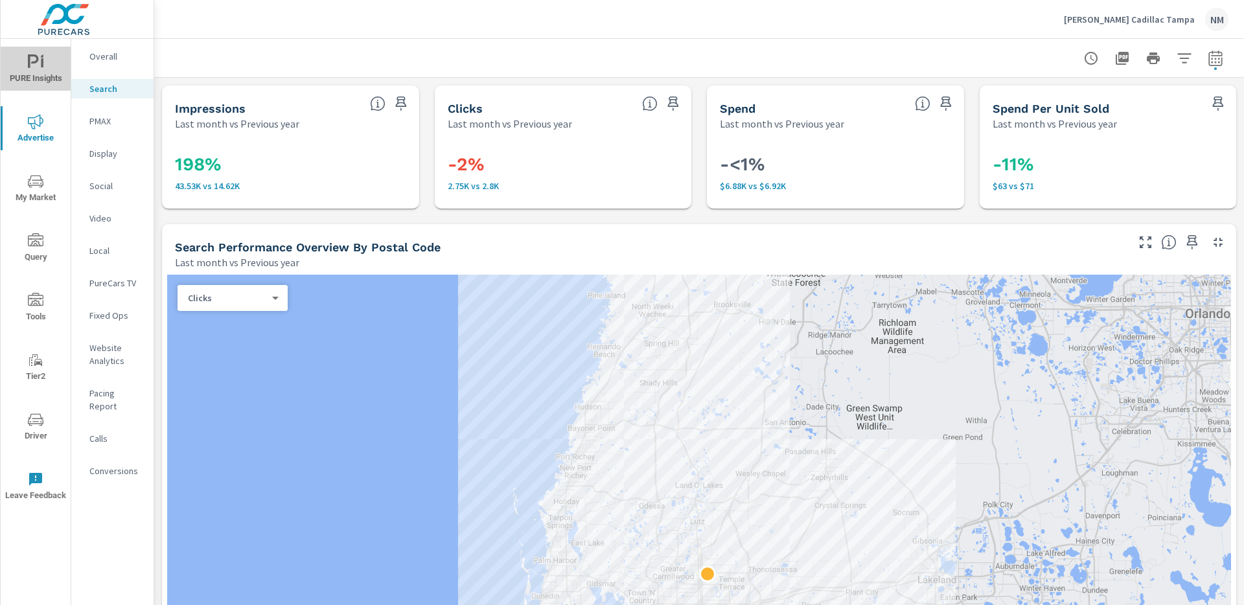
click at [12, 64] on span "PURE Insights" at bounding box center [36, 70] width 62 height 32
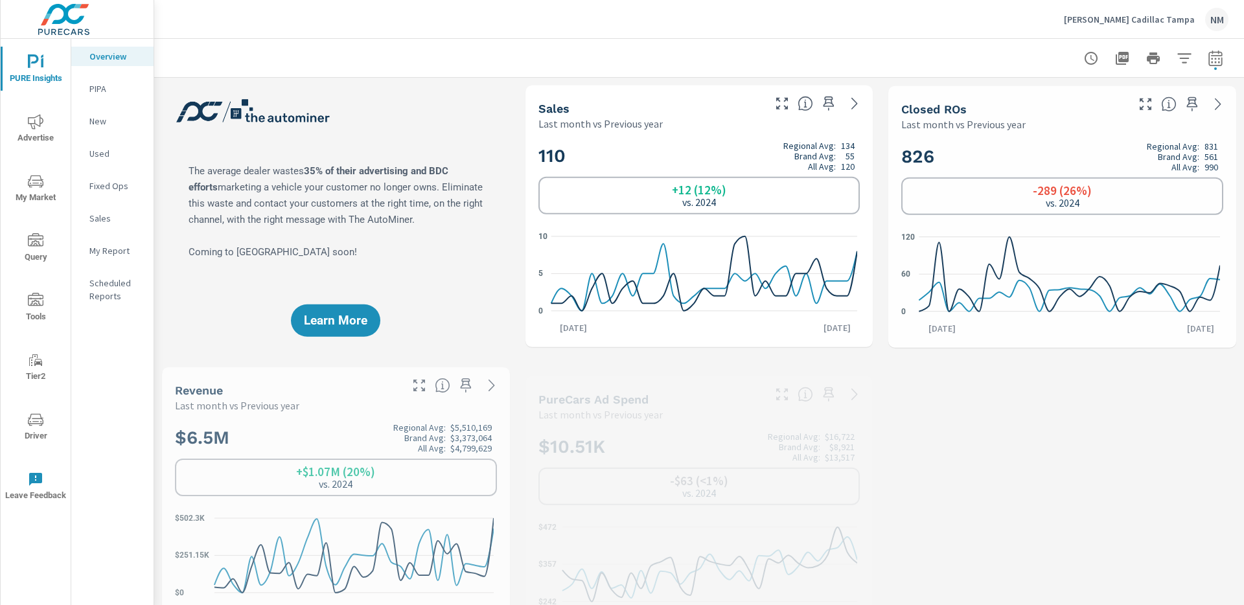
scroll to position [1, 0]
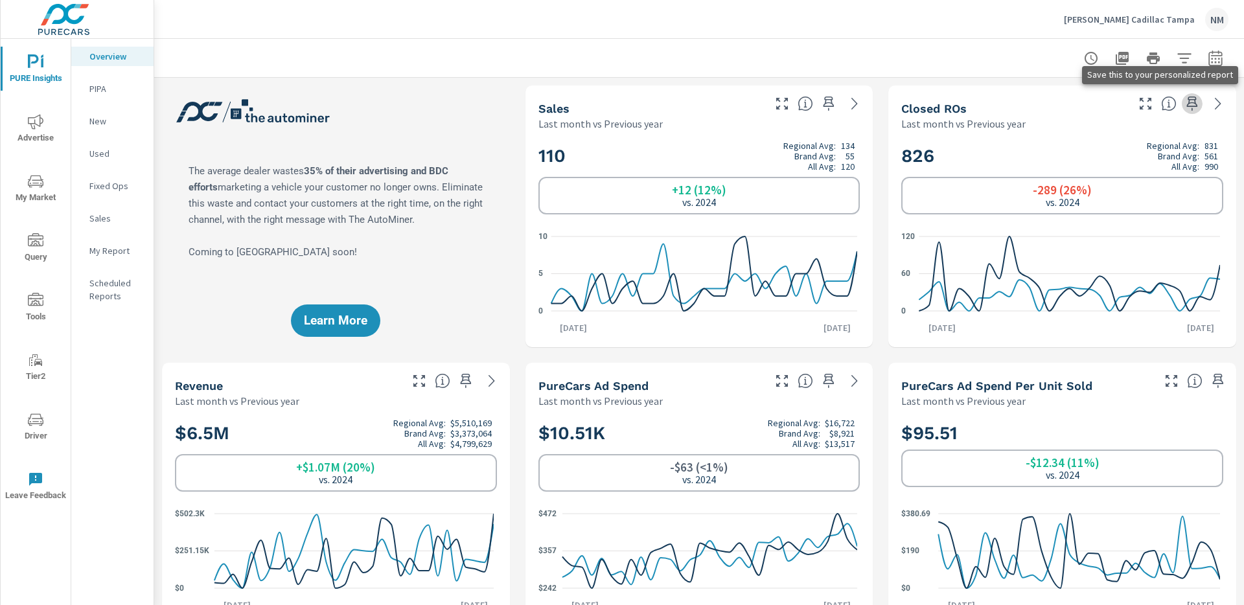
click at [1187, 106] on icon "button" at bounding box center [1192, 104] width 11 height 14
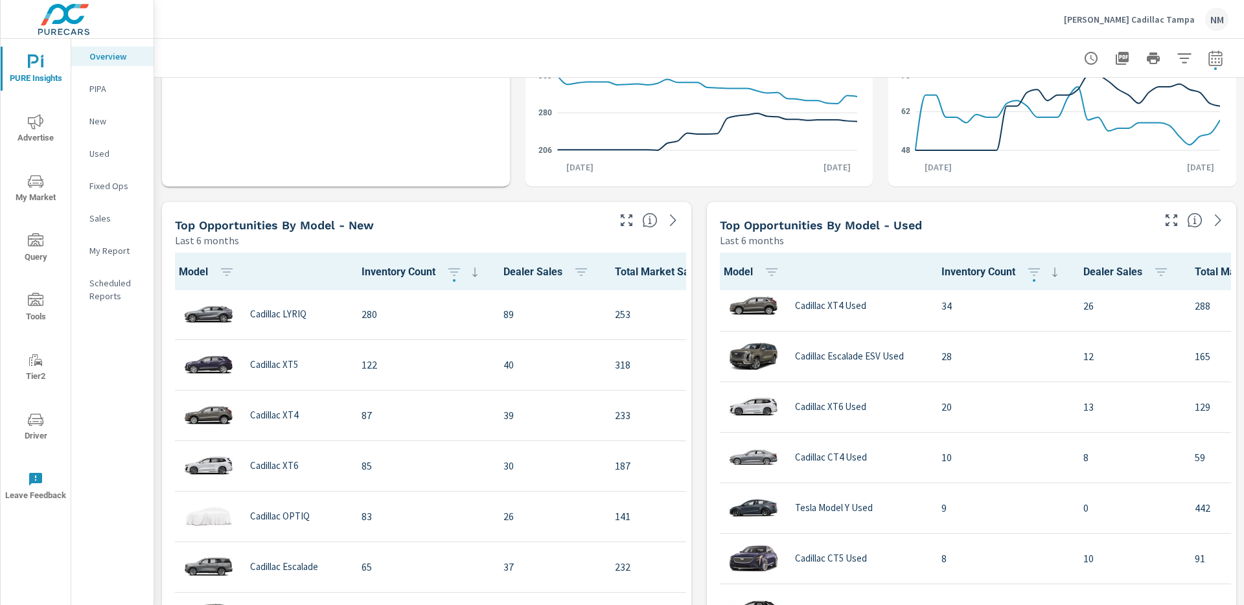
scroll to position [715, 0]
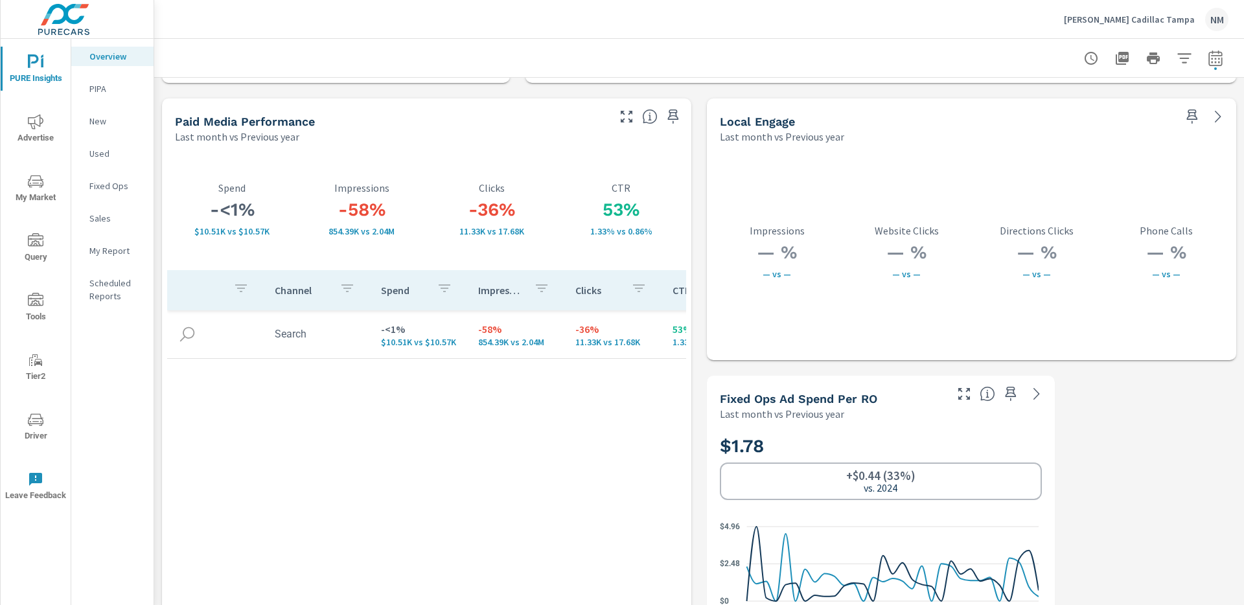
scroll to position [2246, 0]
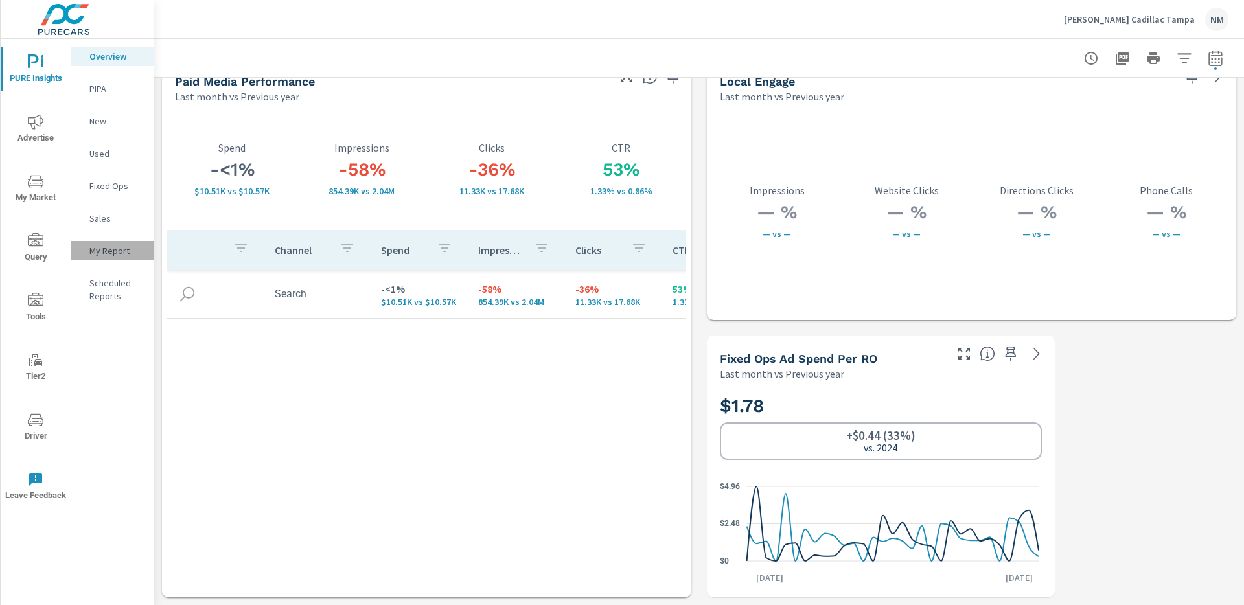
click at [116, 253] on p "My Report" at bounding box center [116, 250] width 54 height 13
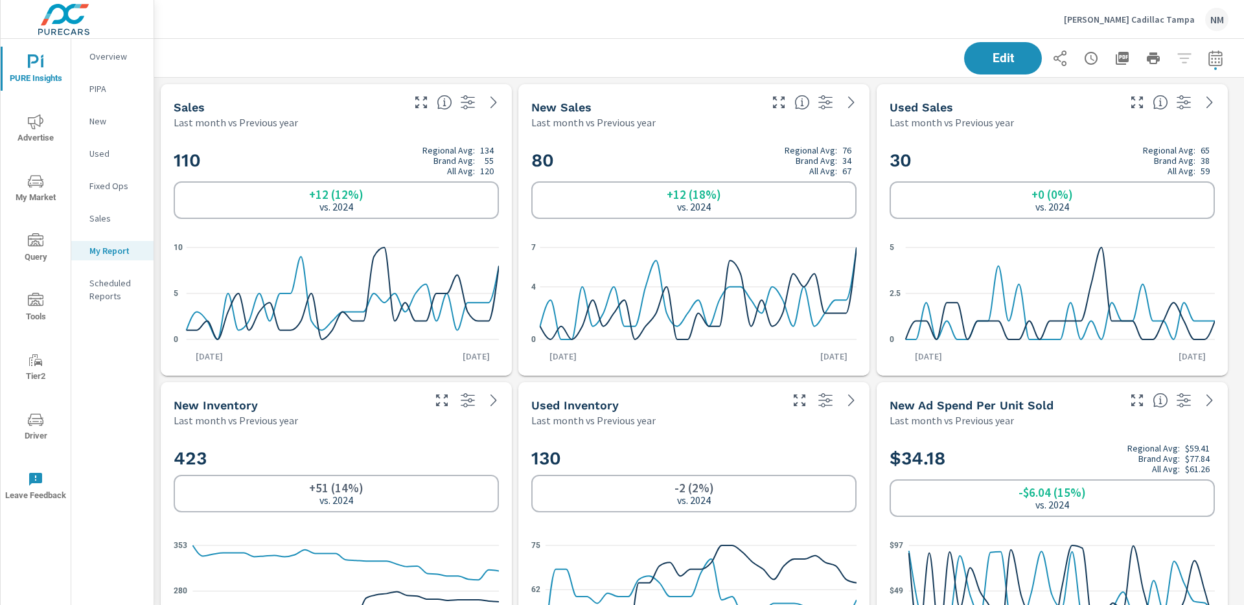
scroll to position [1815, 1100]
click at [980, 64] on span "Edit" at bounding box center [1003, 58] width 53 height 12
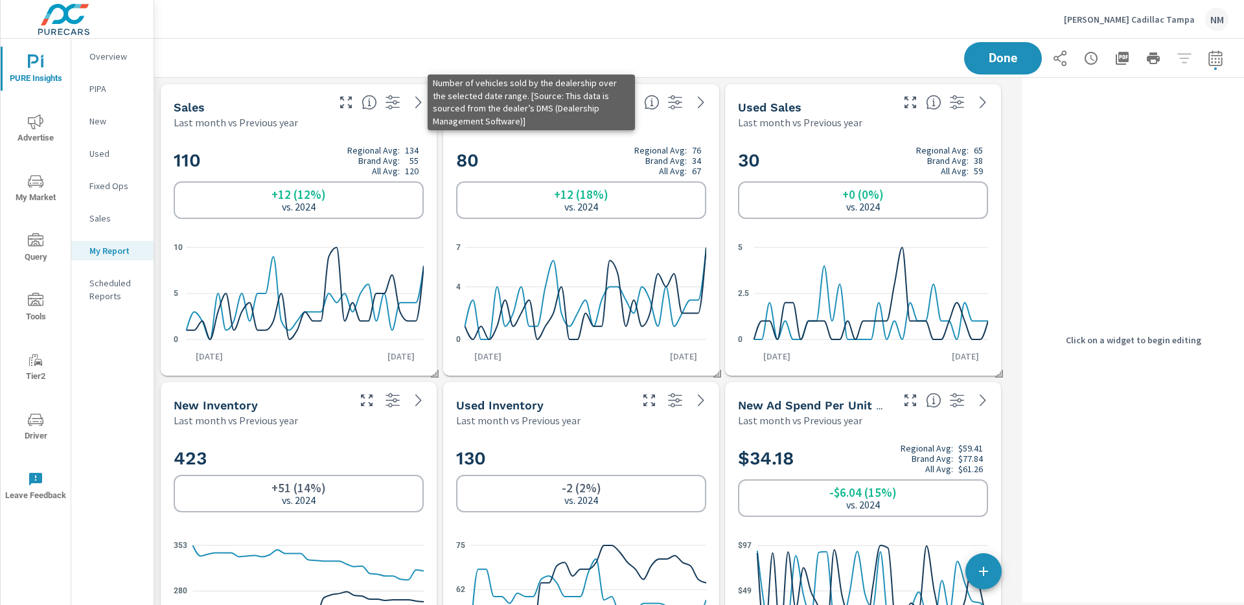
scroll to position [1815, 874]
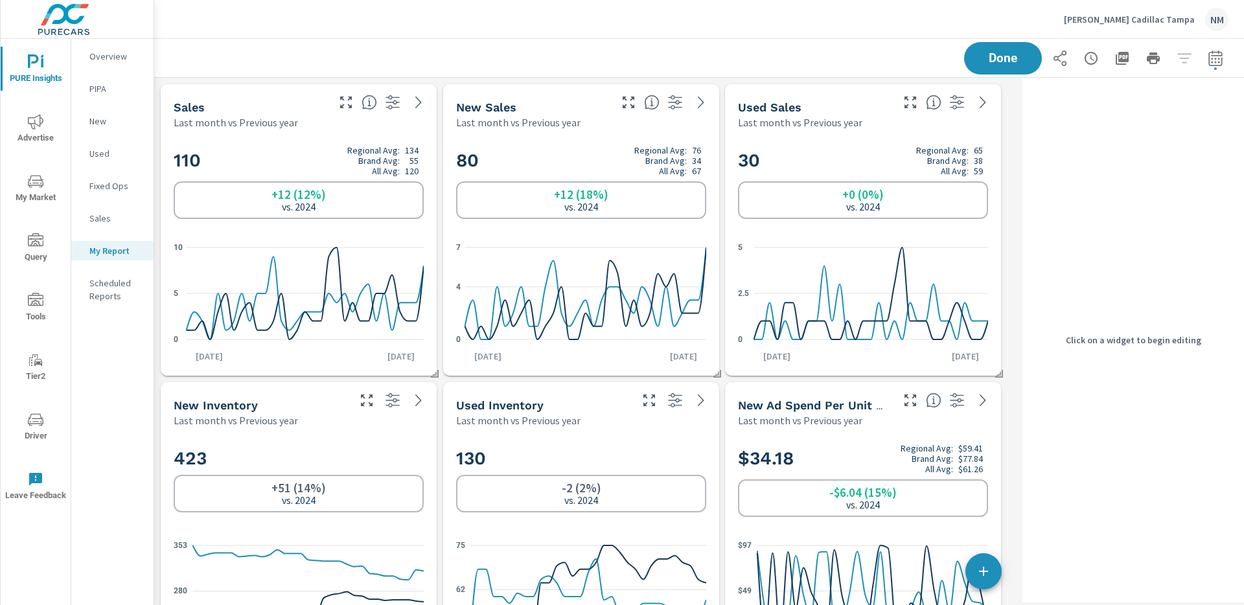
click at [296, 104] on div "Sales" at bounding box center [250, 107] width 152 height 15
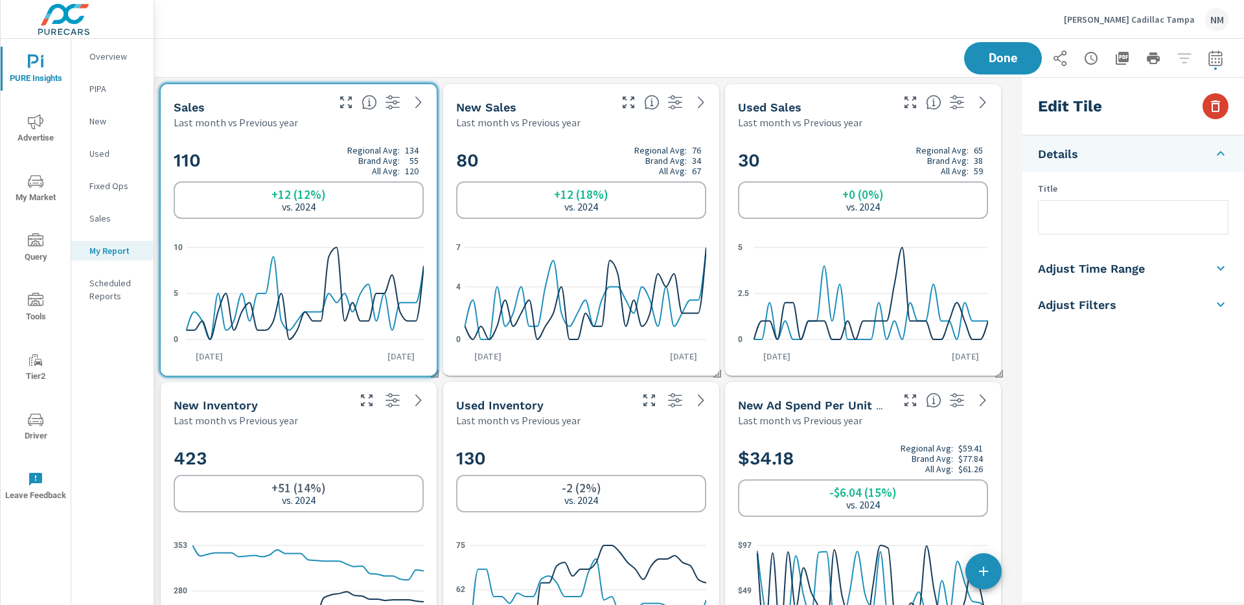
click at [1217, 105] on icon "button" at bounding box center [1216, 106] width 16 height 16
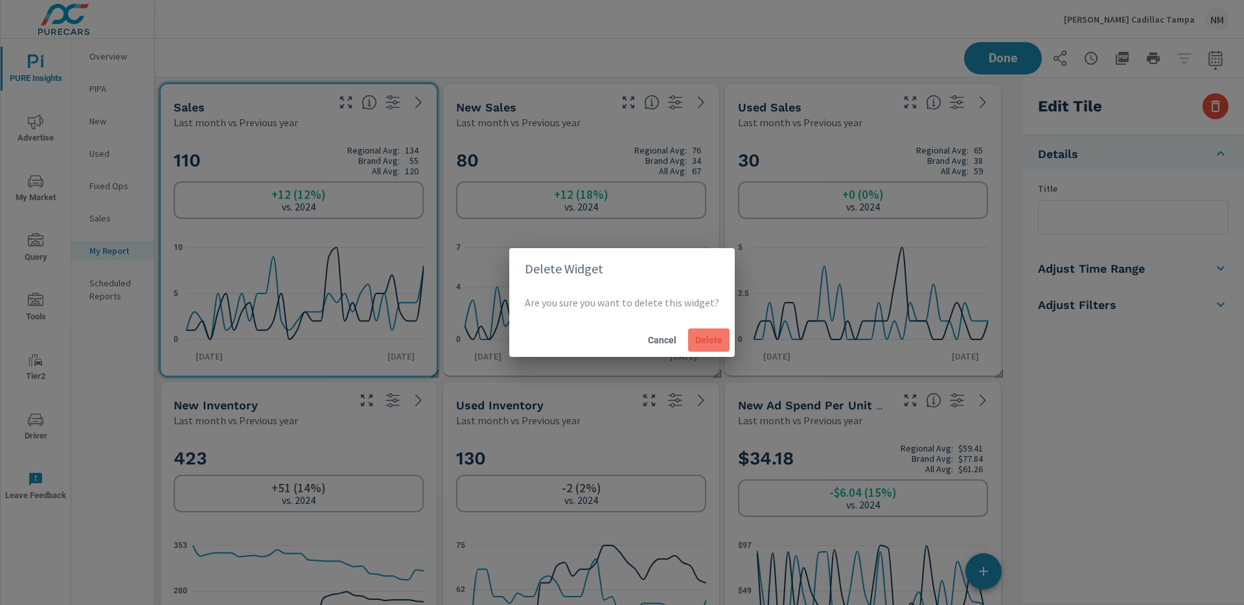
click at [699, 345] on span "Delete" at bounding box center [708, 340] width 31 height 12
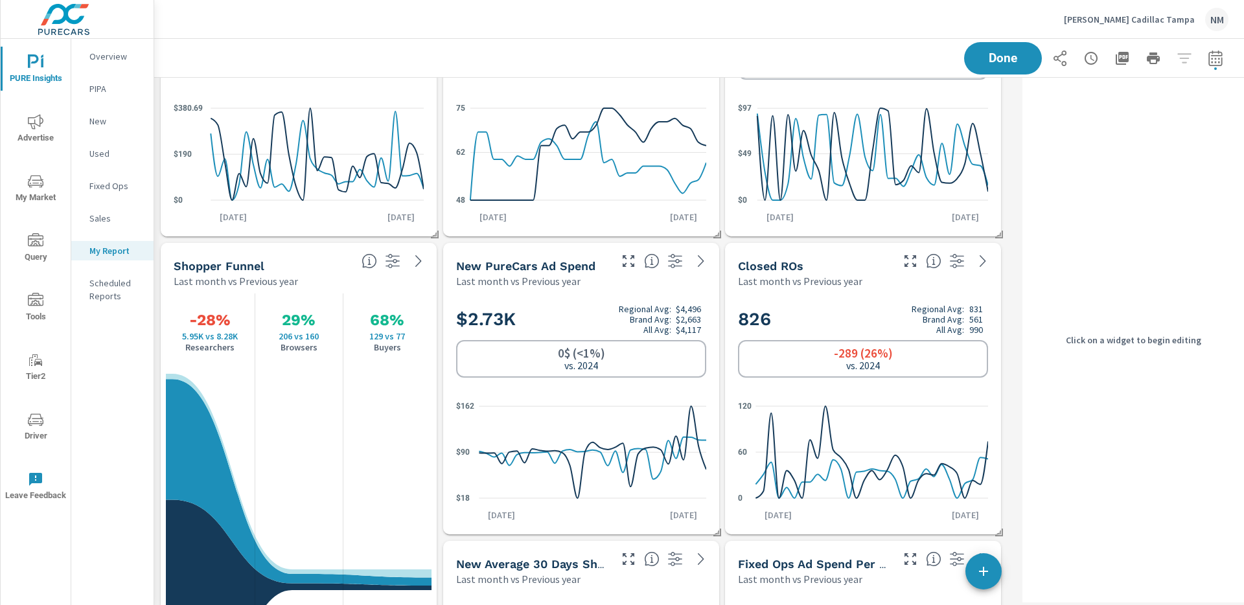
scroll to position [392, 0]
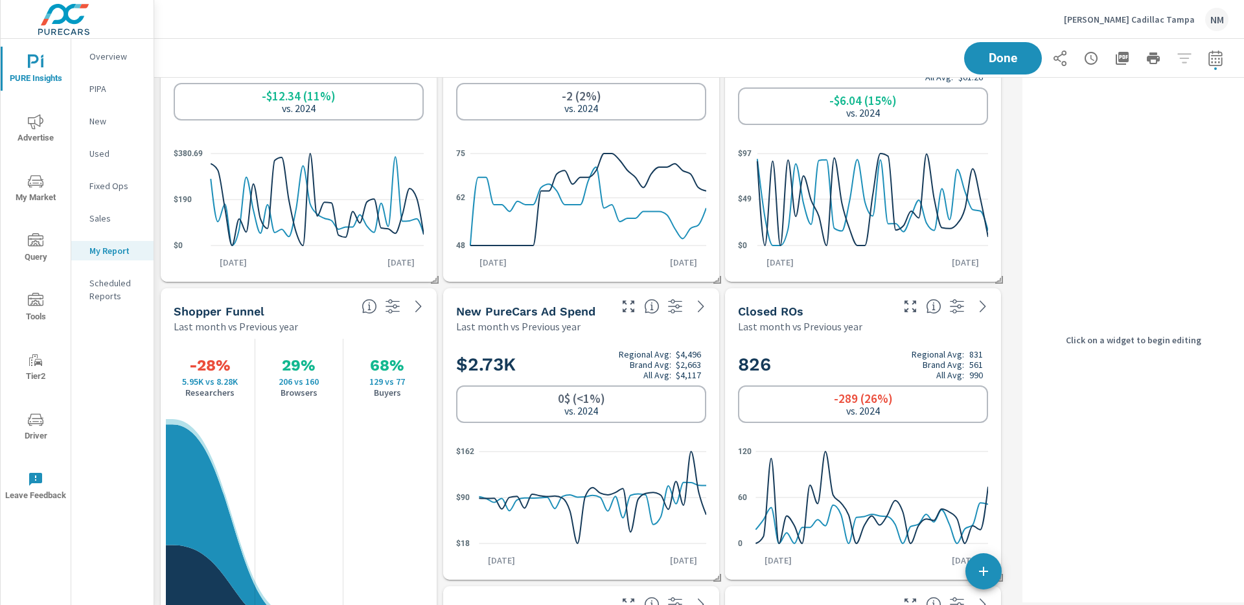
click at [822, 327] on p "Last month vs Previous year" at bounding box center [800, 327] width 124 height 16
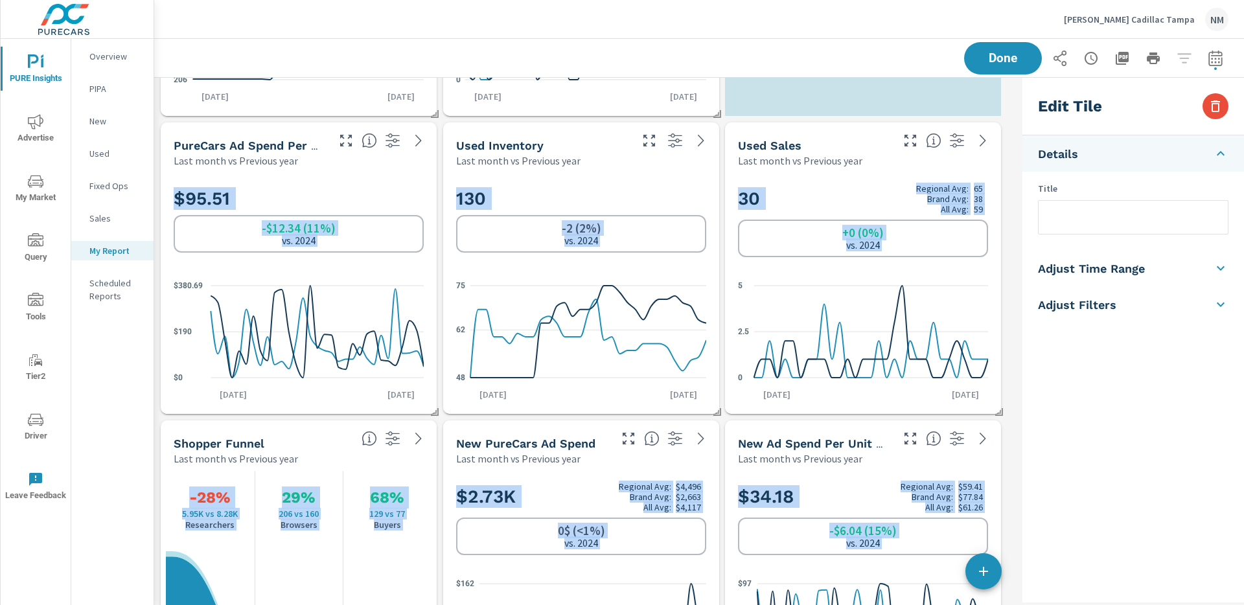
scroll to position [0, 0]
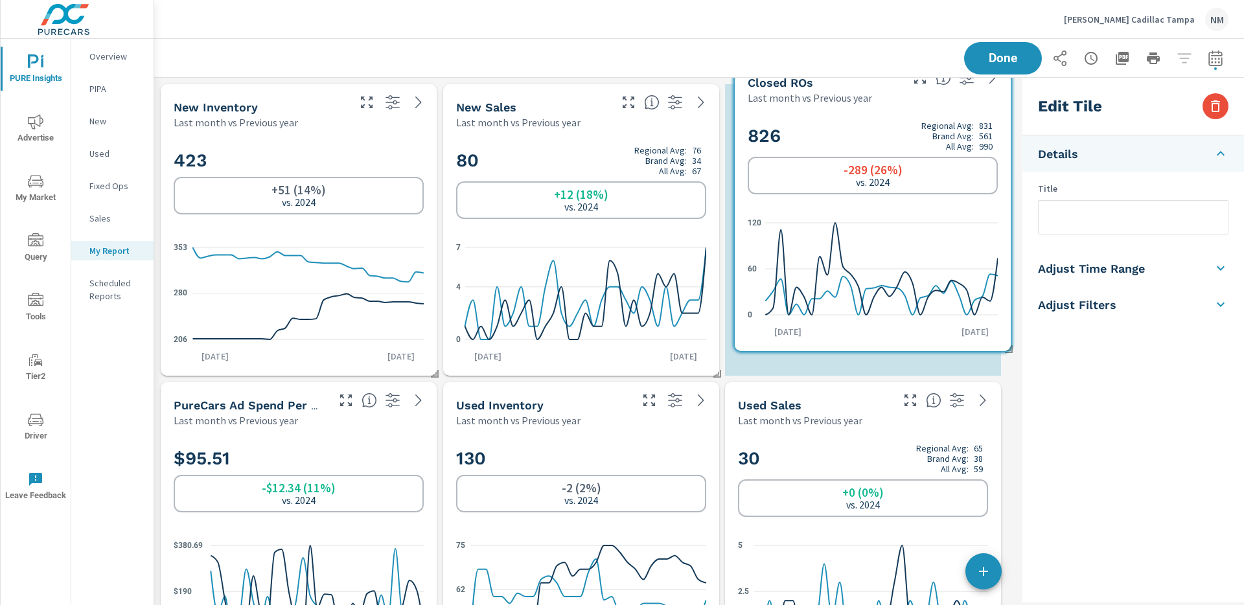
drag, startPoint x: 842, startPoint y: 312, endPoint x: 852, endPoint y: 84, distance: 229.0
click at [852, 84] on div "Closed ROs" at bounding box center [824, 82] width 152 height 15
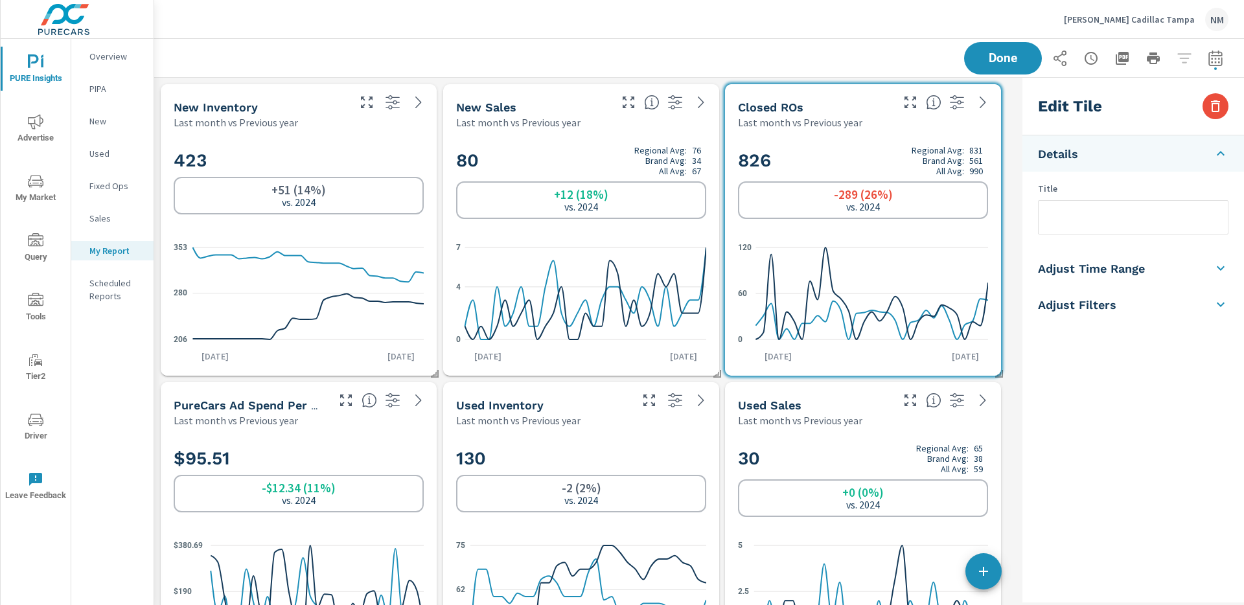
click at [561, 97] on div "New Sales Last month vs Previous year" at bounding box center [528, 107] width 170 height 46
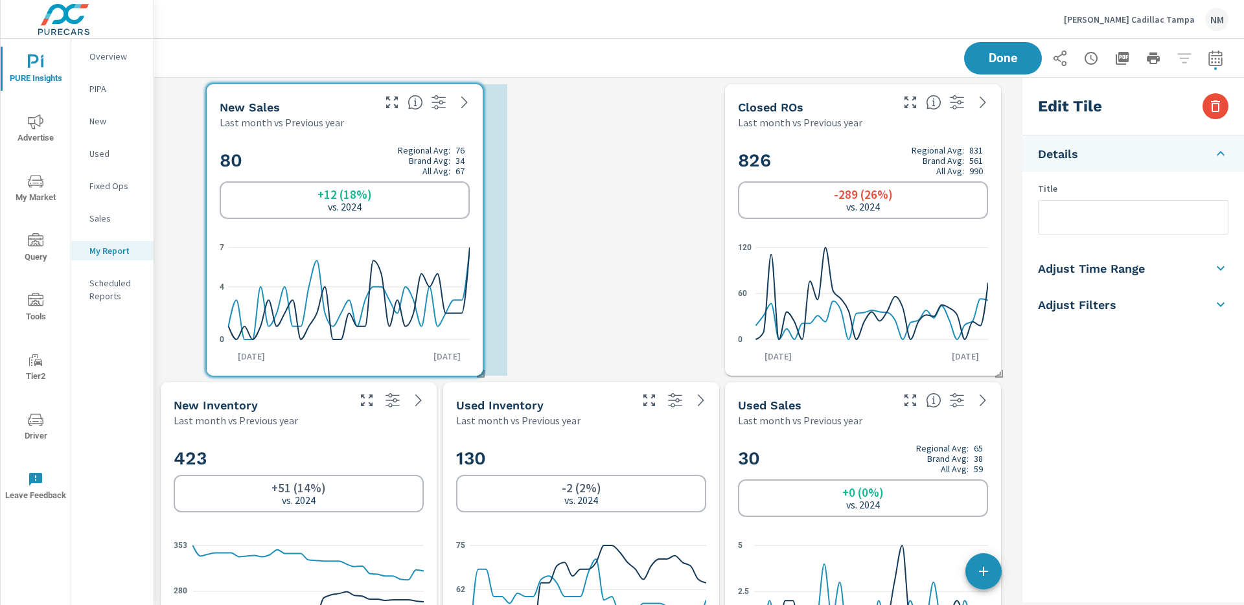
drag, startPoint x: 558, startPoint y: 101, endPoint x: 295, endPoint y: 102, distance: 263.1
click at [295, 102] on div "New Sales" at bounding box center [296, 107] width 152 height 15
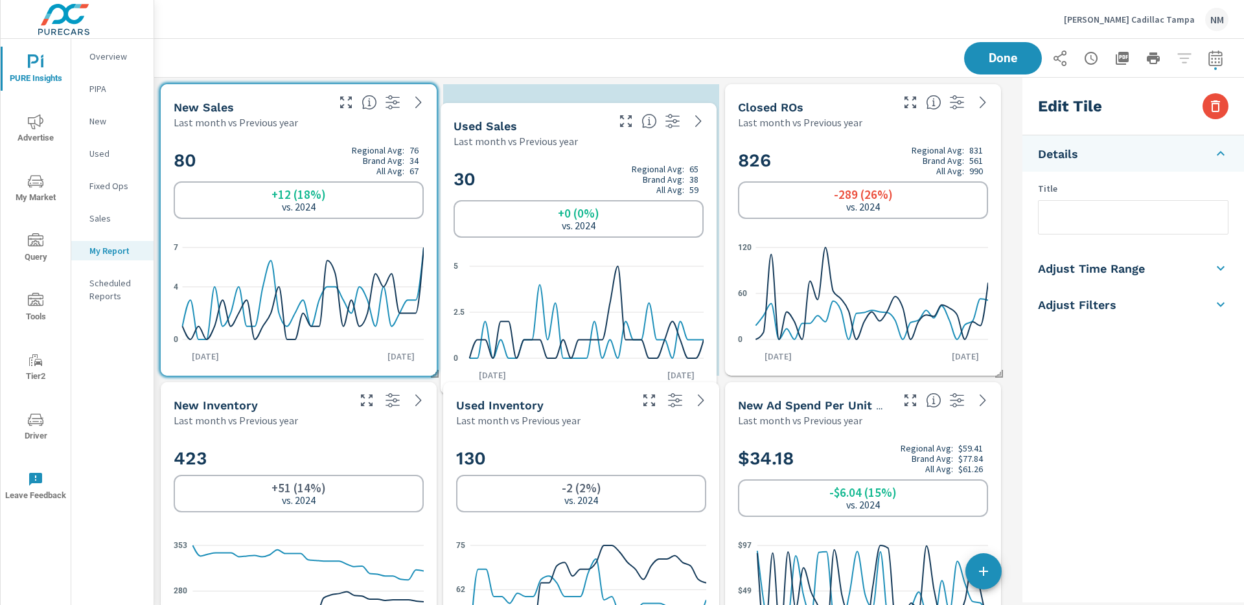
drag, startPoint x: 781, startPoint y: 410, endPoint x: 496, endPoint y: 131, distance: 398.7
click at [496, 131] on h5 "Used Sales" at bounding box center [486, 126] width 64 height 14
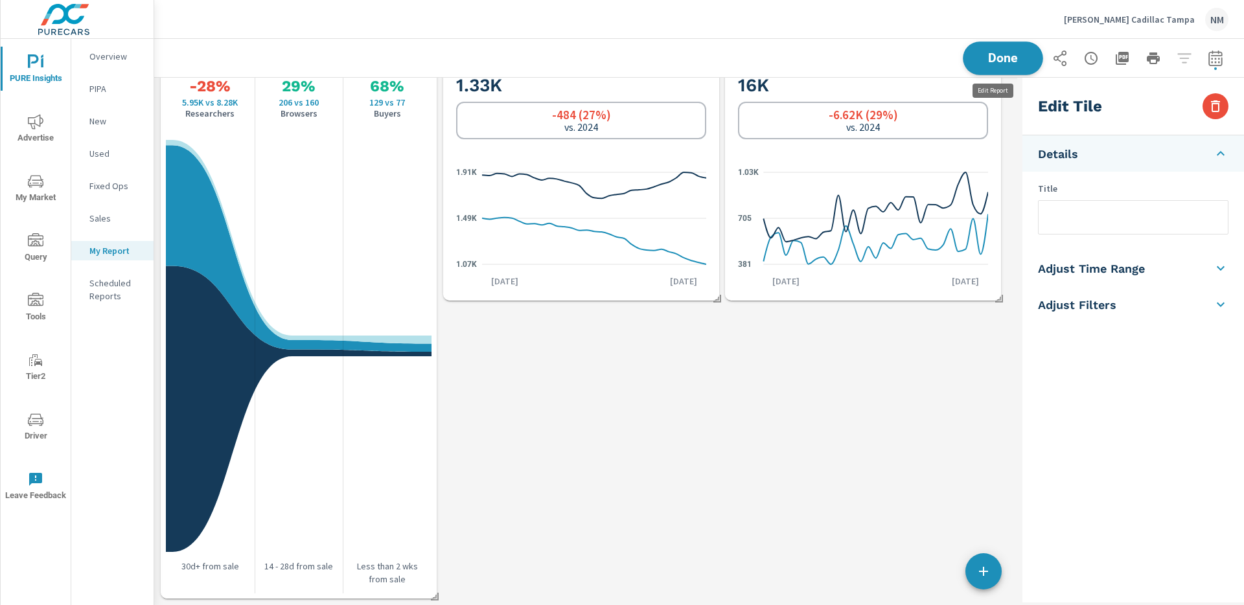
scroll to position [1517, 874]
click at [1001, 66] on button "Done" at bounding box center [1003, 58] width 80 height 34
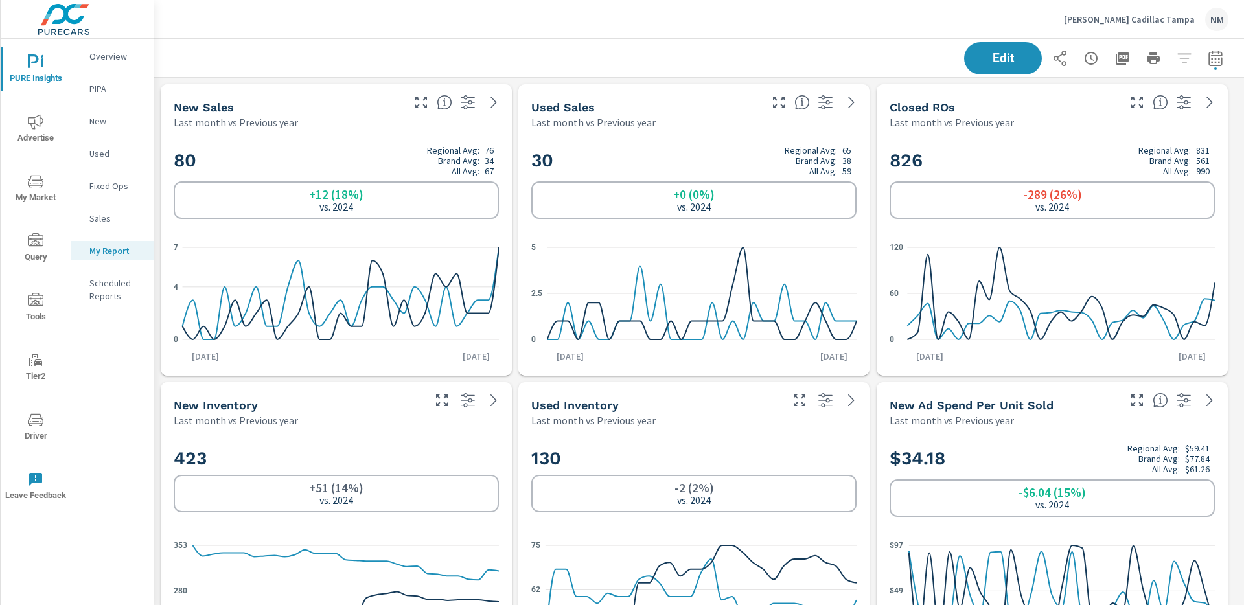
scroll to position [1517, 1100]
click at [1116, 57] on icon "button" at bounding box center [1123, 59] width 16 height 16
click at [118, 120] on p "New" at bounding box center [116, 121] width 54 height 13
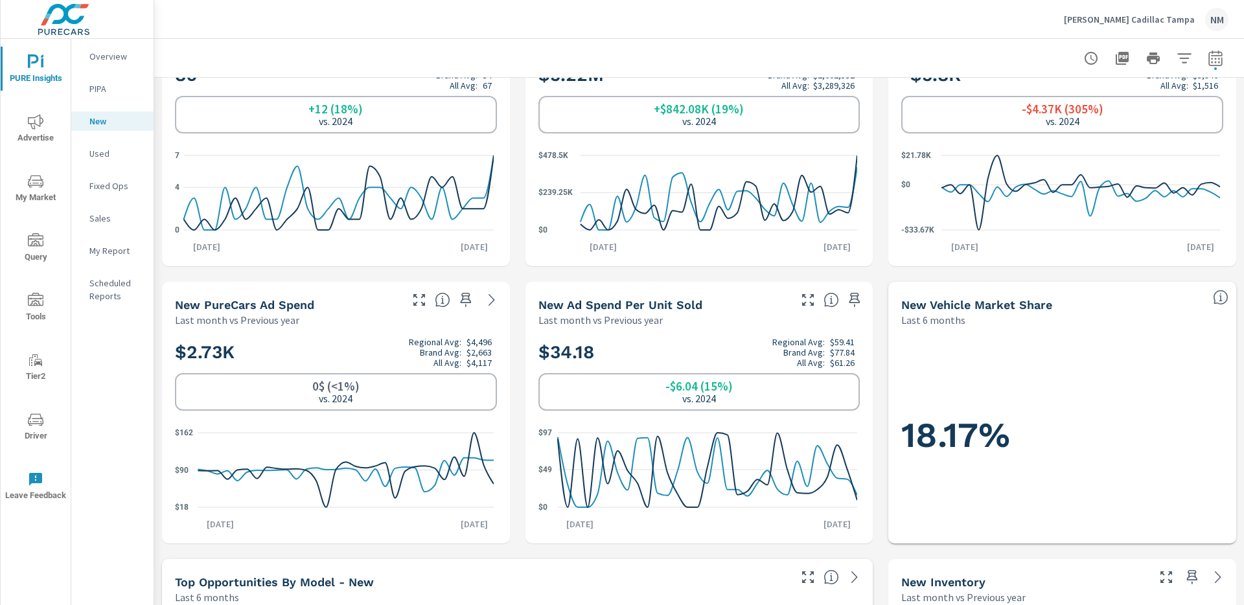
scroll to position [89, 0]
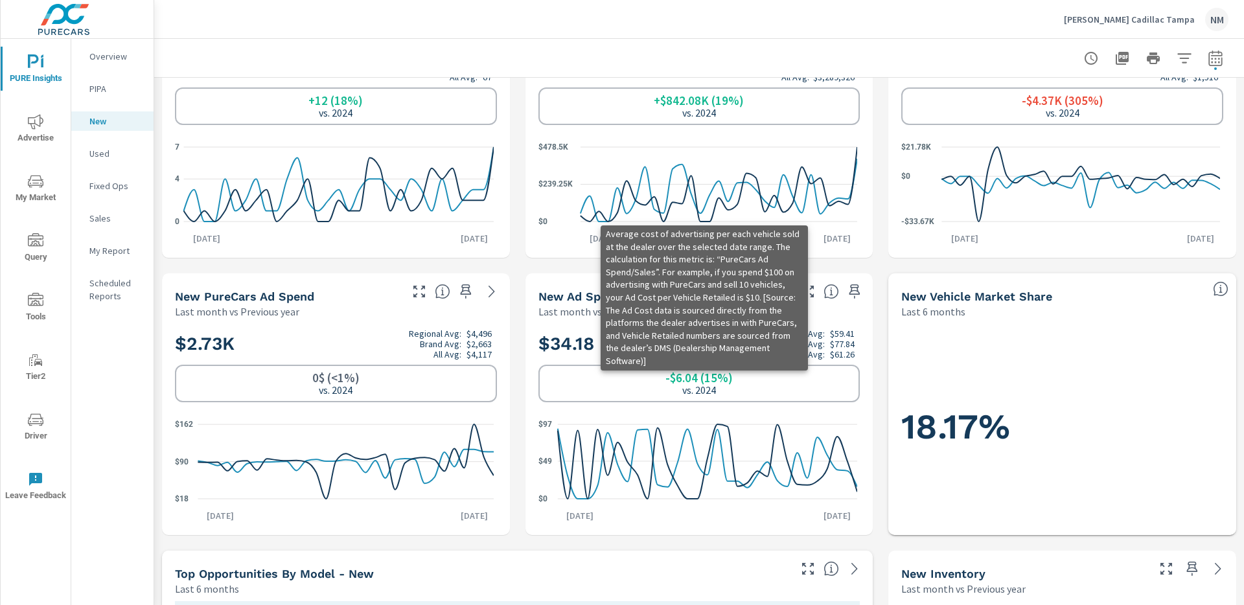
click at [828, 297] on icon at bounding box center [831, 291] width 14 height 14
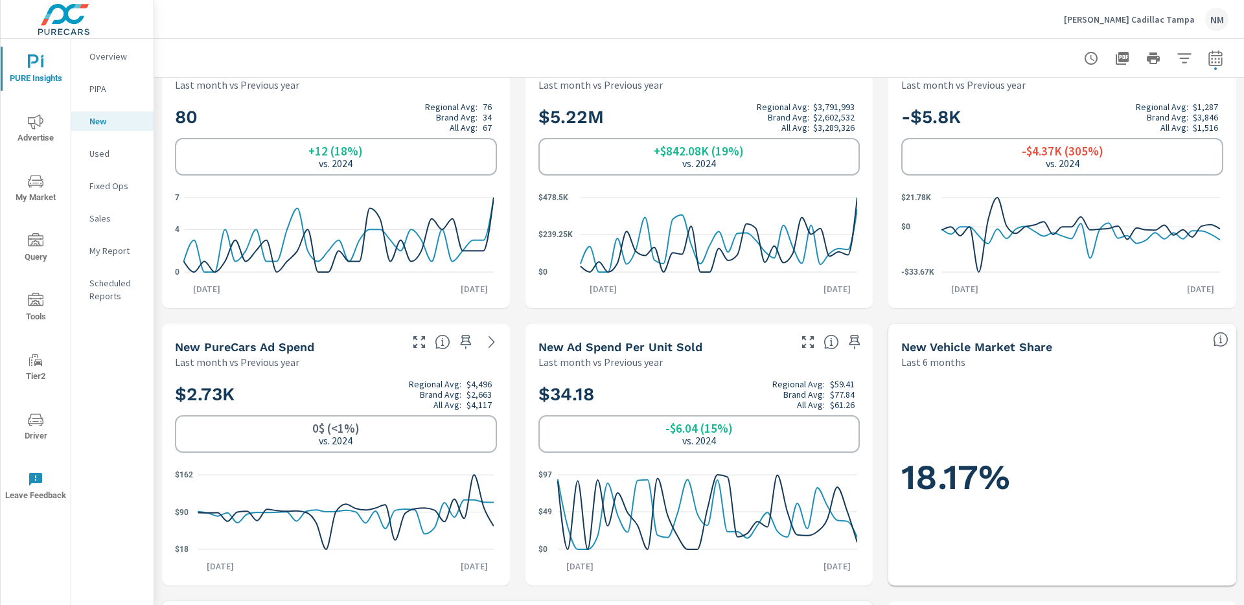
scroll to position [29, 0]
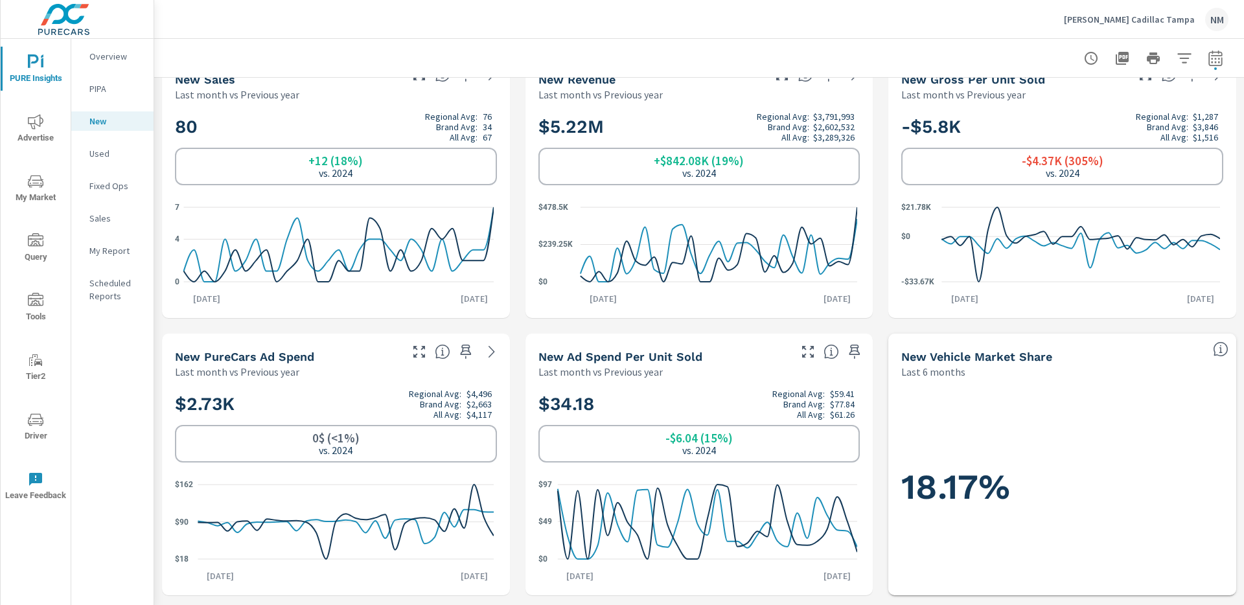
click at [122, 148] on p "Used" at bounding box center [116, 153] width 54 height 13
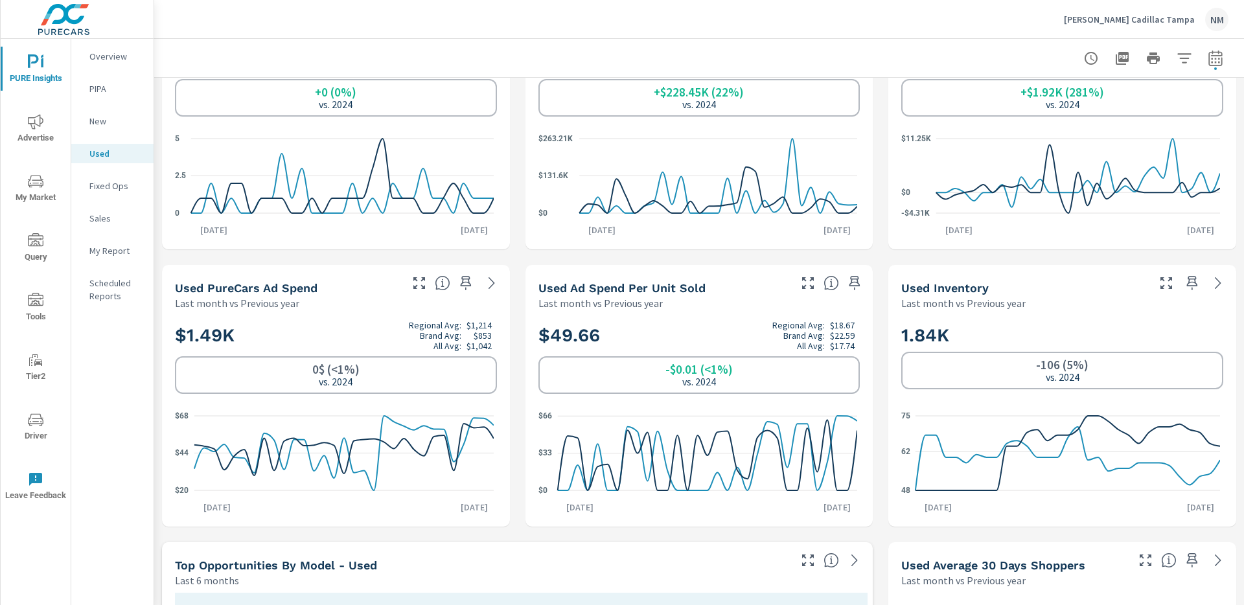
scroll to position [98, 0]
click at [121, 256] on p "My Report" at bounding box center [116, 250] width 54 height 13
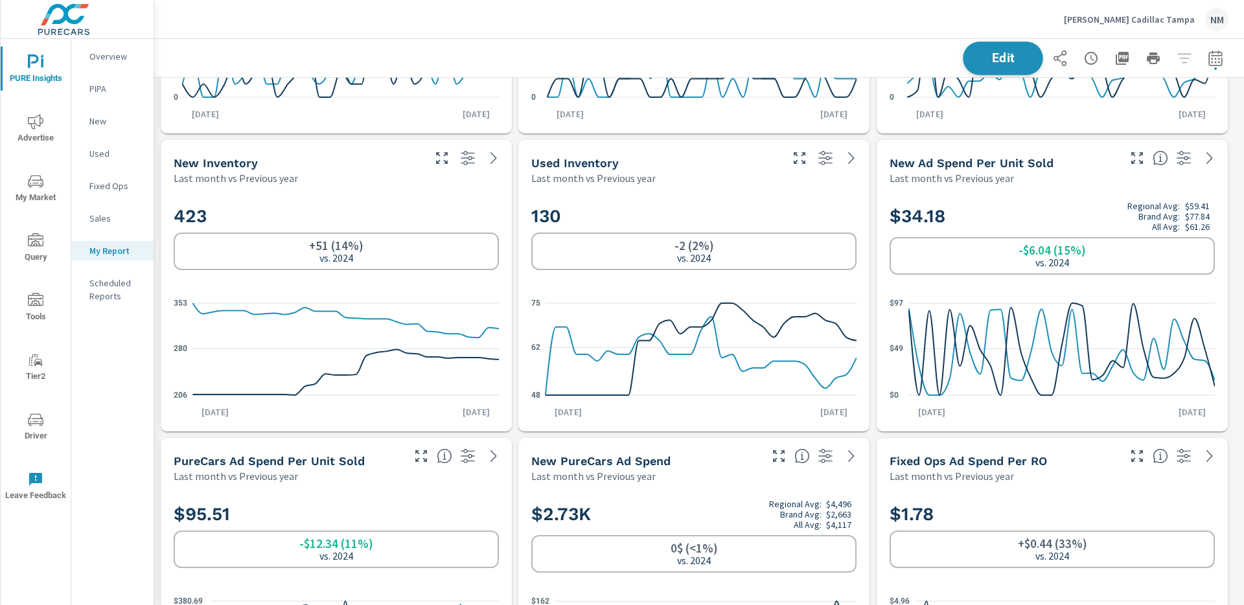
scroll to position [1517, 1100]
click at [988, 69] on button "Edit" at bounding box center [1003, 58] width 80 height 34
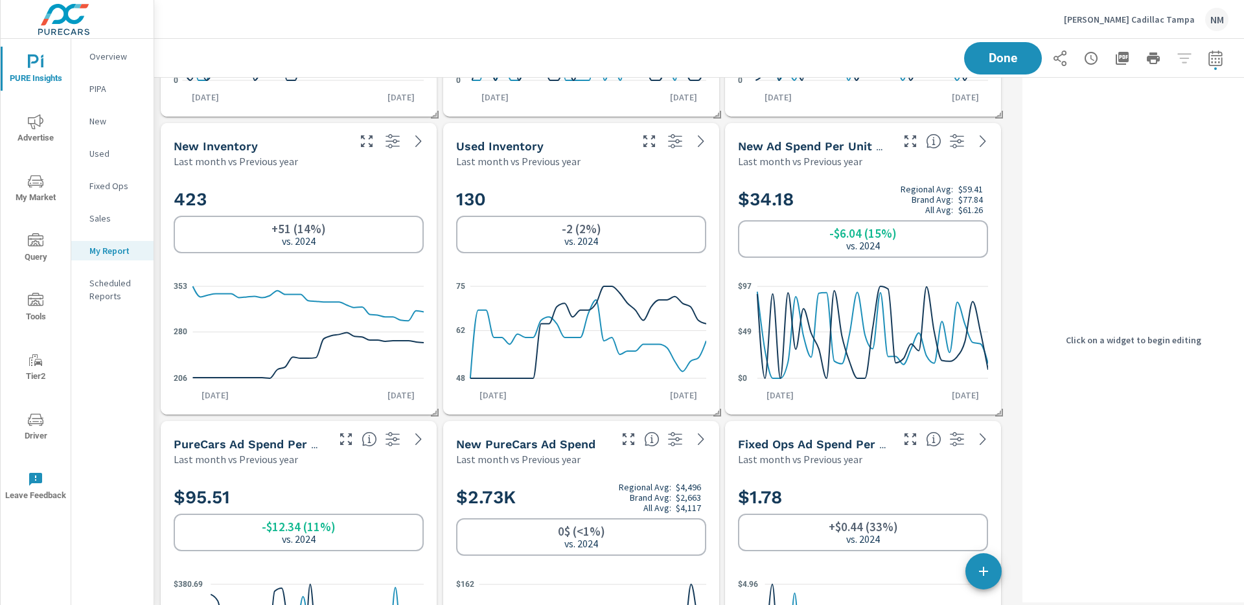
scroll to position [260, 0]
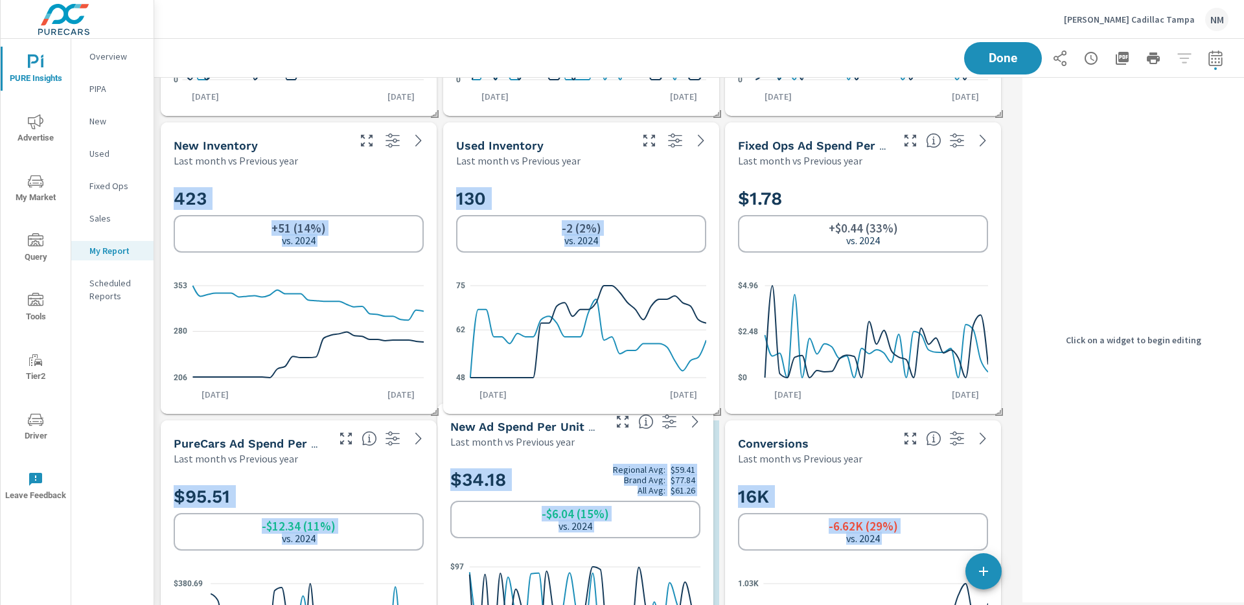
drag, startPoint x: 826, startPoint y: 132, endPoint x: 539, endPoint y: 413, distance: 402.3
click at [539, 413] on div "New Sales Last month vs Previous year 80 Regional Avg: 76 Brand Avg: 34 All Avg…" at bounding box center [585, 566] width 863 height 1497
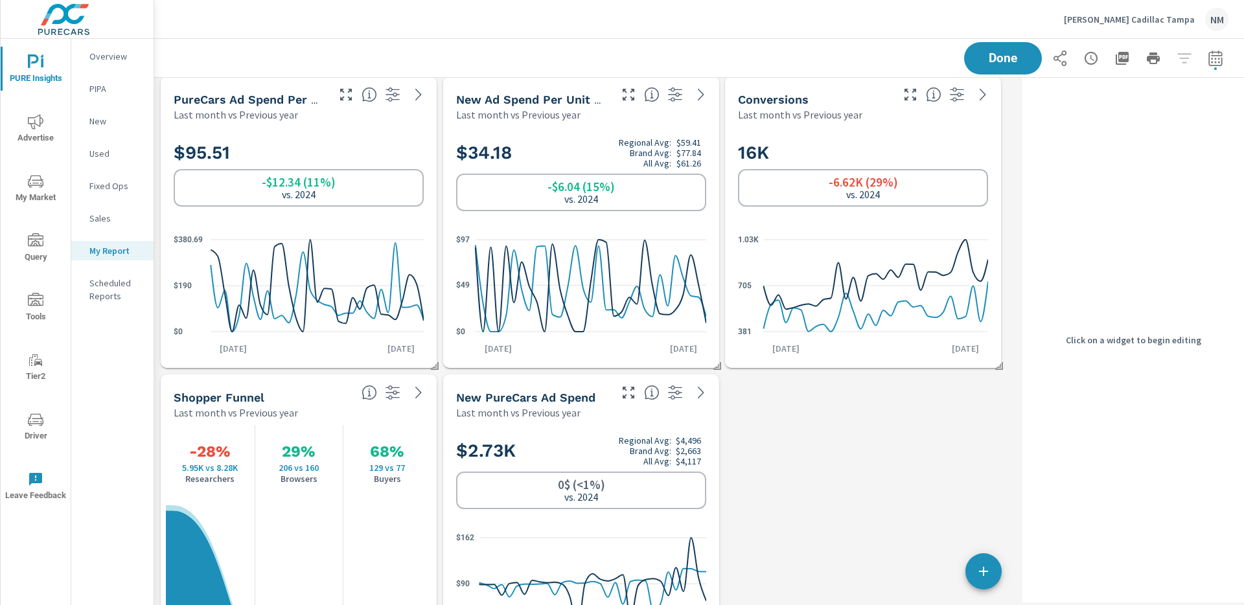
scroll to position [1517, 874]
click at [682, 421] on div "$2.73K Regional Avg: $4,496 Brand Avg: $2,663 All Avg: $4,117 0$ (<1%) vs. 2024…" at bounding box center [581, 543] width 276 height 246
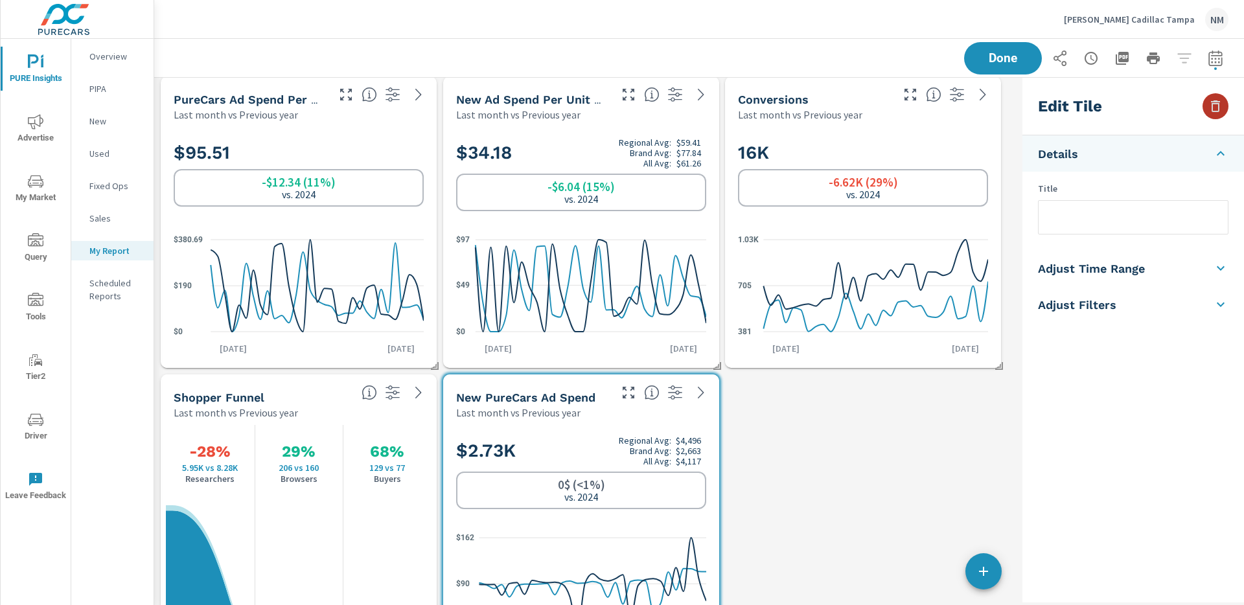
click at [1211, 107] on icon "button" at bounding box center [1216, 106] width 16 height 16
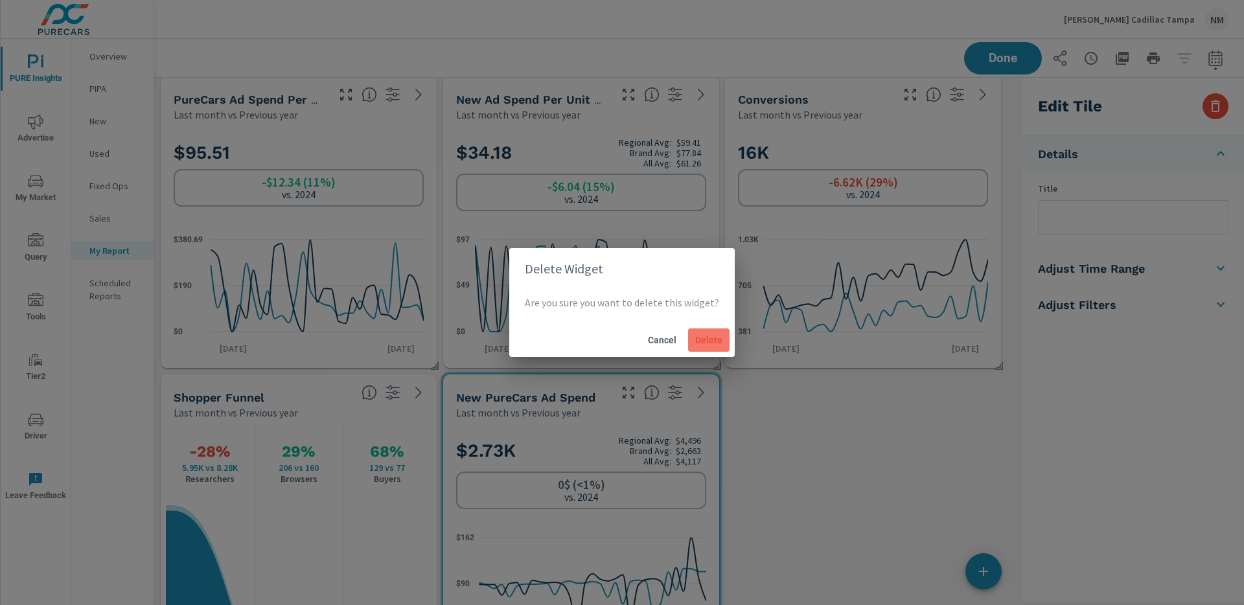
click at [708, 338] on span "Delete" at bounding box center [708, 340] width 31 height 12
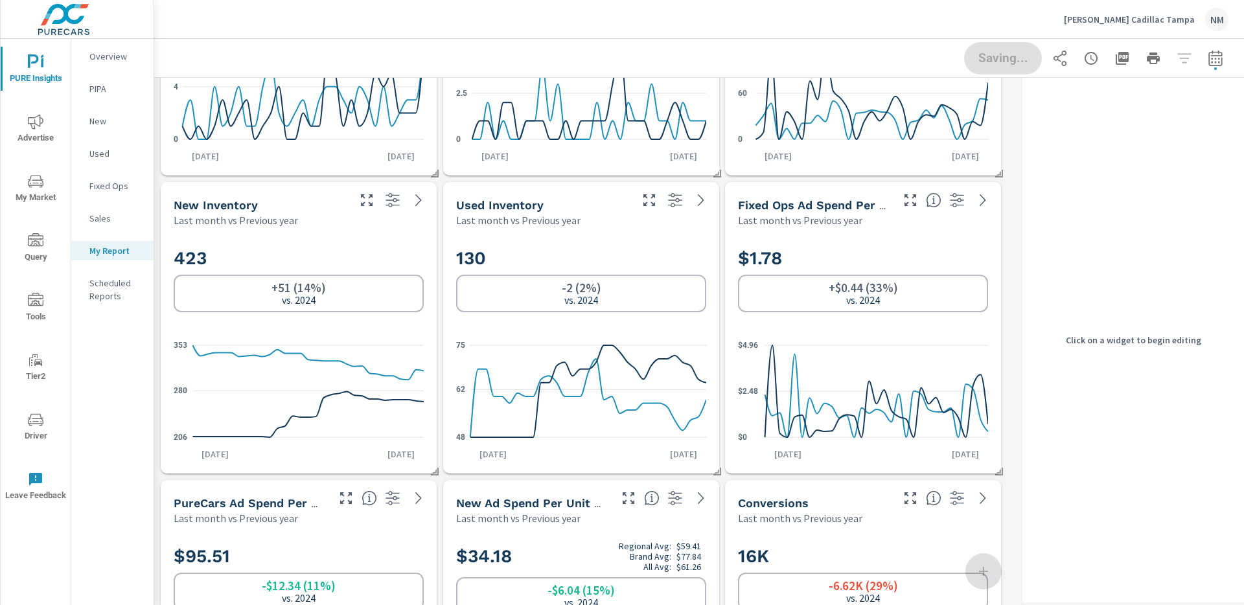
scroll to position [200, 0]
click at [123, 58] on p "Overview" at bounding box center [116, 56] width 54 height 13
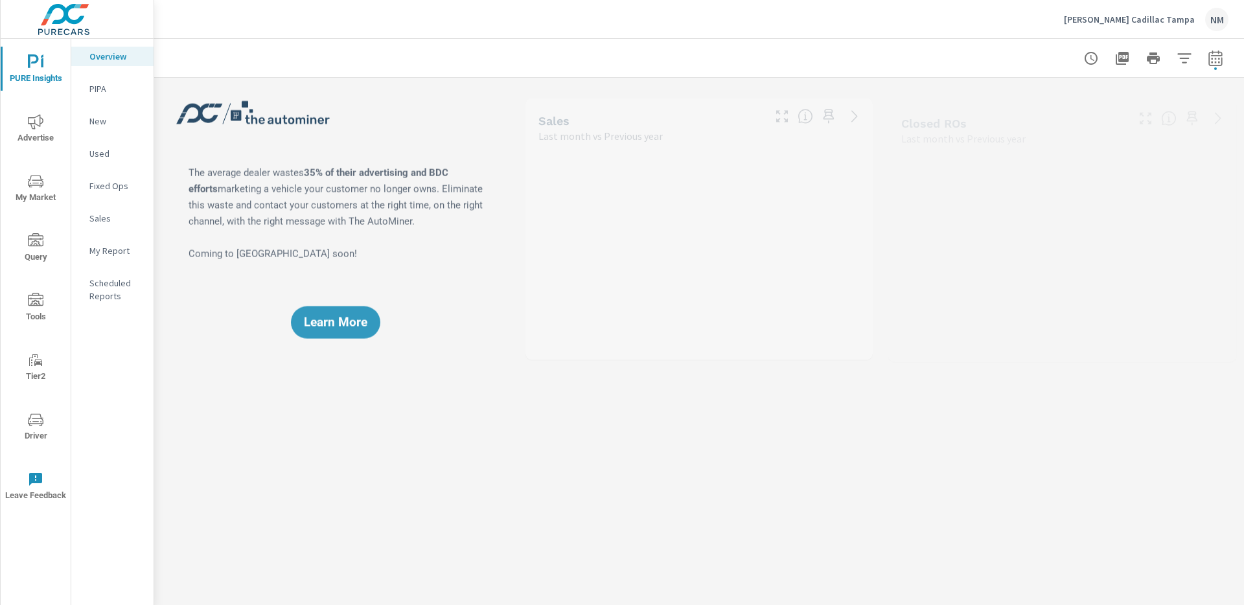
click at [45, 130] on span "Advertise" at bounding box center [36, 130] width 62 height 32
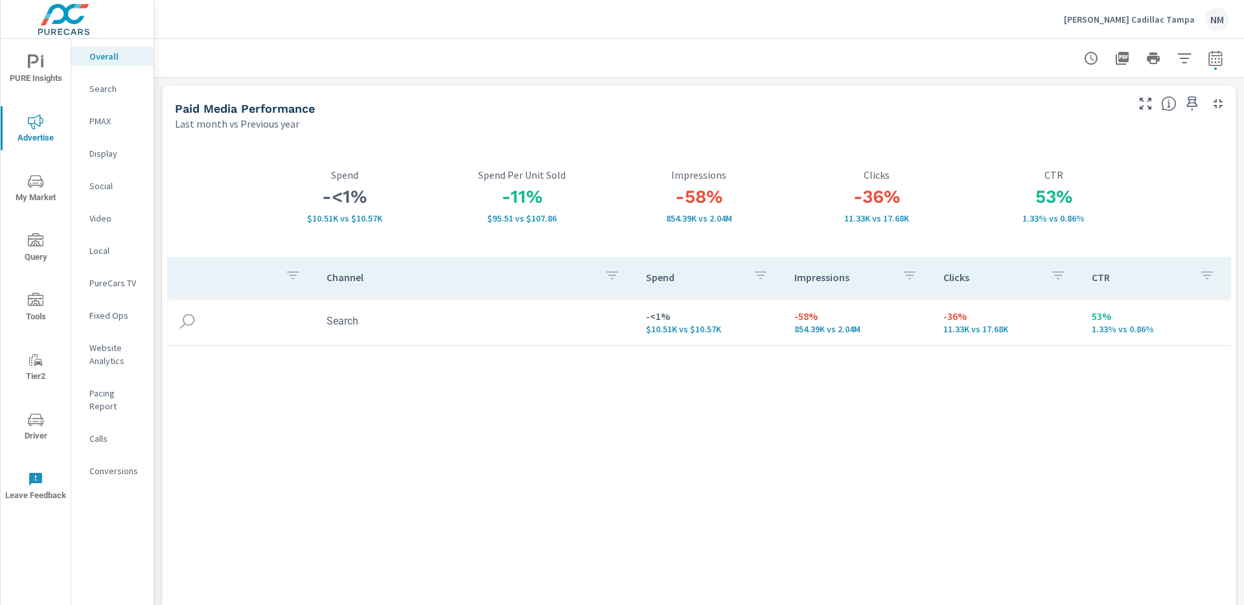
click at [106, 89] on p "Search" at bounding box center [116, 88] width 54 height 13
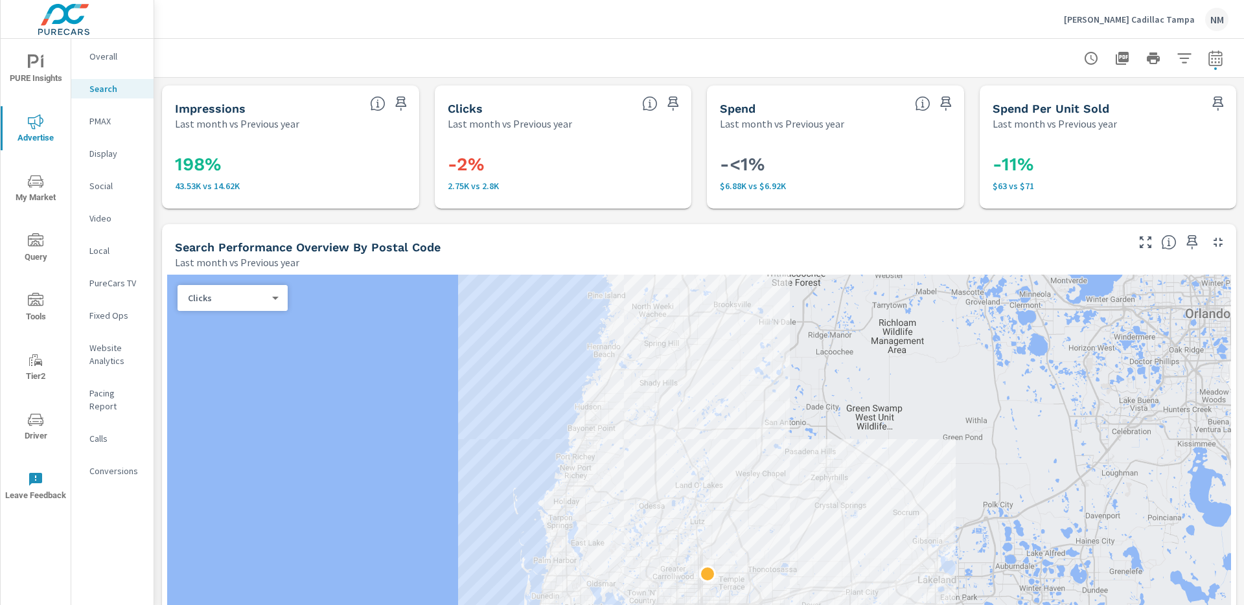
click at [1208, 60] on icon "button" at bounding box center [1216, 59] width 16 height 16
select select "Last month"
select select "Previous year"
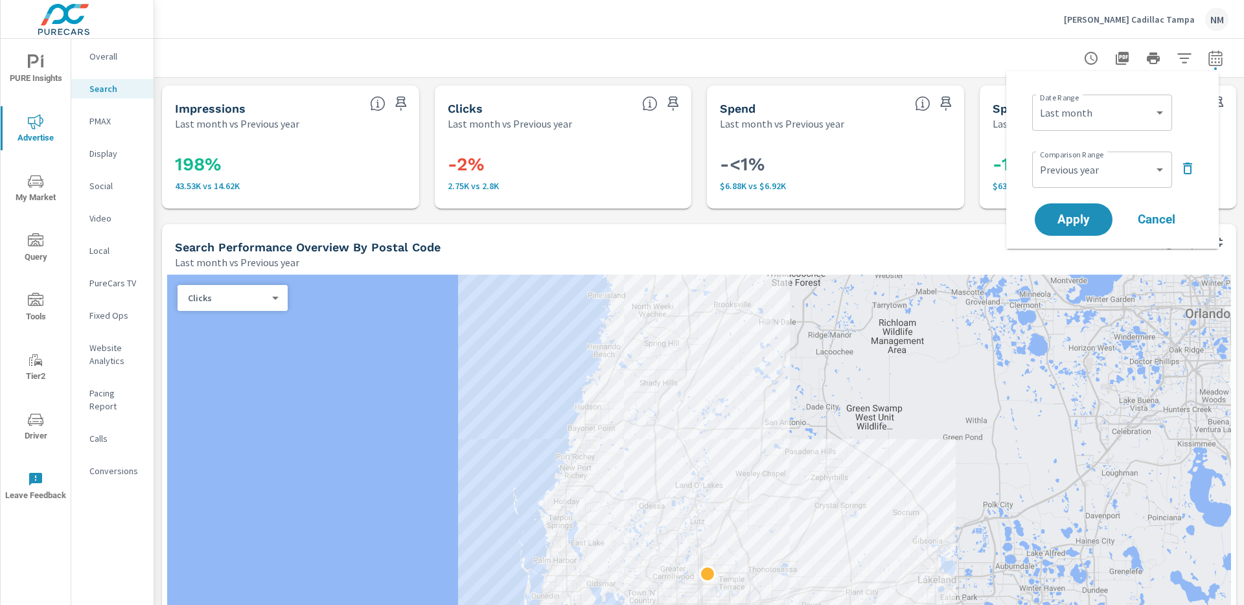
click at [1208, 60] on icon "button" at bounding box center [1216, 59] width 16 height 16
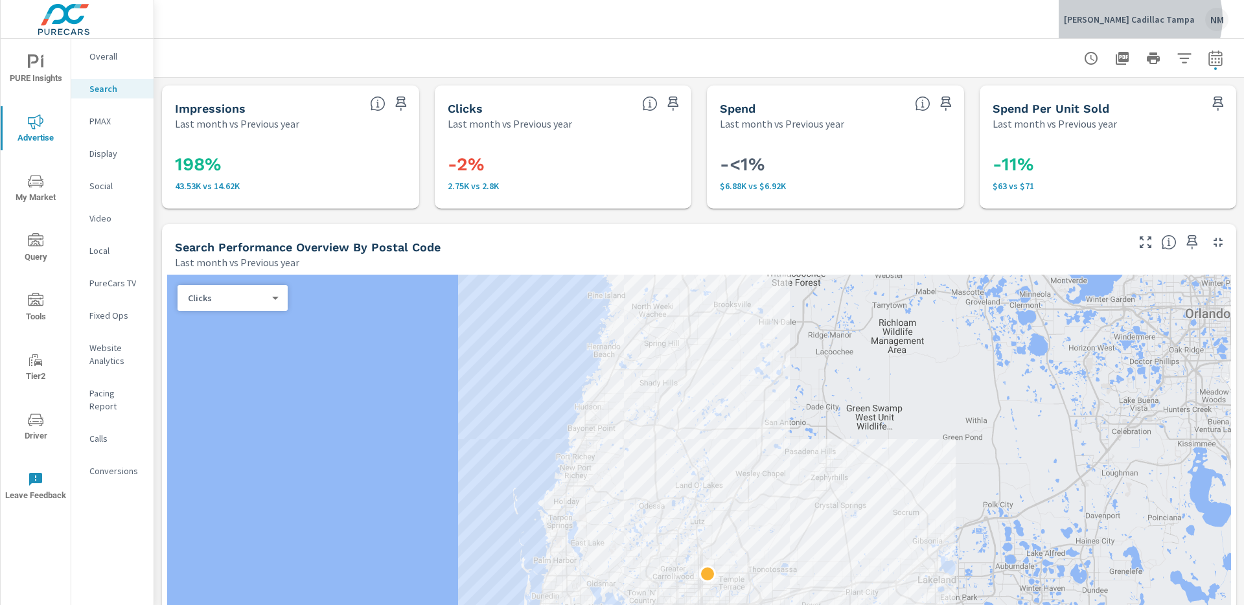
click at [1174, 18] on p "[PERSON_NAME] Cadillac Tampa" at bounding box center [1129, 20] width 131 height 12
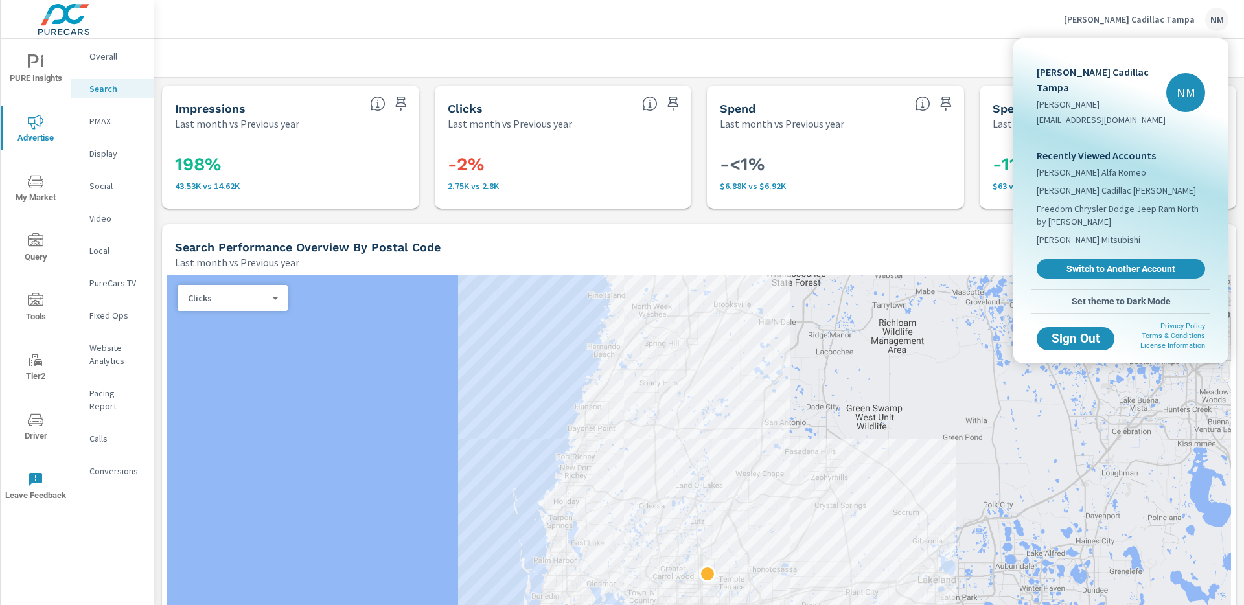
click at [1150, 19] on div at bounding box center [622, 302] width 1244 height 605
